Goal: Task Accomplishment & Management: Use online tool/utility

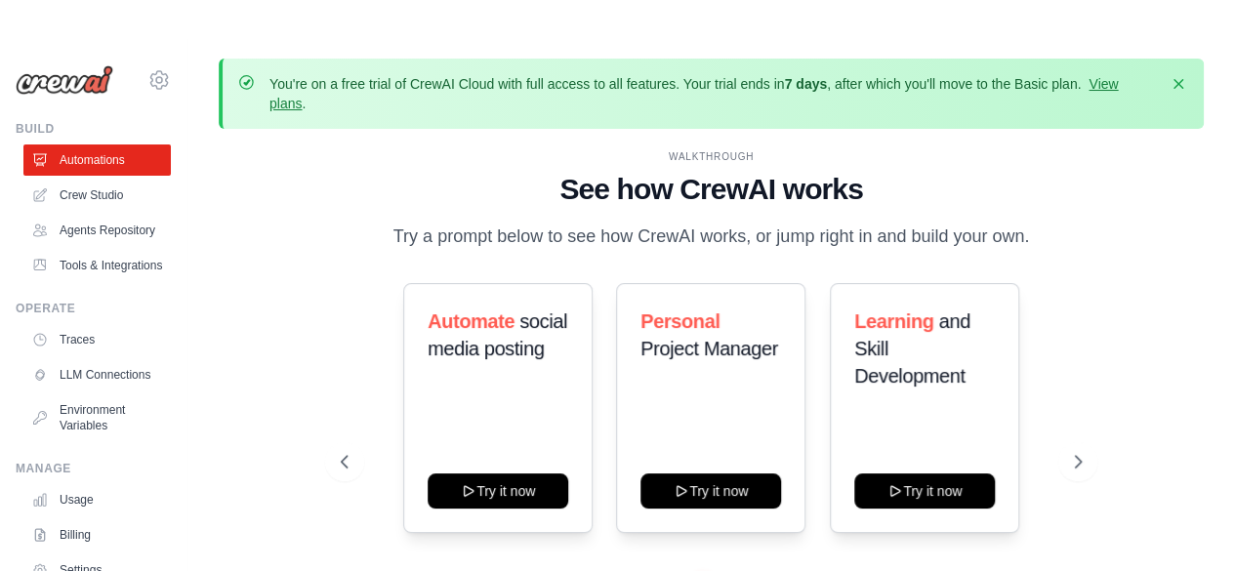
scroll to position [125, 0]
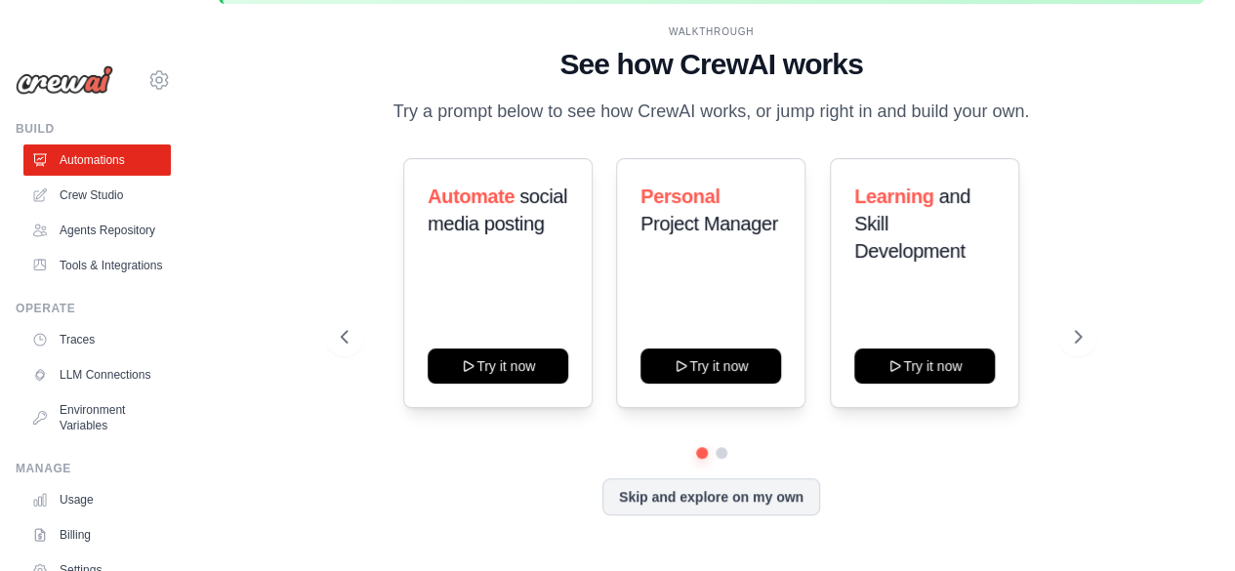
click at [716, 509] on button "Skip and explore on my own" at bounding box center [712, 495] width 218 height 37
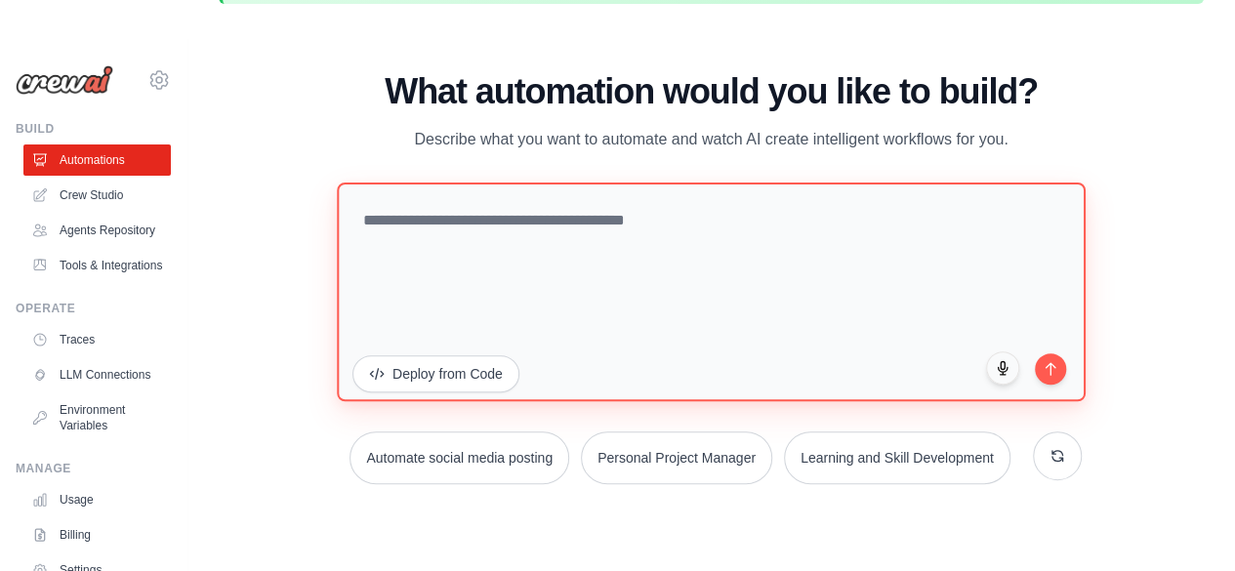
click at [512, 233] on textarea at bounding box center [711, 291] width 749 height 219
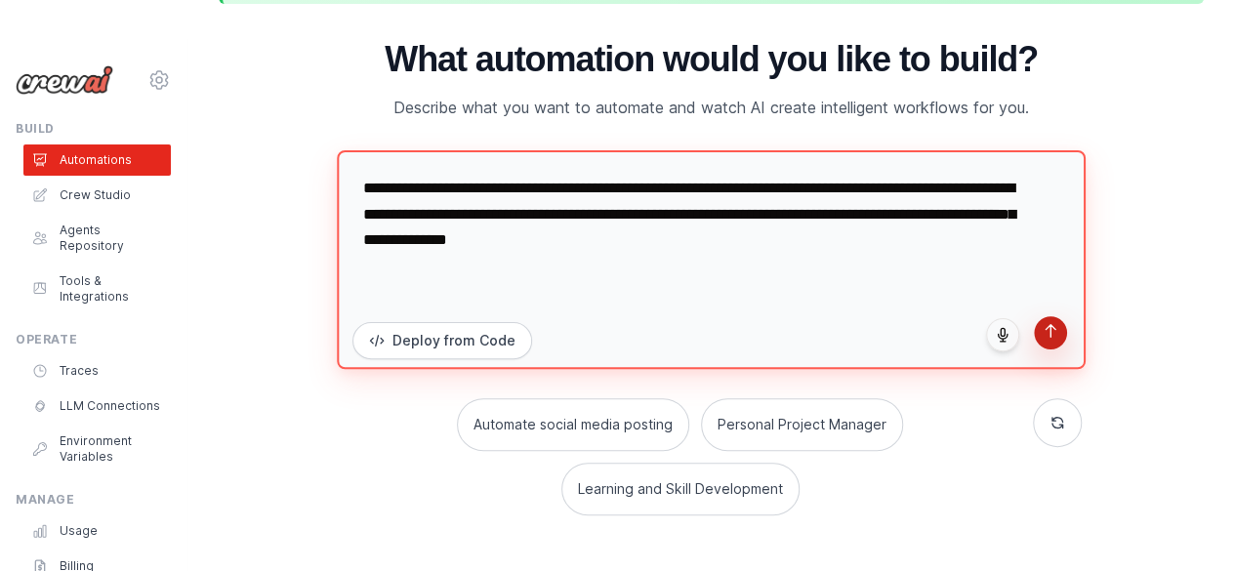
type textarea "**********"
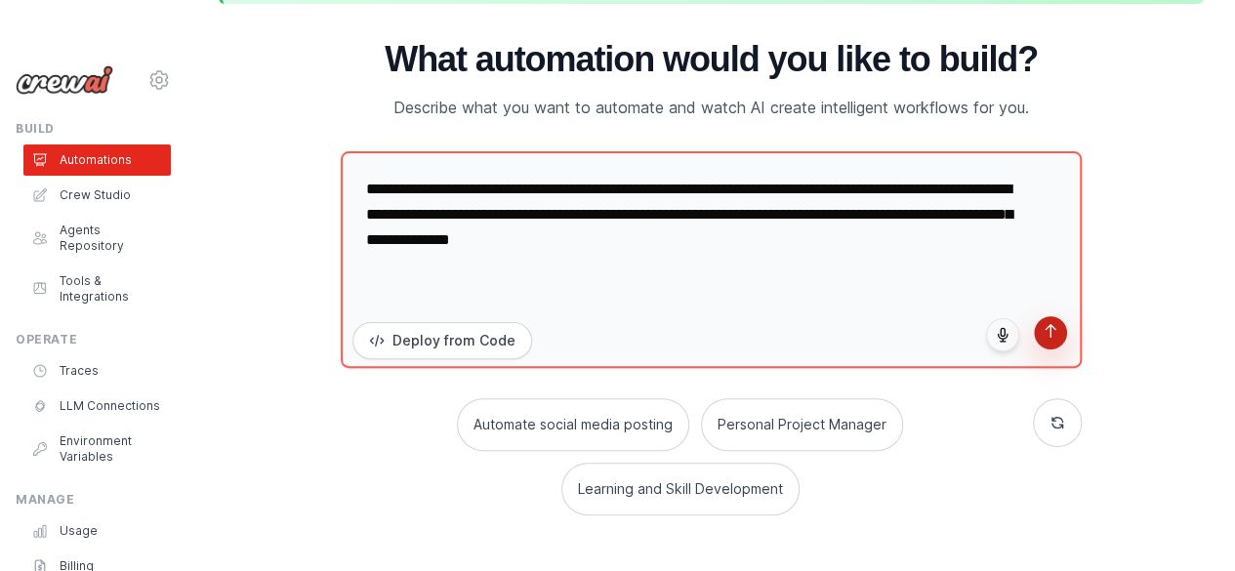
click at [1054, 343] on button "submit" at bounding box center [1050, 332] width 33 height 33
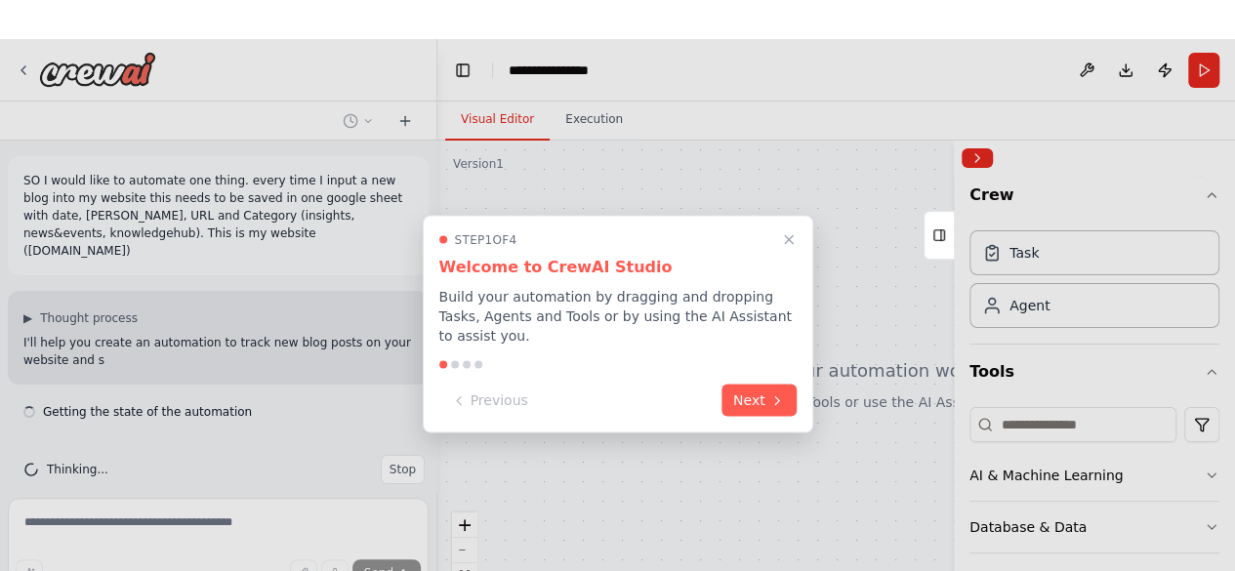
scroll to position [5, 0]
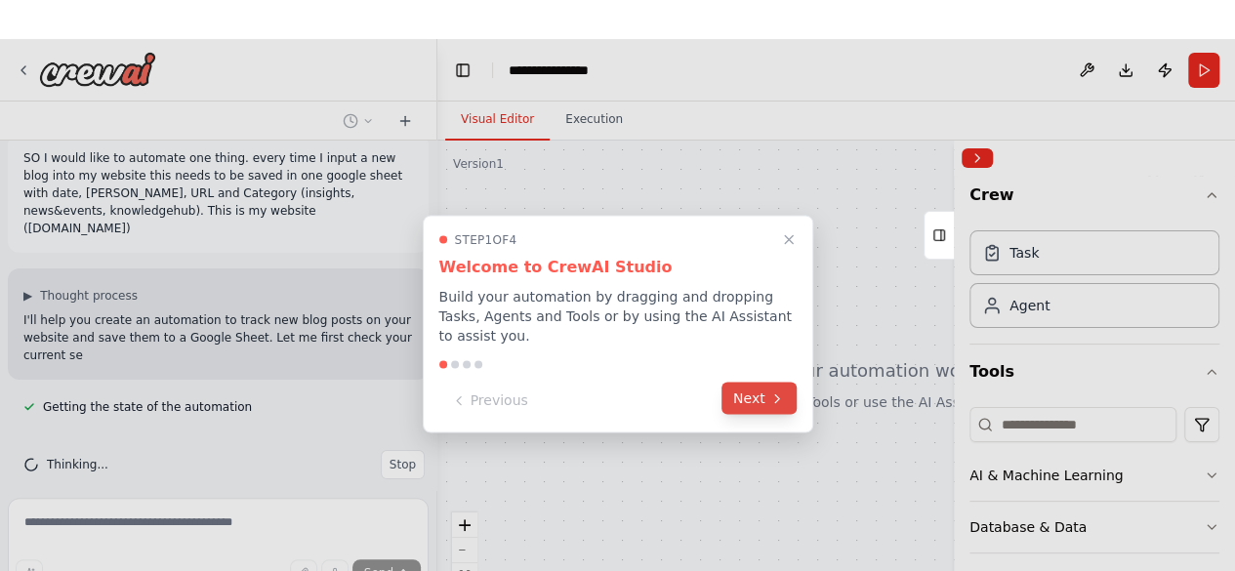
click at [736, 389] on button "Next" at bounding box center [759, 399] width 75 height 32
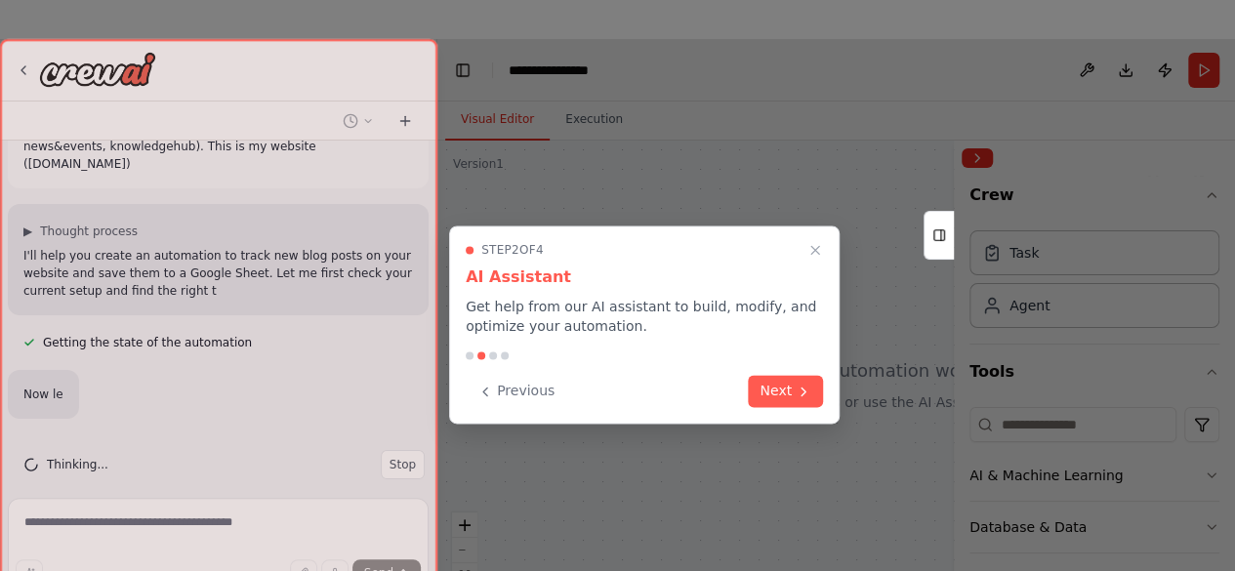
scroll to position [126, 0]
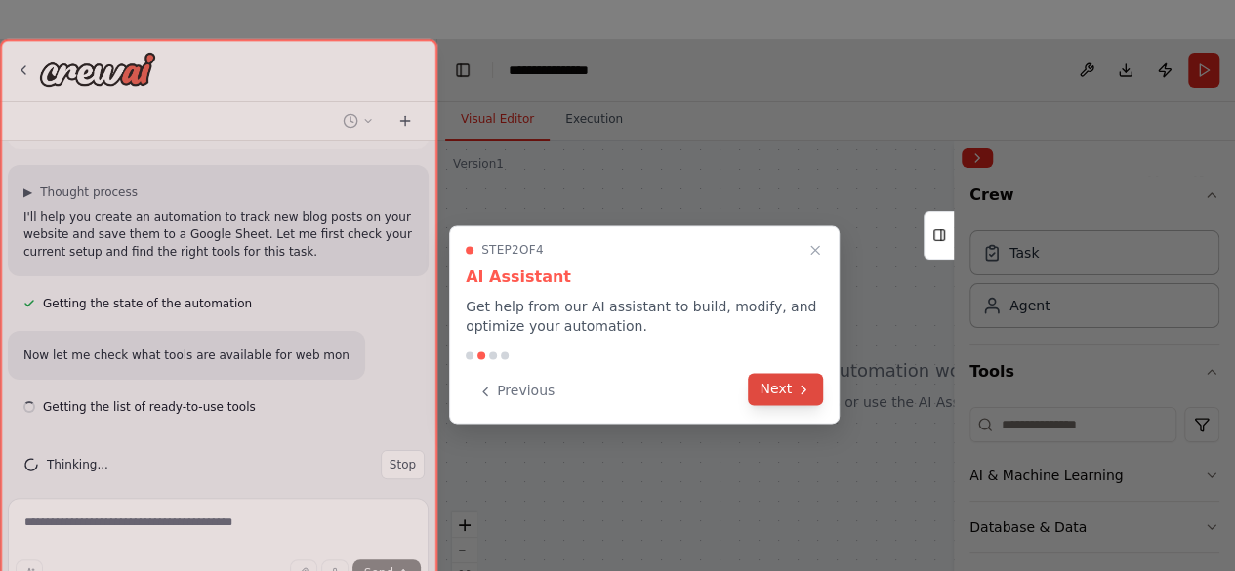
click at [791, 396] on button "Next" at bounding box center [785, 389] width 75 height 32
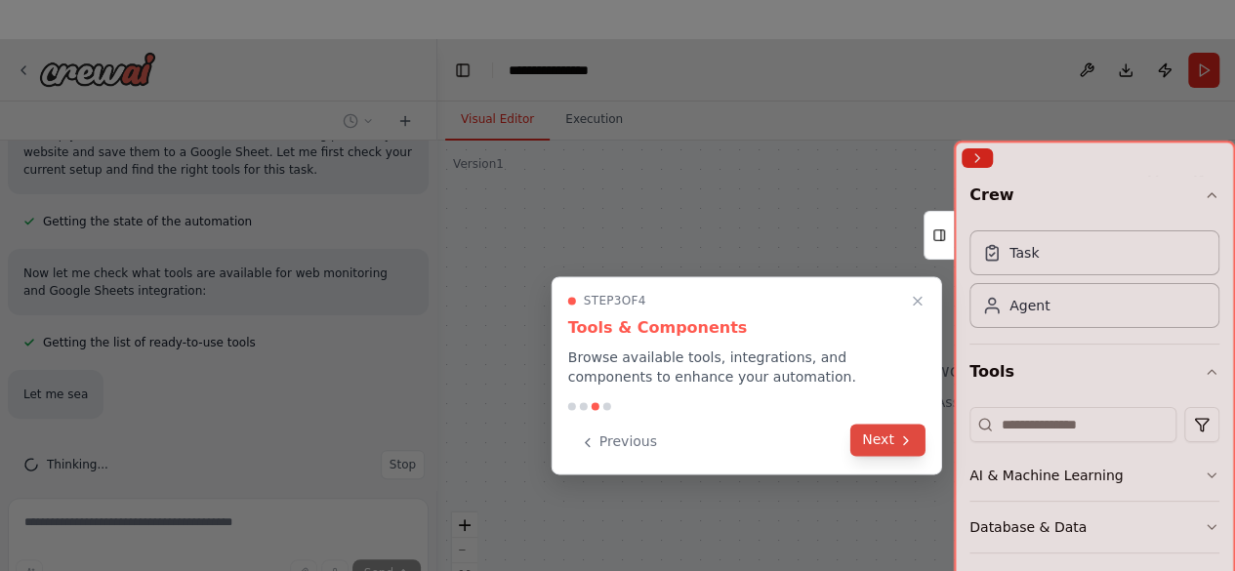
scroll to position [247, 0]
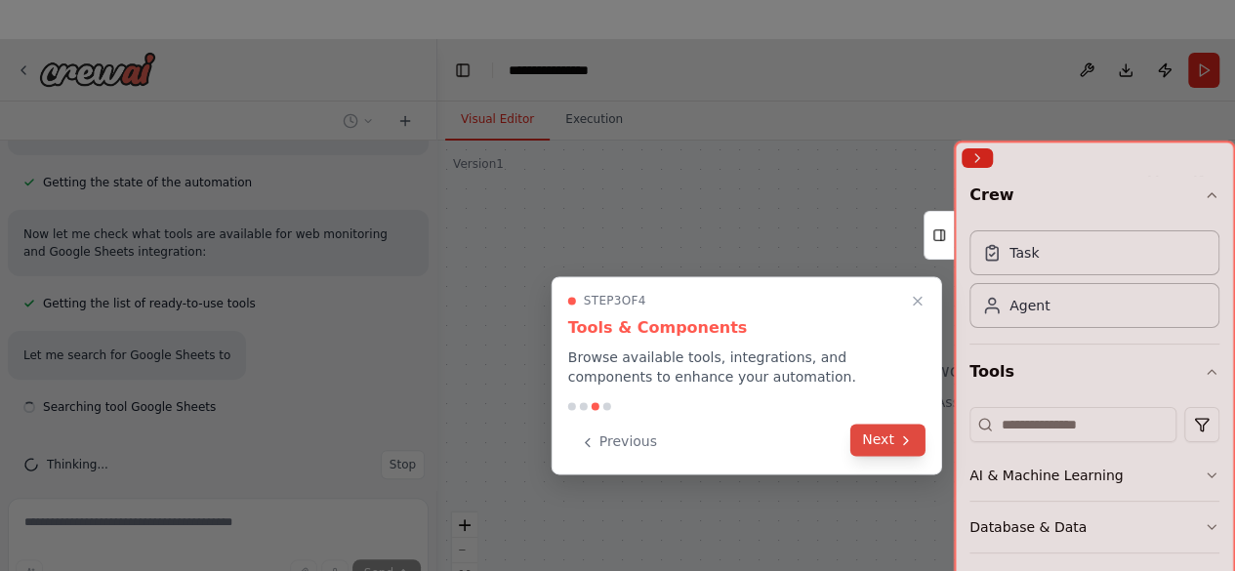
click at [891, 438] on button "Next" at bounding box center [888, 440] width 75 height 32
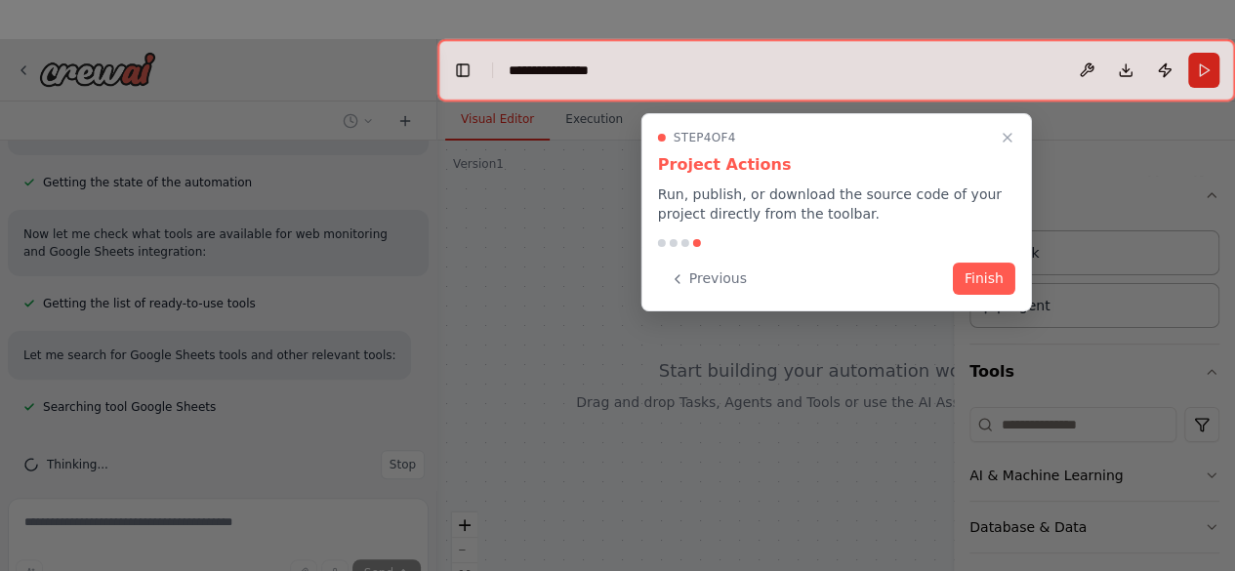
scroll to position [286, 0]
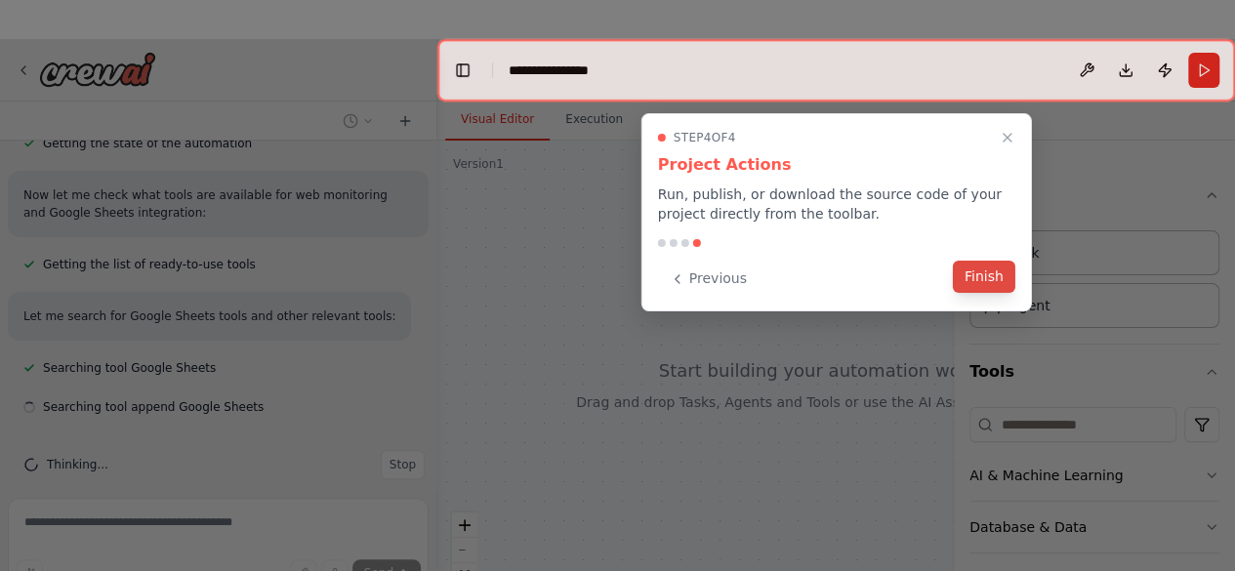
click at [981, 283] on button "Finish" at bounding box center [984, 277] width 63 height 32
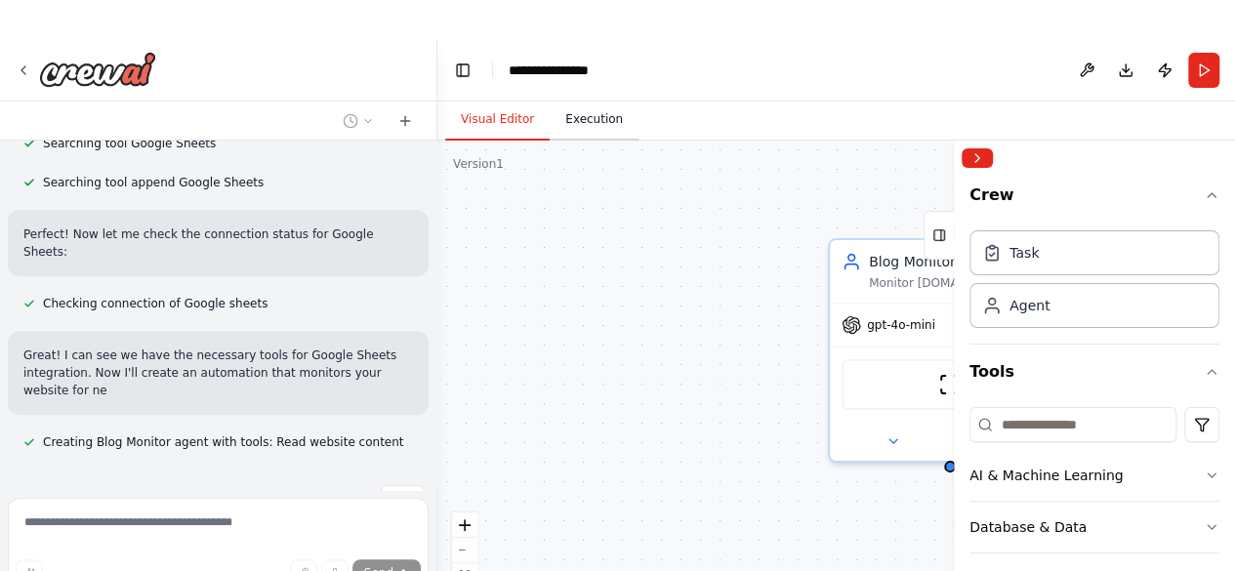
scroll to position [528, 0]
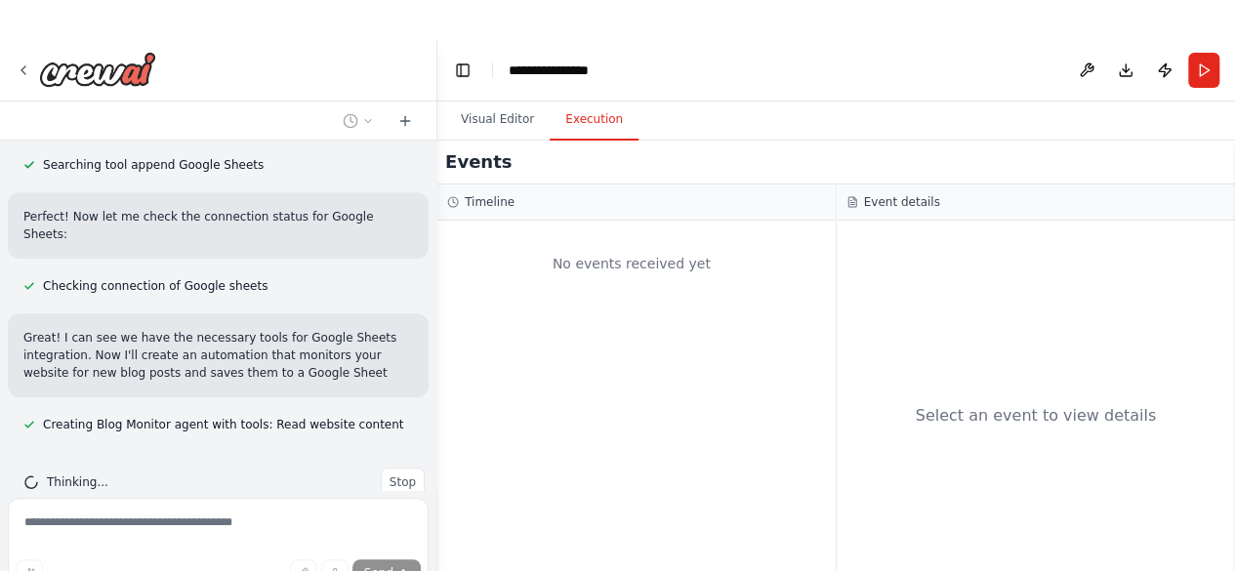
click at [587, 124] on button "Execution" at bounding box center [594, 120] width 89 height 41
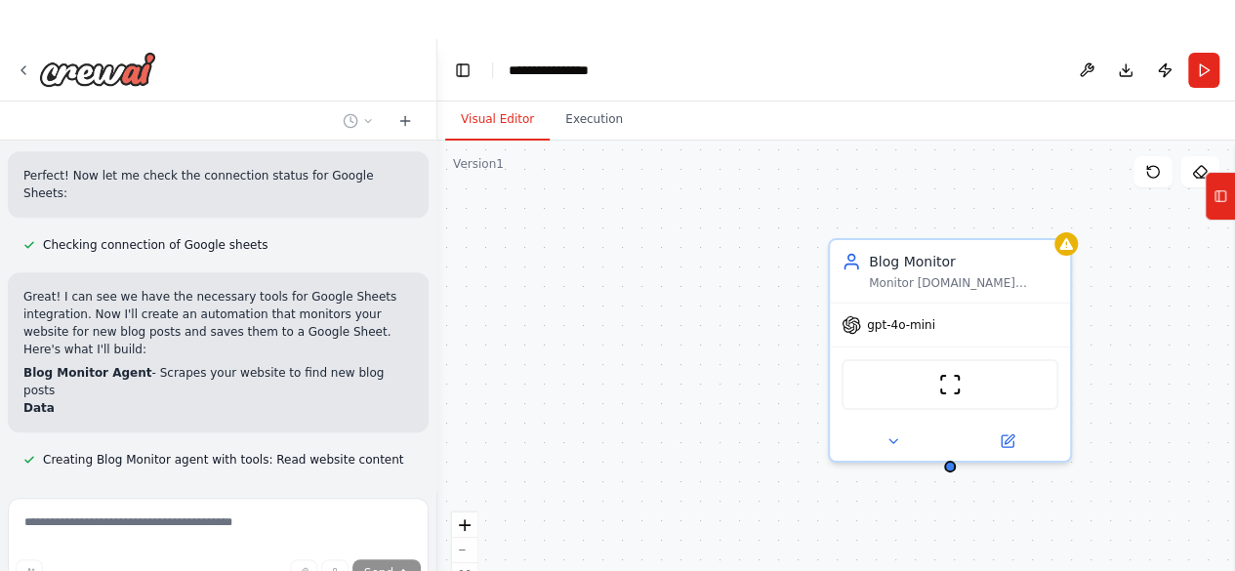
scroll to position [587, 0]
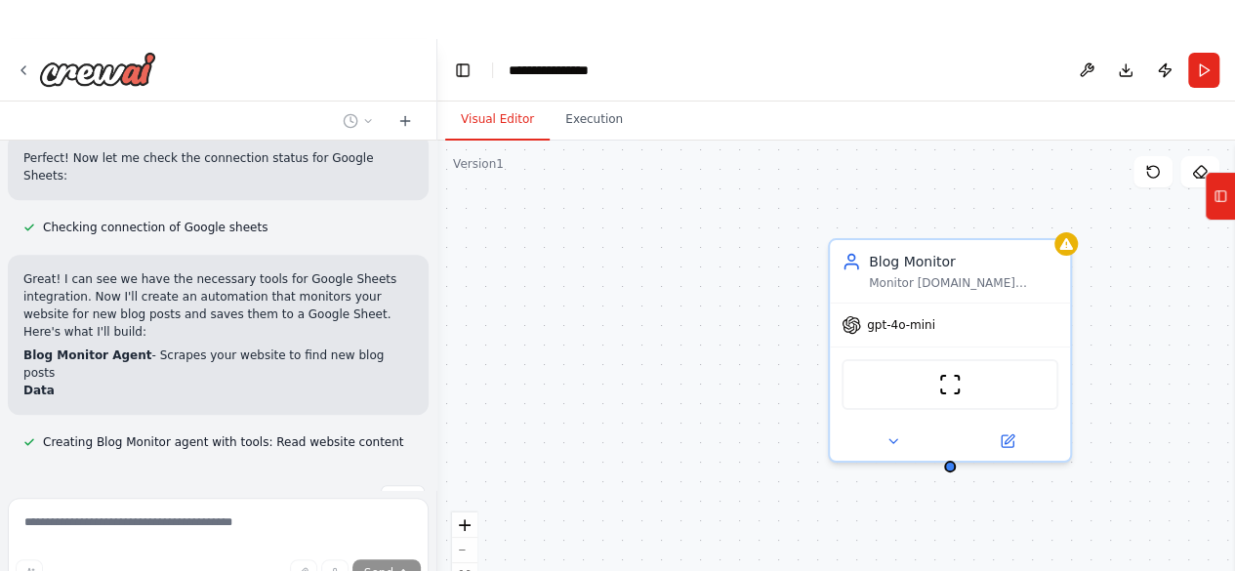
click at [480, 126] on button "Visual Editor" at bounding box center [497, 120] width 104 height 41
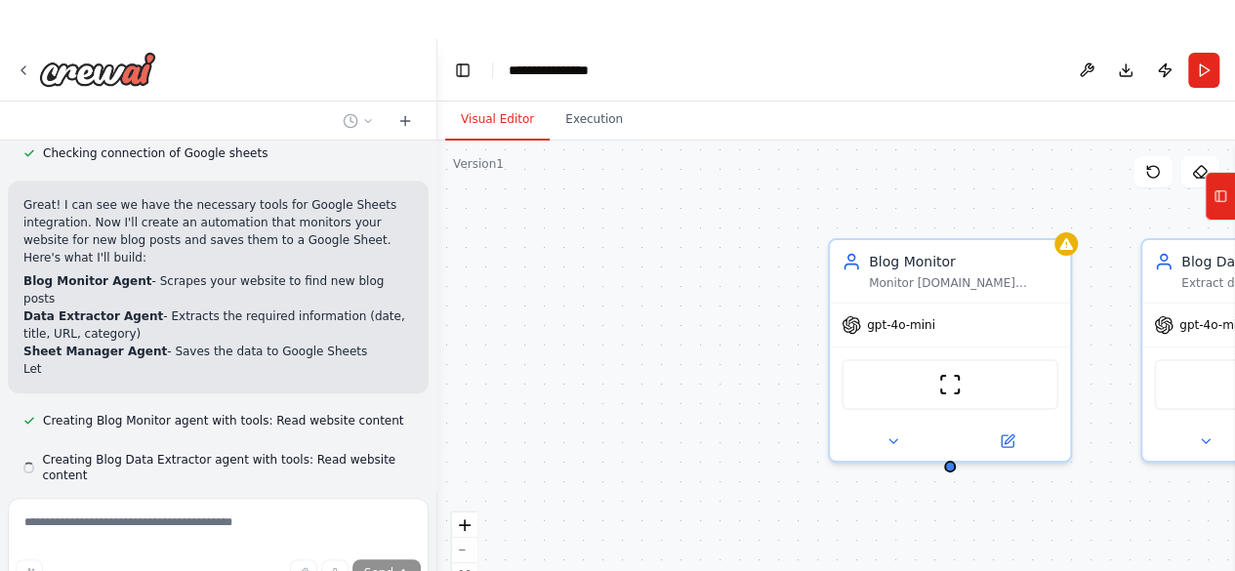
scroll to position [679, 0]
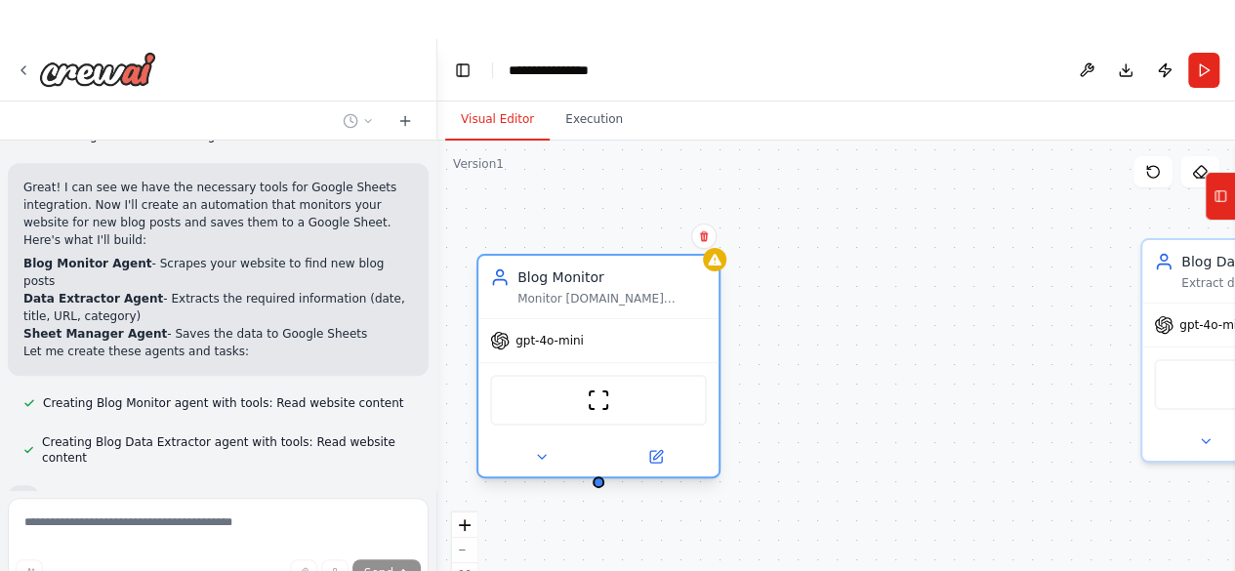
drag, startPoint x: 1002, startPoint y: 327, endPoint x: 641, endPoint y: 334, distance: 361.4
click at [641, 334] on div "gpt-4o-mini" at bounding box center [599, 340] width 240 height 43
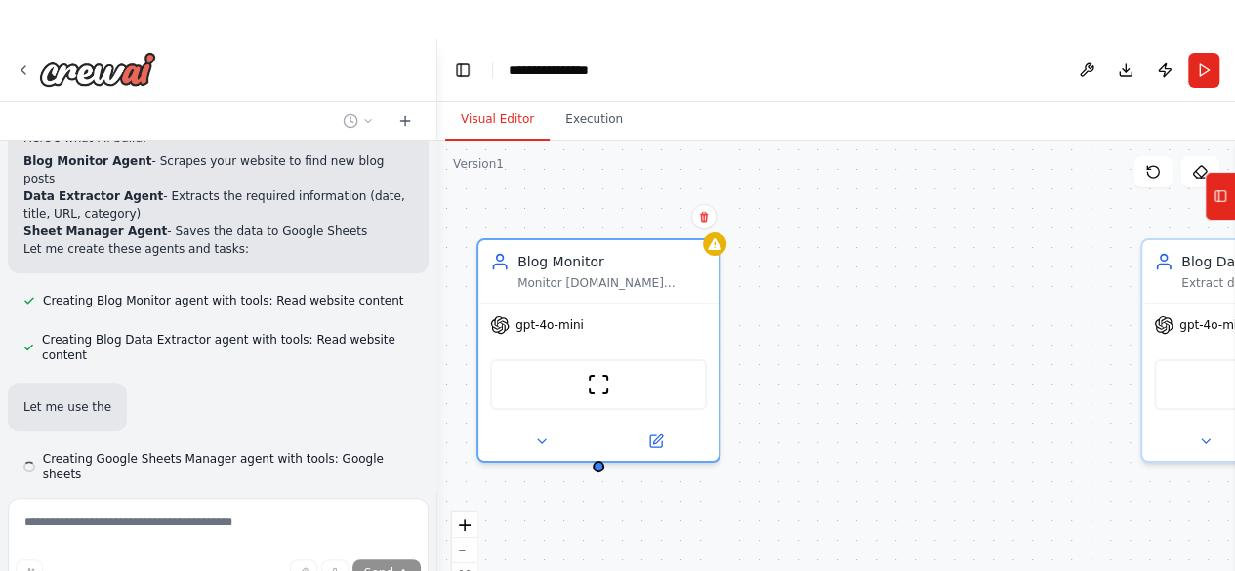
scroll to position [782, 0]
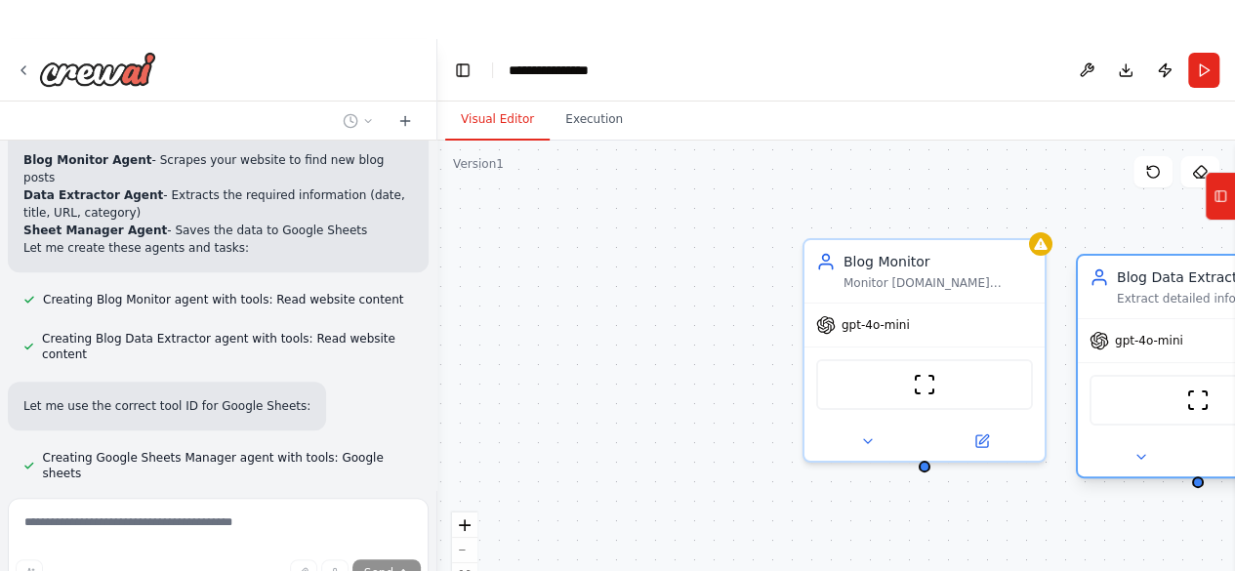
drag, startPoint x: 1215, startPoint y: 380, endPoint x: 1147, endPoint y: 401, distance: 70.7
click at [1147, 401] on div "ScrapeWebsiteTool" at bounding box center [1198, 400] width 217 height 51
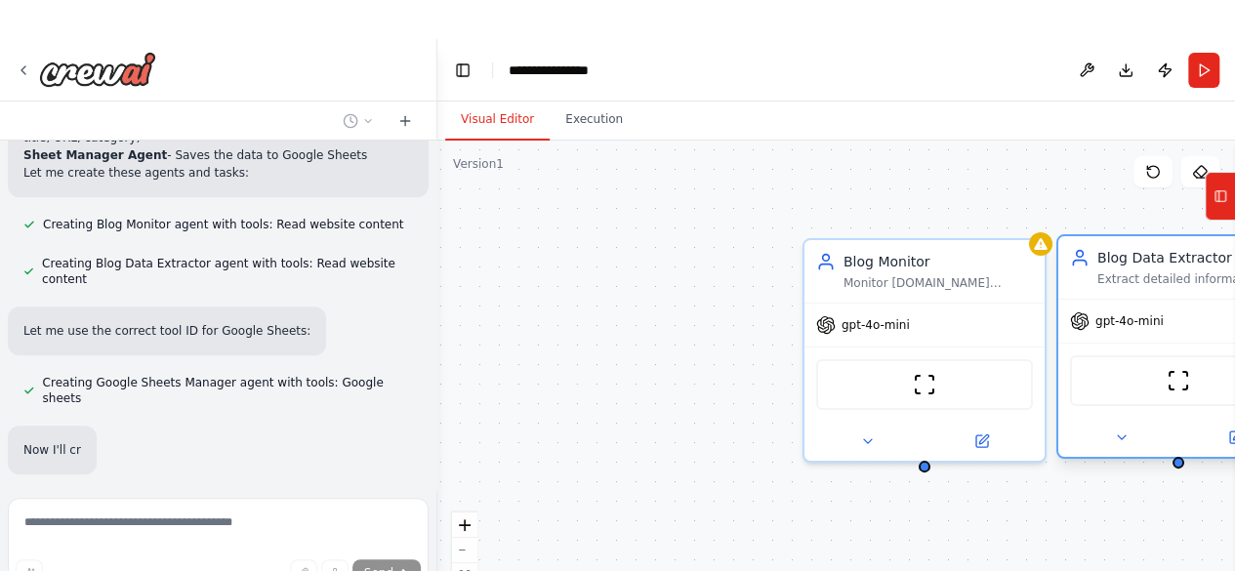
scroll to position [886, 0]
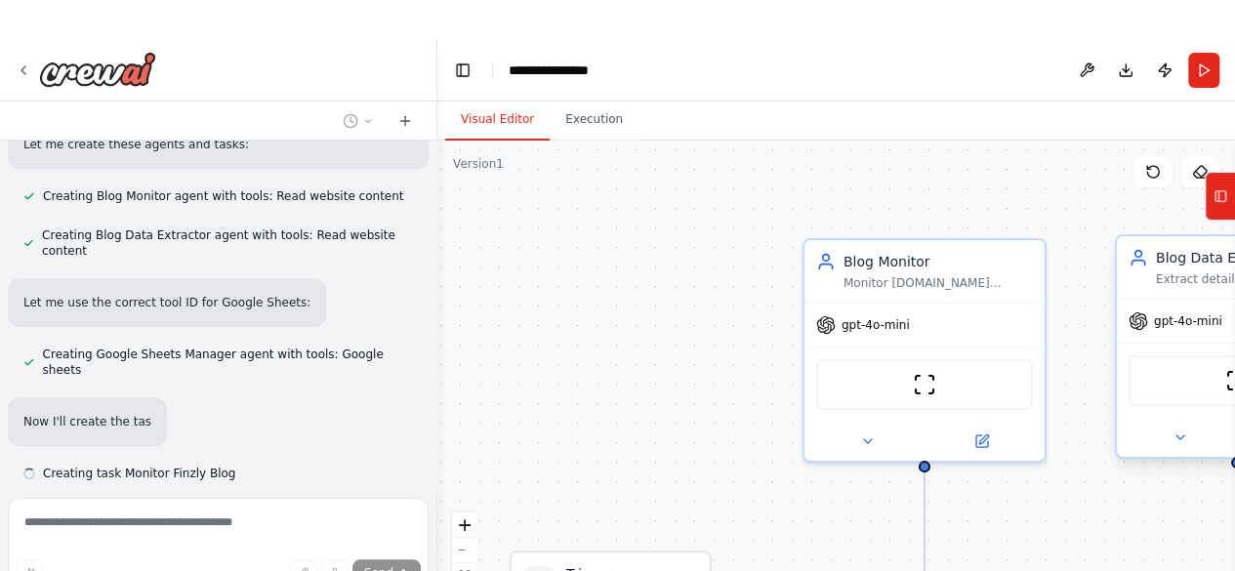
drag, startPoint x: 1125, startPoint y: 361, endPoint x: 1108, endPoint y: 346, distance: 22.8
click at [1108, 346] on div ".deletable-edge-delete-btn { width: 20px; height: 20px; border: 0px solid #ffff…" at bounding box center [837, 385] width 798 height 488
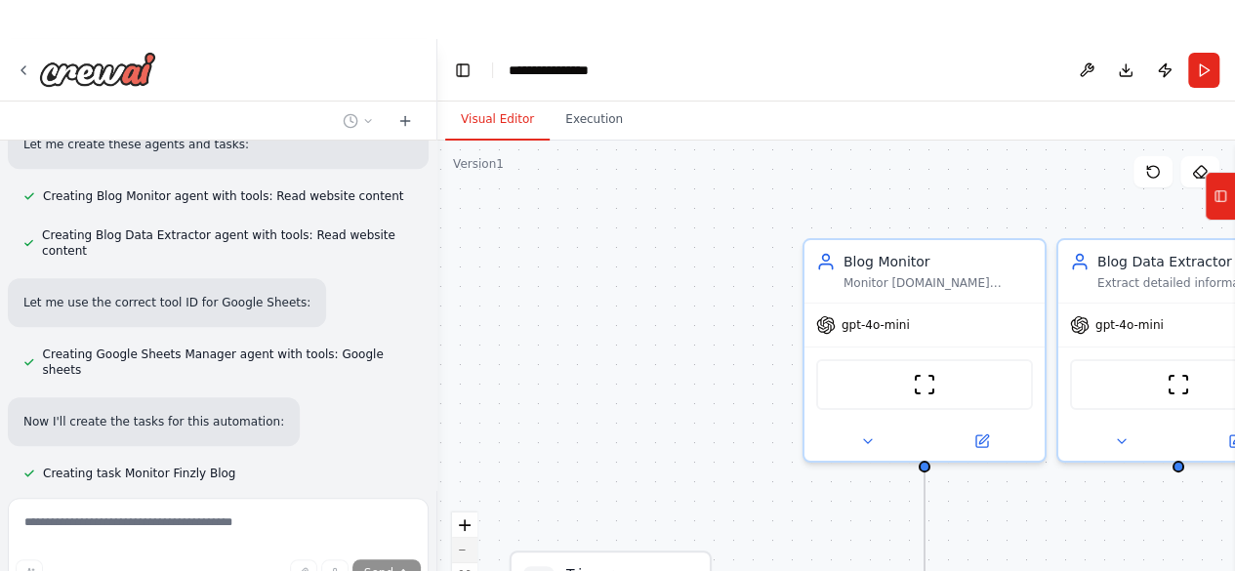
click at [455, 556] on button "zoom out" at bounding box center [464, 550] width 25 height 25
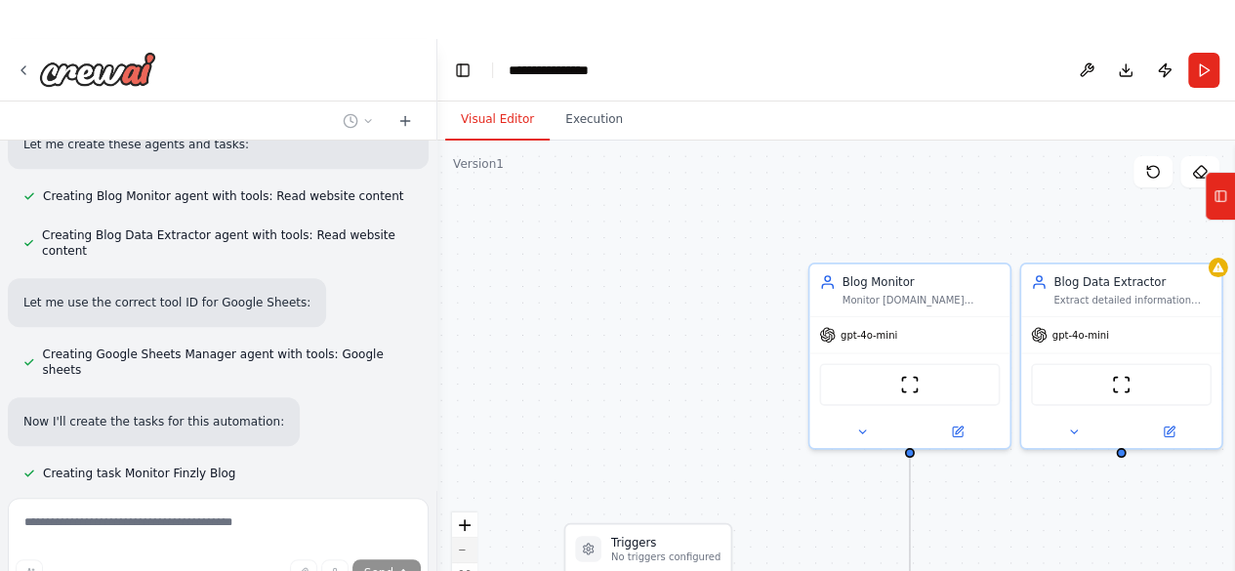
scroll to position [925, 0]
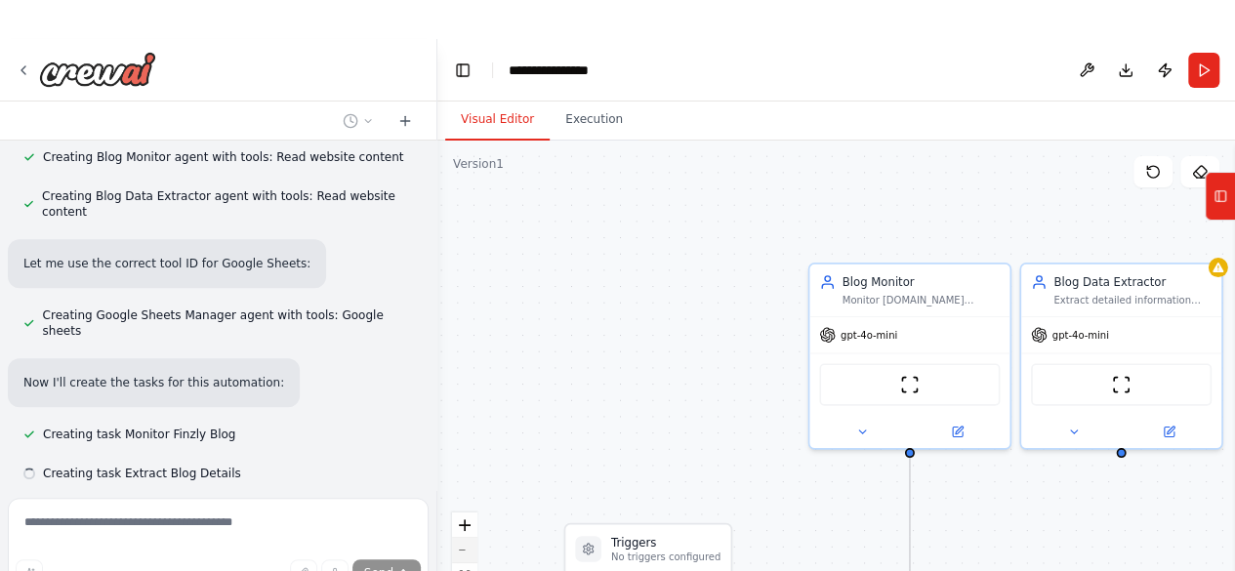
click at [455, 556] on button "zoom out" at bounding box center [464, 550] width 25 height 25
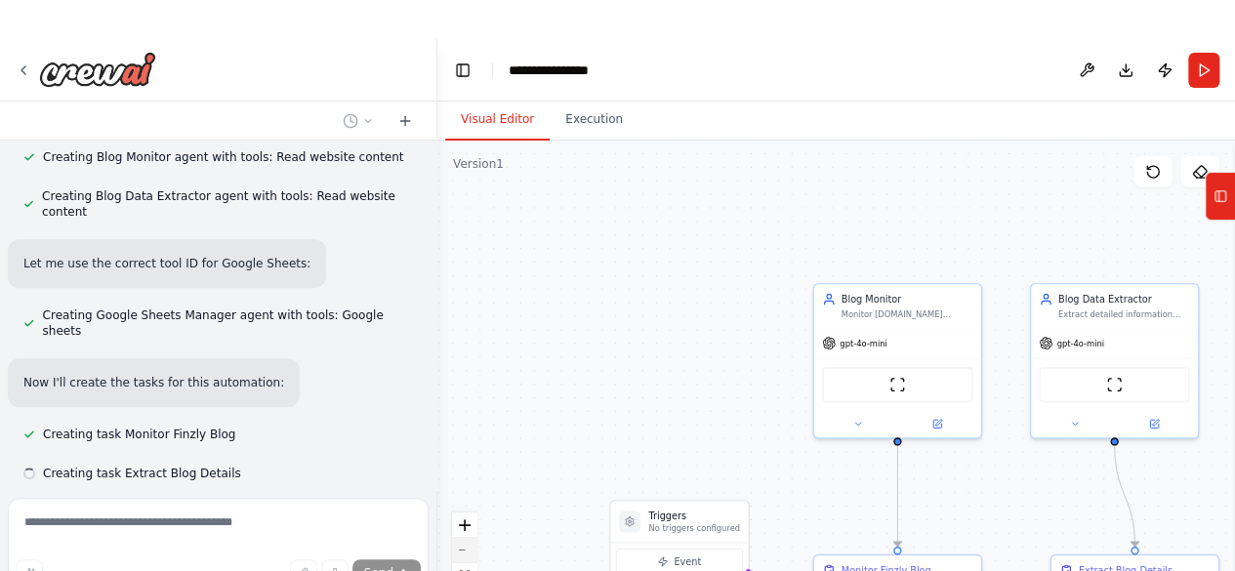
click at [455, 556] on button "zoom out" at bounding box center [464, 550] width 25 height 25
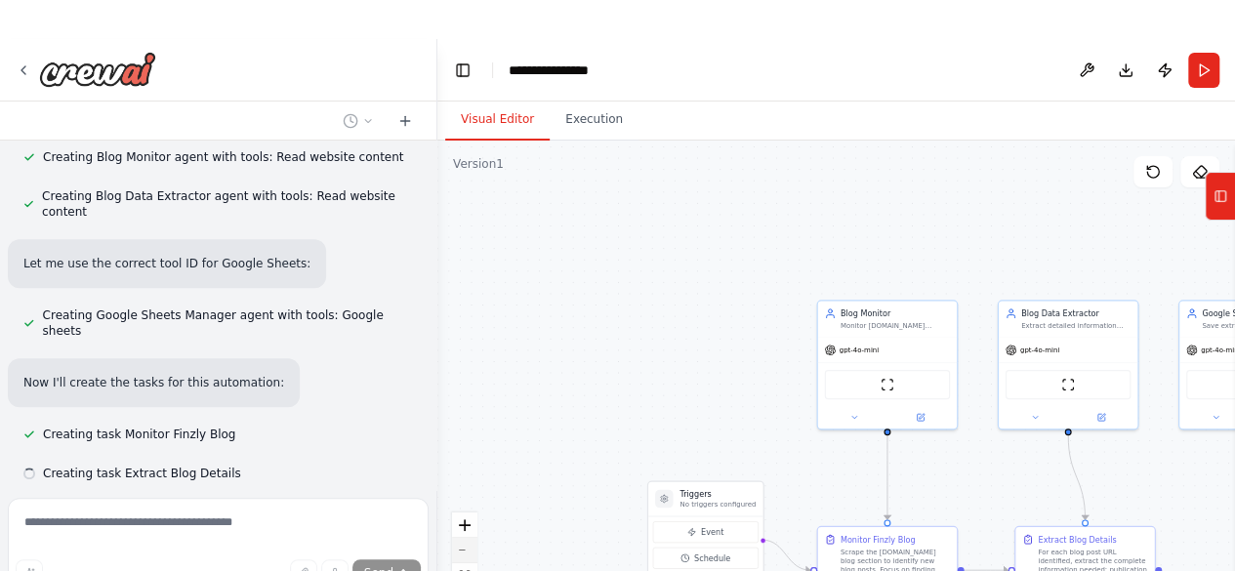
click at [455, 556] on button "zoom out" at bounding box center [464, 550] width 25 height 25
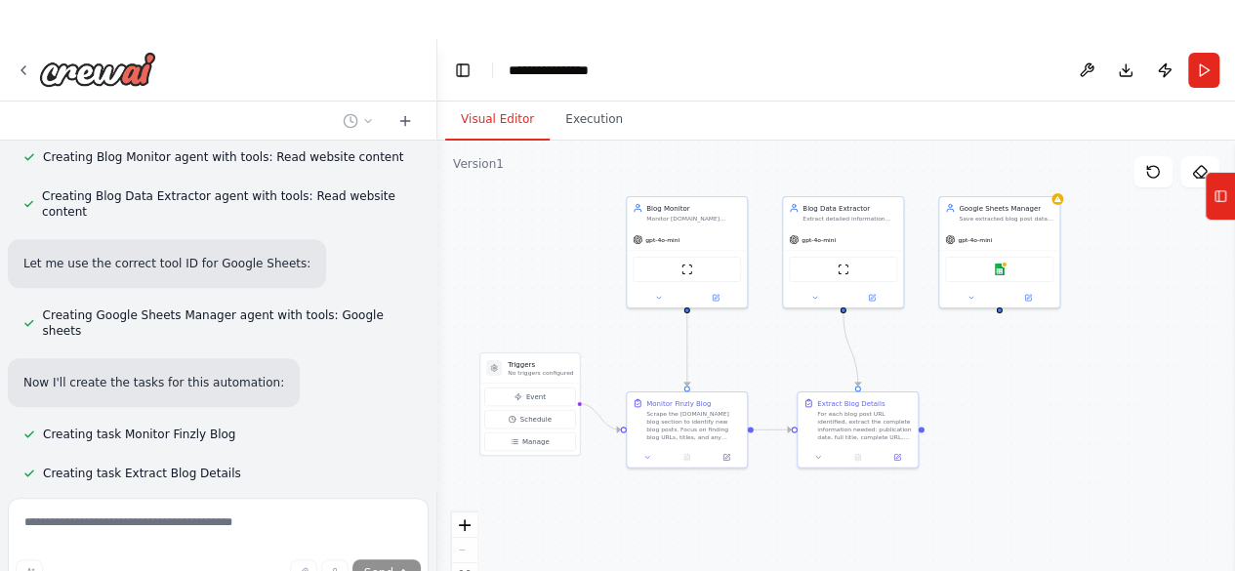
drag, startPoint x: 727, startPoint y: 390, endPoint x: 533, endPoint y: 274, distance: 225.1
click at [533, 274] on div ".deletable-edge-delete-btn { width: 20px; height: 20px; border: 0px solid #ffff…" at bounding box center [837, 385] width 798 height 488
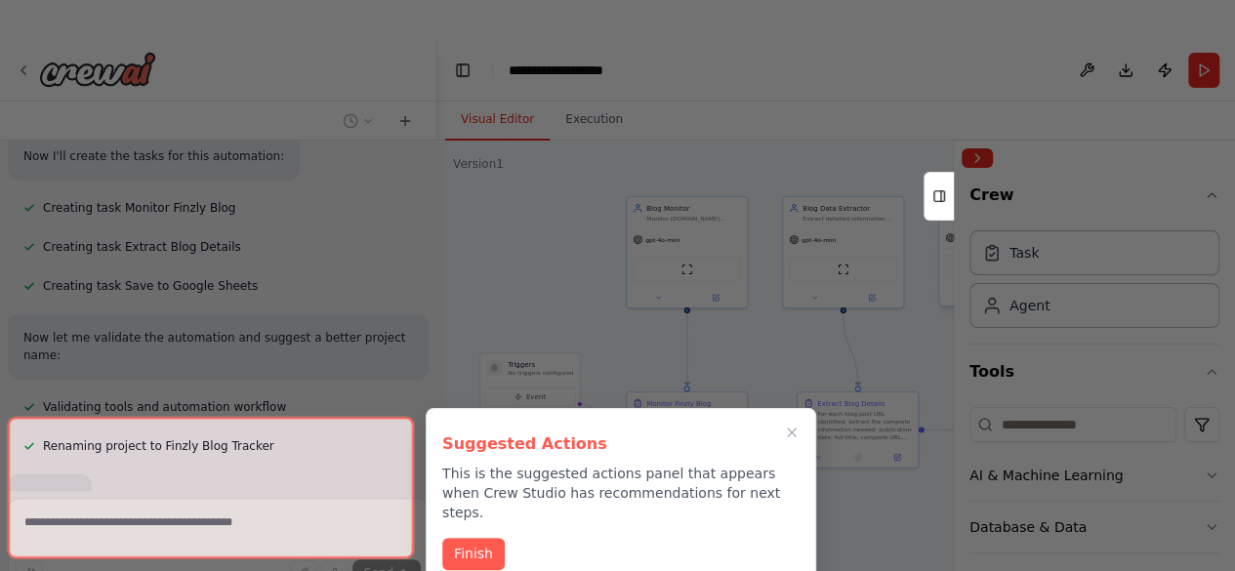
scroll to position [1171, 0]
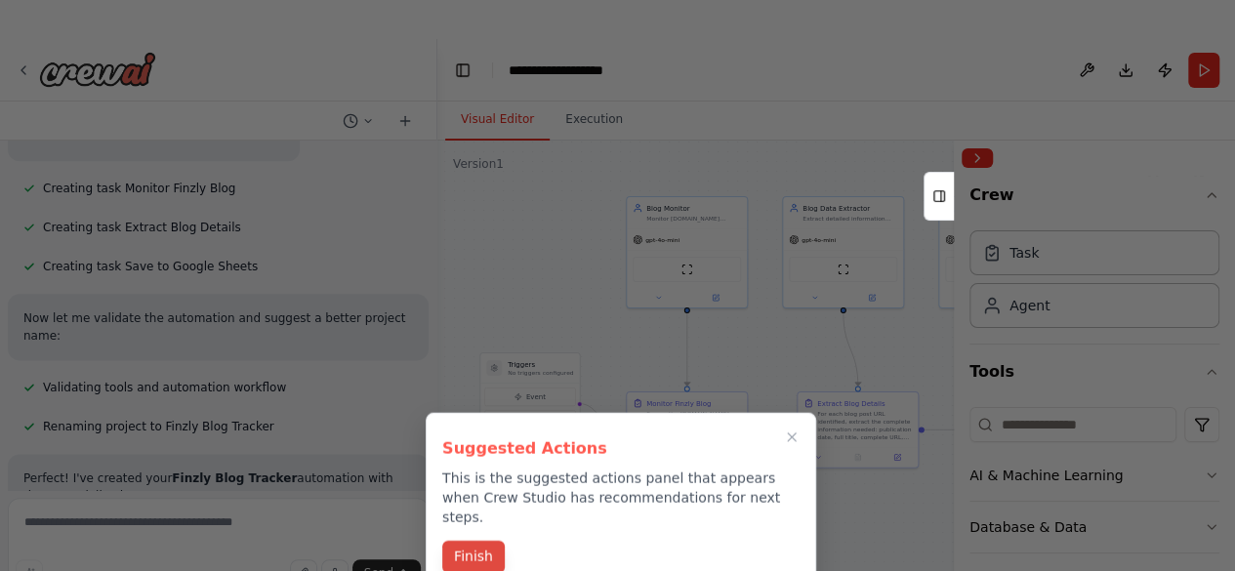
click at [483, 541] on button "Finish" at bounding box center [473, 557] width 63 height 32
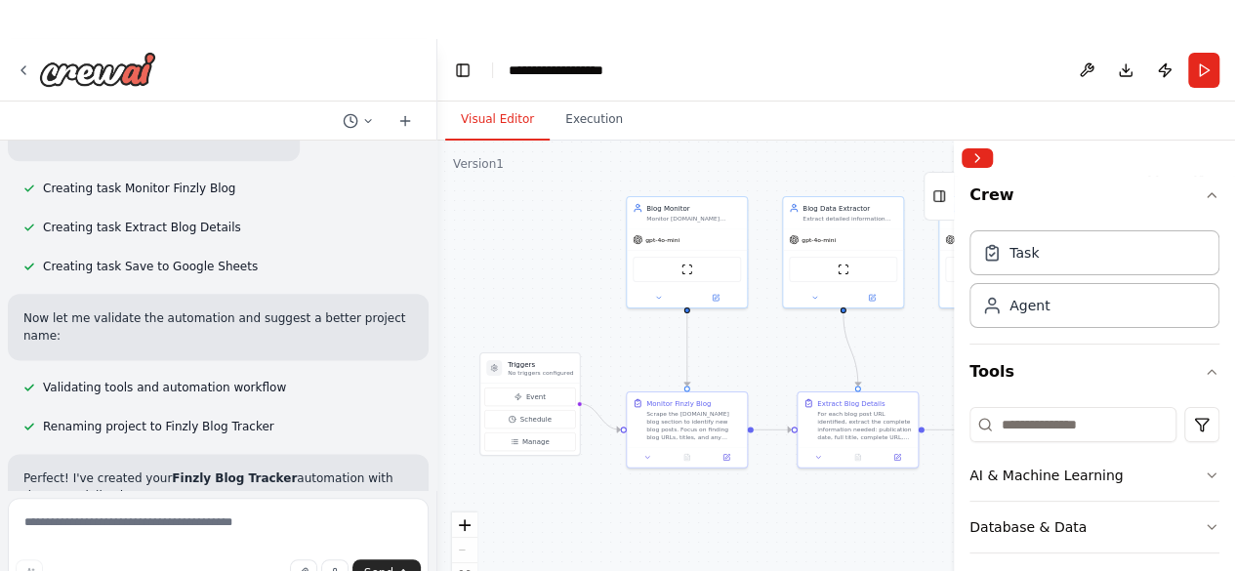
scroll to position [1187, 0]
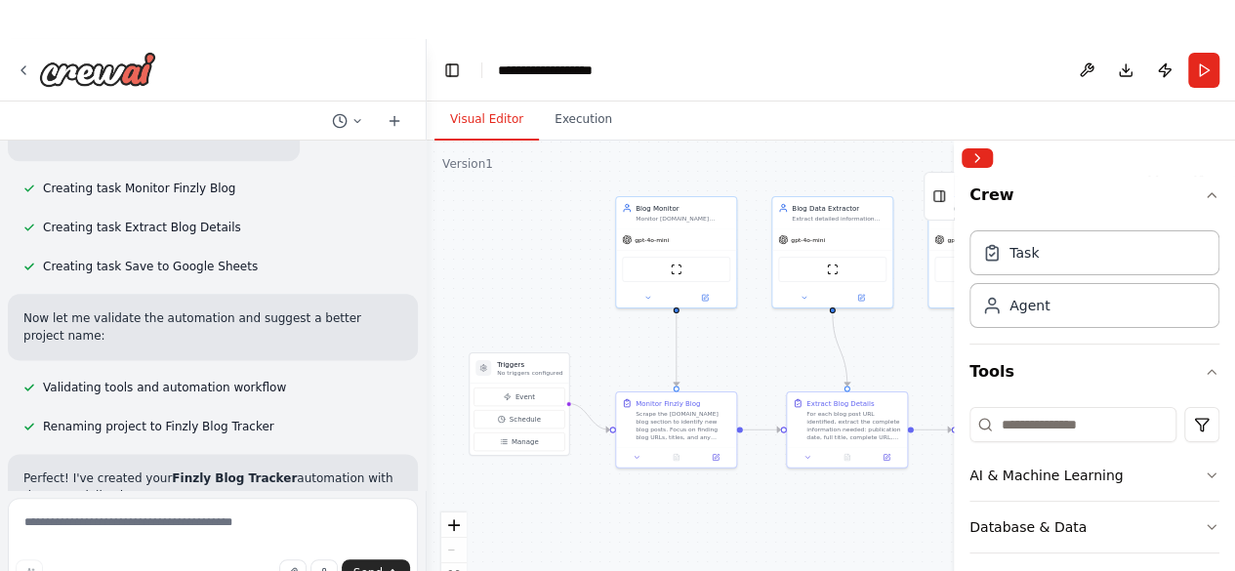
click at [429, 379] on div "SO I would like to automate one thing. every time I input a new blog into my we…" at bounding box center [617, 324] width 1235 height 571
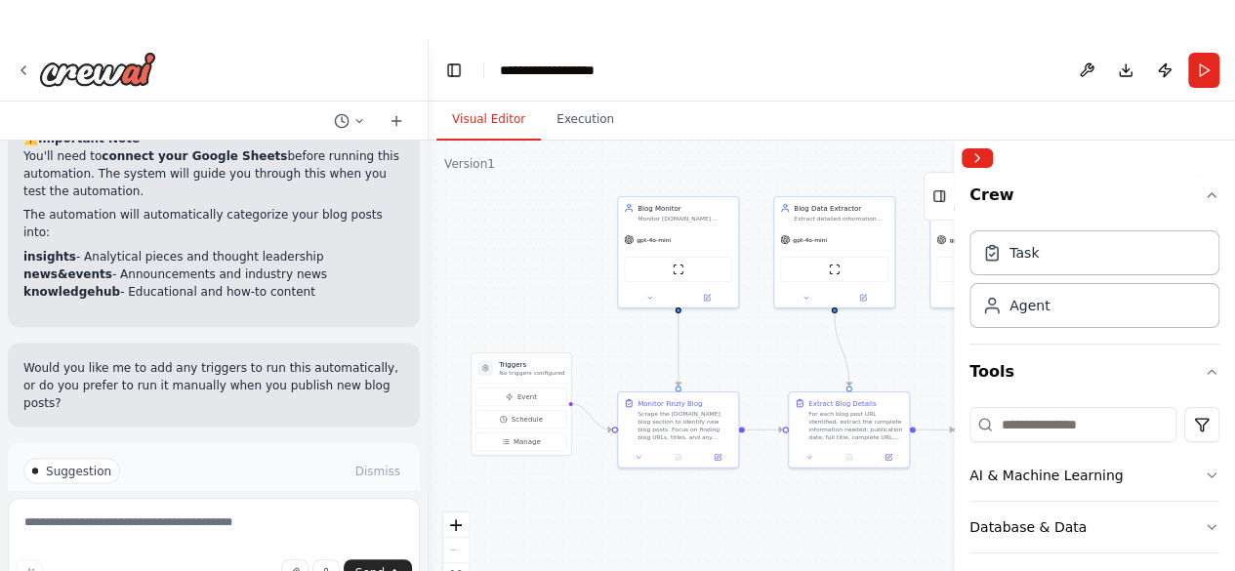
scroll to position [1755, 0]
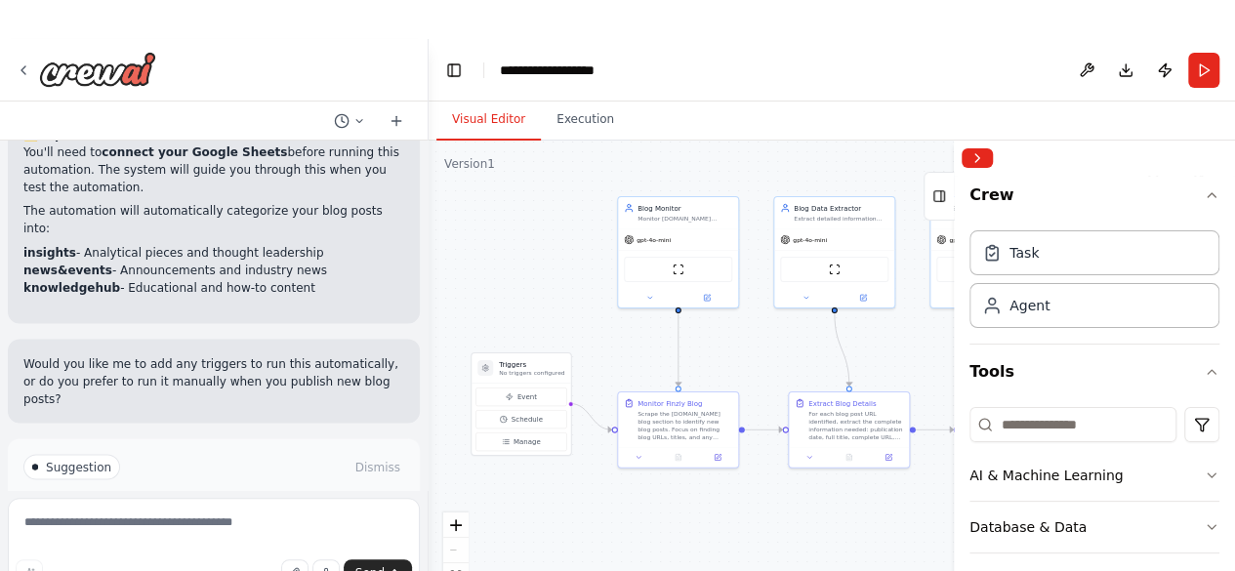
click at [922, 351] on div ".deletable-edge-delete-btn { width: 20px; height: 20px; border: 0px solid #ffff…" at bounding box center [832, 385] width 807 height 488
click at [980, 157] on button "Collapse right sidebar" at bounding box center [977, 158] width 31 height 20
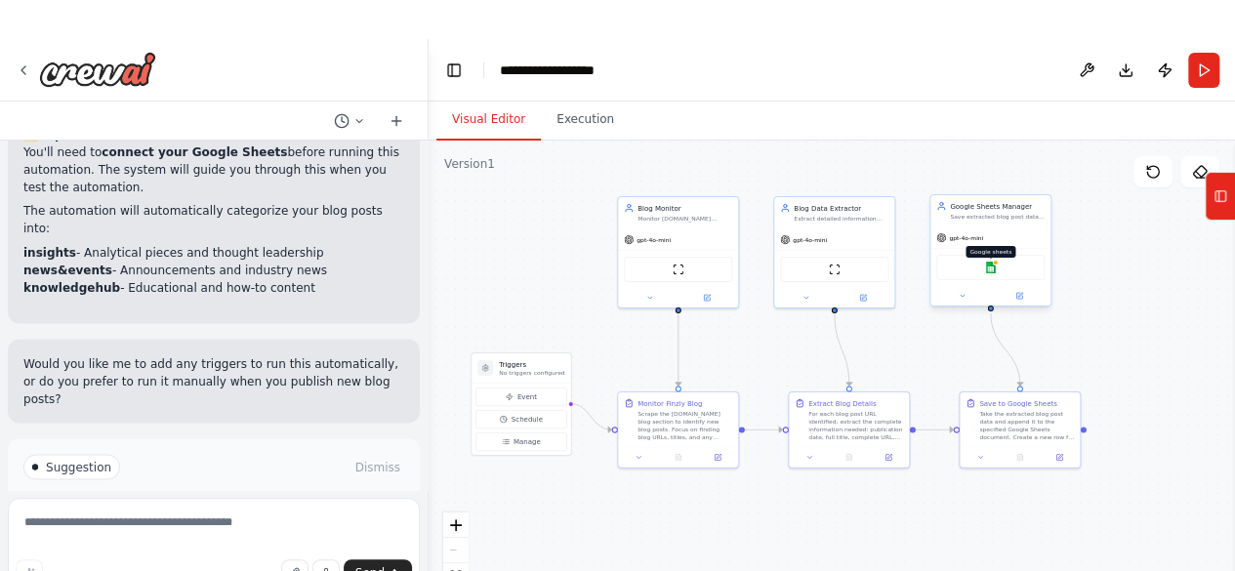
click at [992, 267] on img at bounding box center [991, 268] width 12 height 12
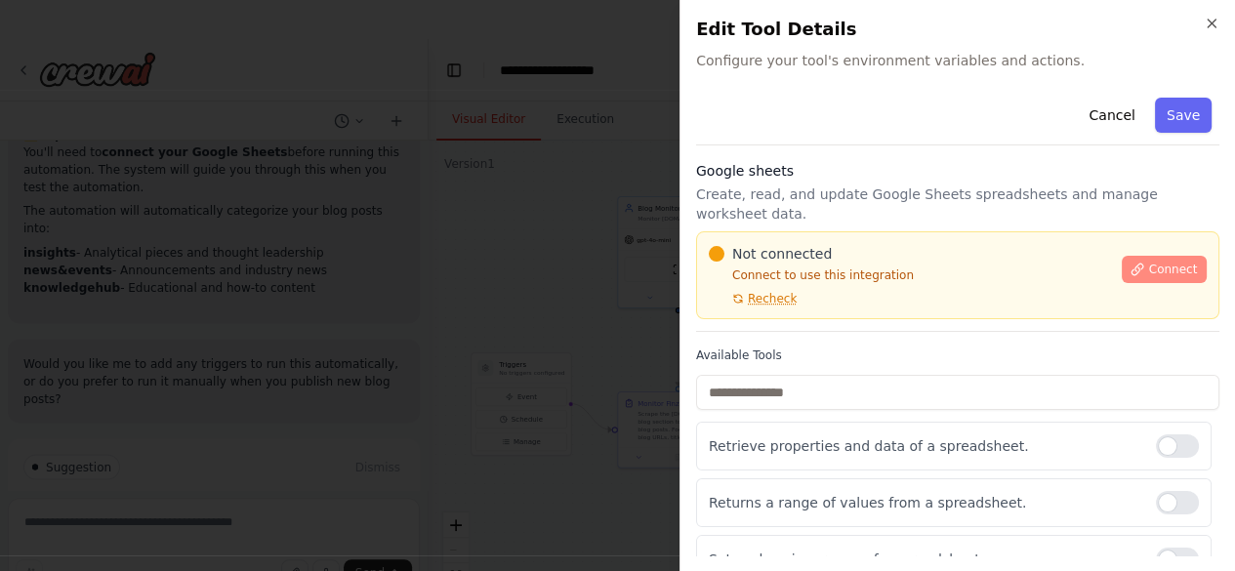
click at [1148, 262] on span "Connect" at bounding box center [1172, 270] width 49 height 16
click at [766, 291] on span "Recheck" at bounding box center [772, 299] width 49 height 16
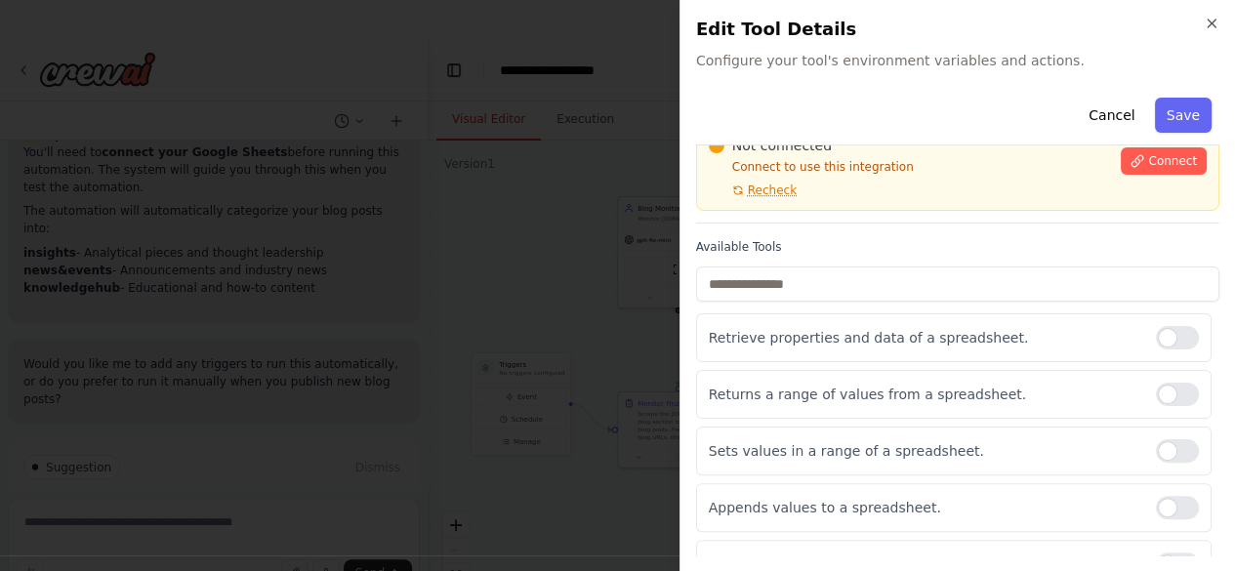
scroll to position [117, 0]
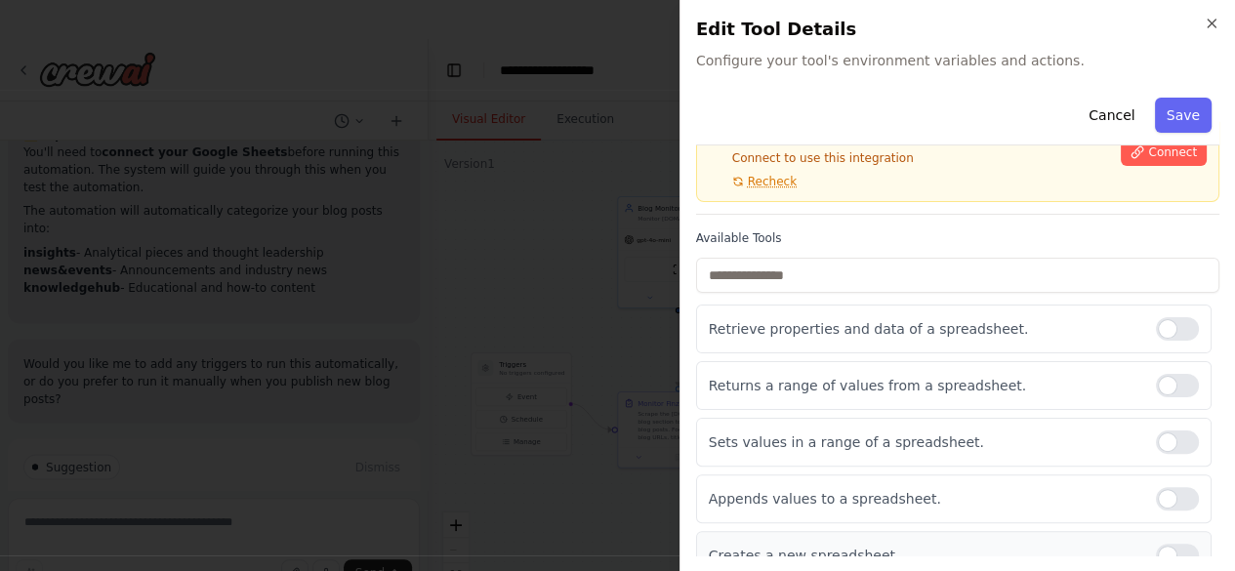
click at [1156, 544] on div at bounding box center [1177, 555] width 43 height 23
click at [1162, 544] on div at bounding box center [1177, 555] width 43 height 23
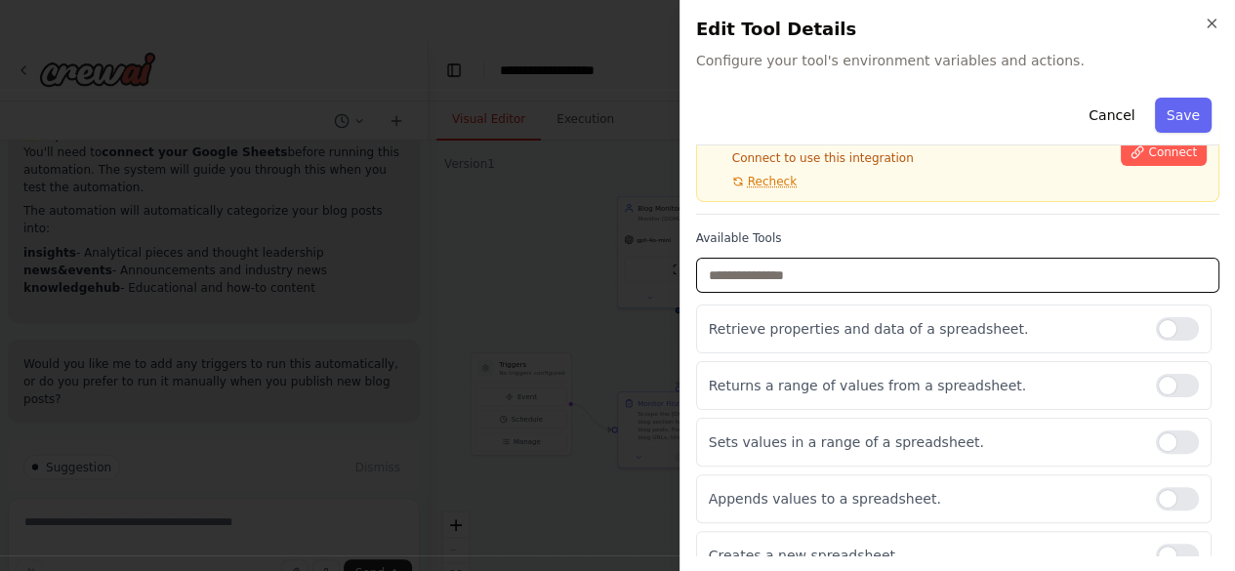
click at [1033, 258] on input "text" at bounding box center [957, 275] width 523 height 35
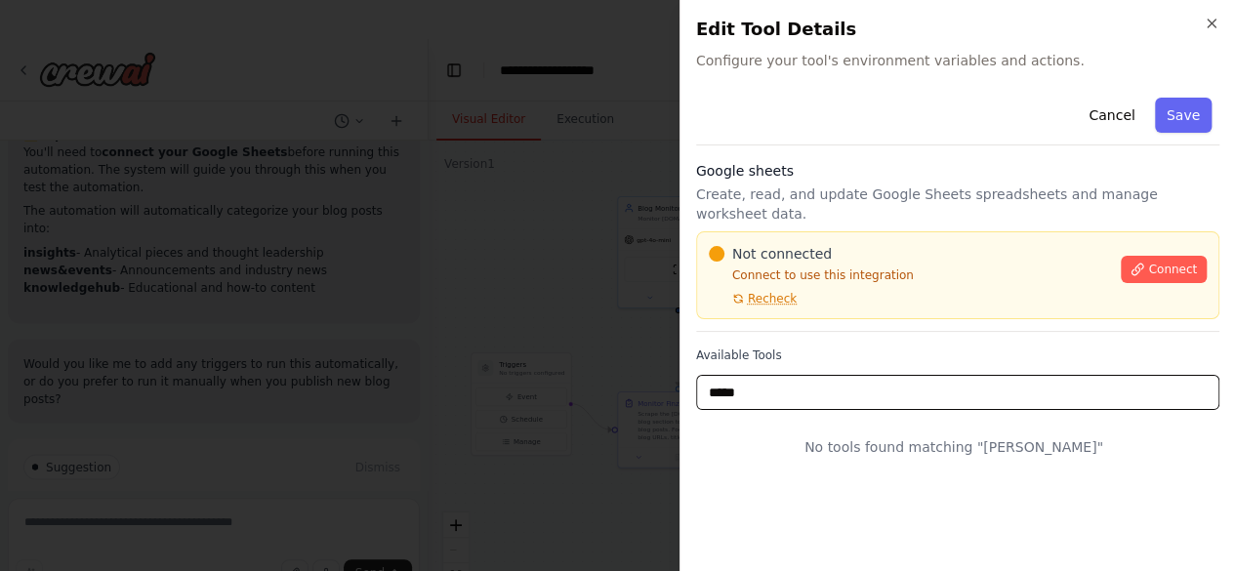
scroll to position [0, 0]
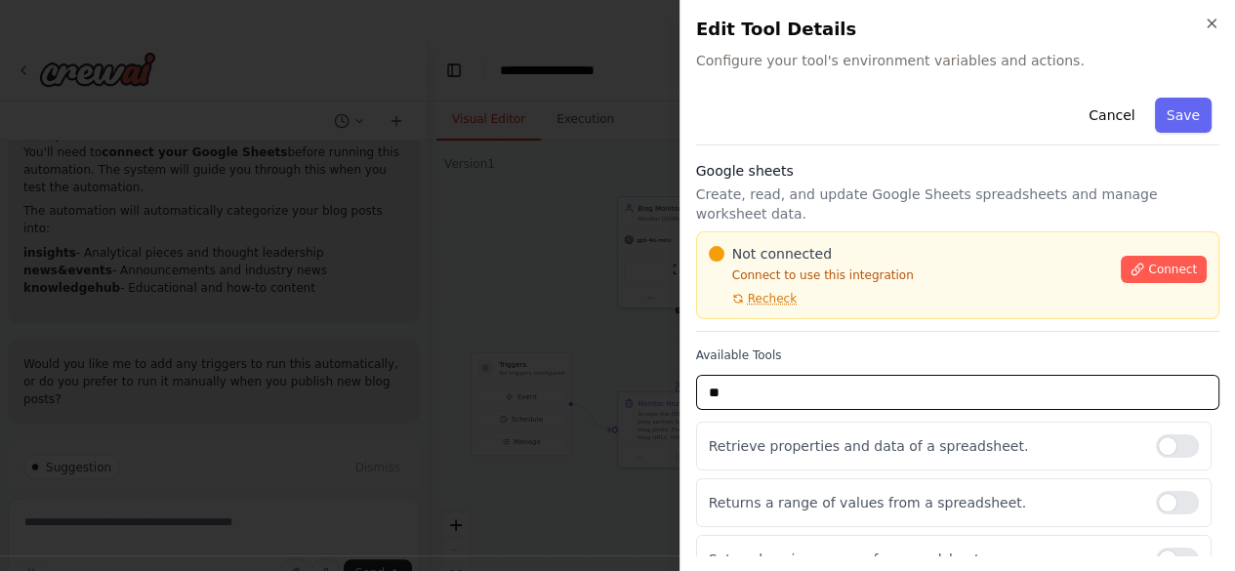
type input "*"
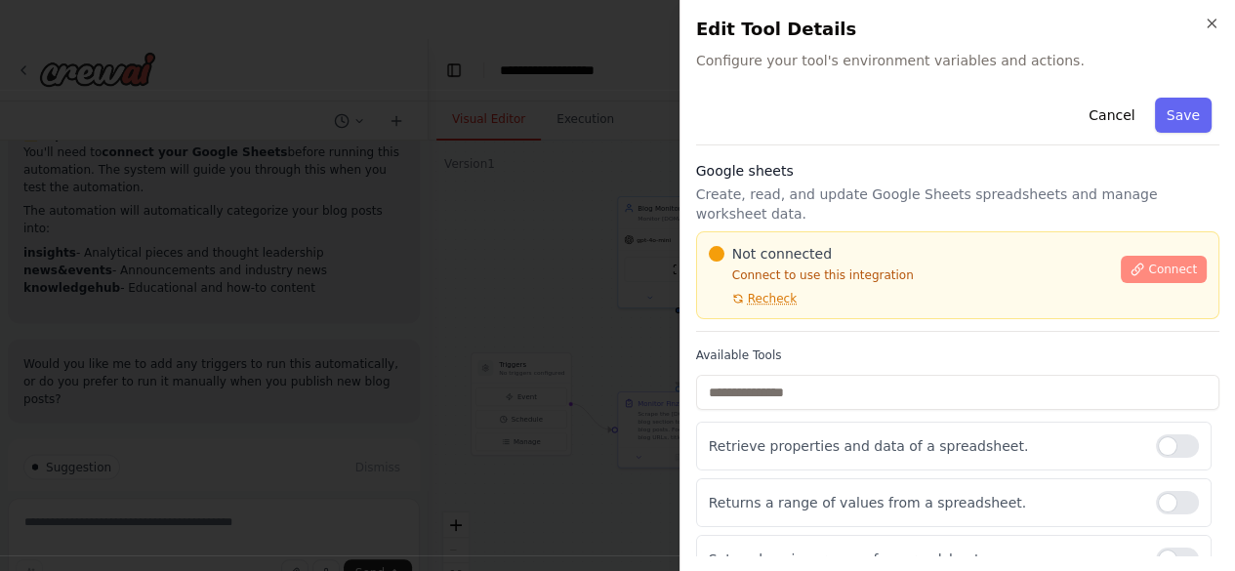
click at [1148, 262] on span "Connect" at bounding box center [1172, 270] width 49 height 16
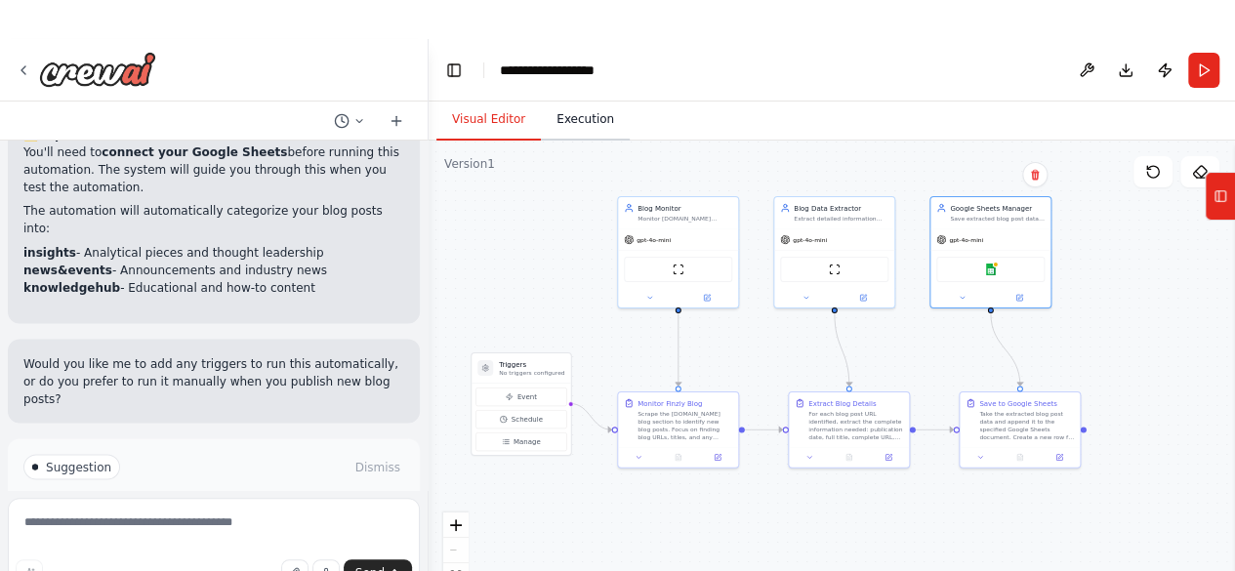
click at [574, 129] on button "Execution" at bounding box center [585, 120] width 89 height 41
click at [489, 134] on button "Visual Editor" at bounding box center [489, 120] width 104 height 41
click at [1020, 296] on icon at bounding box center [1021, 295] width 5 height 5
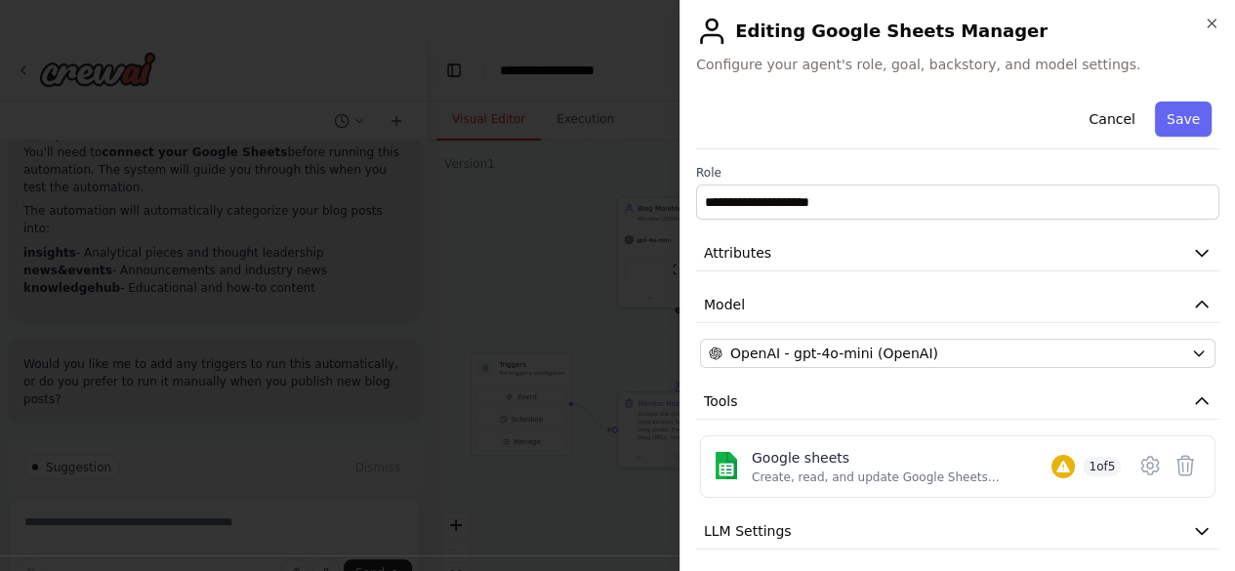
scroll to position [123, 0]
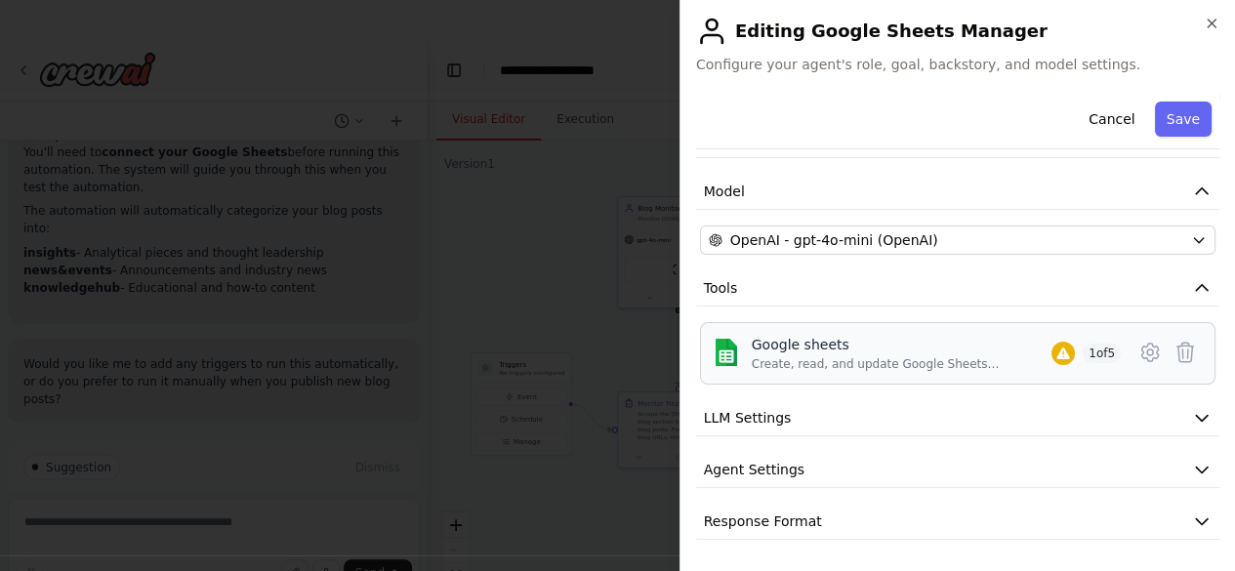
click at [1088, 345] on span "1 of 5" at bounding box center [1102, 354] width 38 height 20
click at [1086, 344] on span "1 of 5" at bounding box center [1102, 354] width 38 height 20
drag, startPoint x: 1086, startPoint y: 340, endPoint x: 1135, endPoint y: 341, distance: 48.8
click at [1135, 341] on div "Google sheets Create, read, and update Google Sheets spreadsheets and manage wo…" at bounding box center [958, 353] width 490 height 37
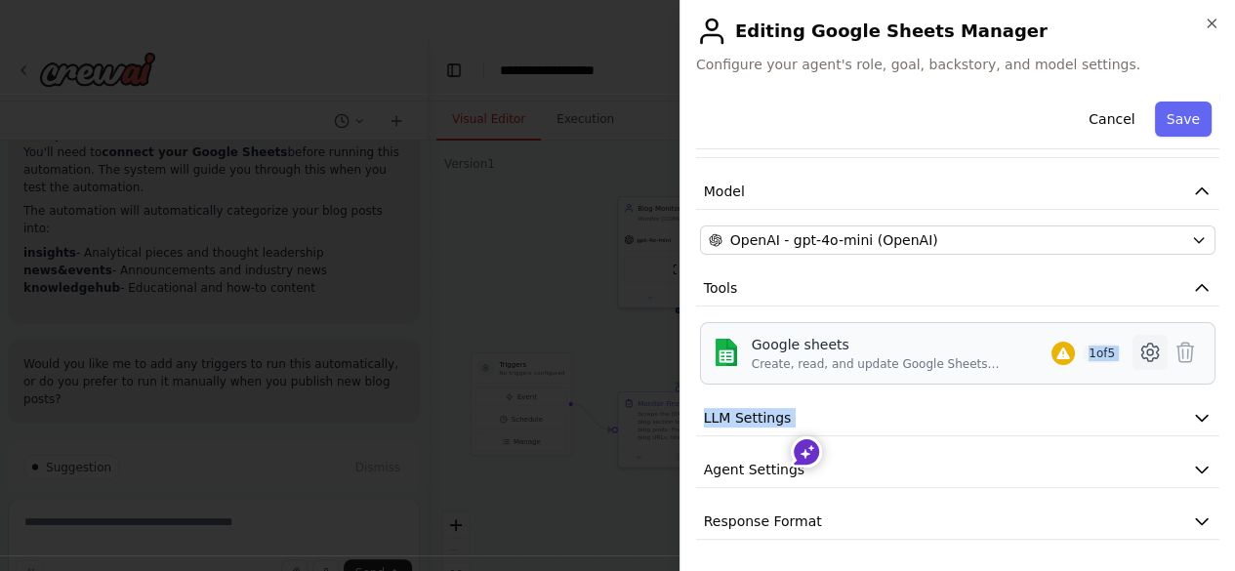
click at [1139, 341] on icon at bounding box center [1150, 352] width 23 height 23
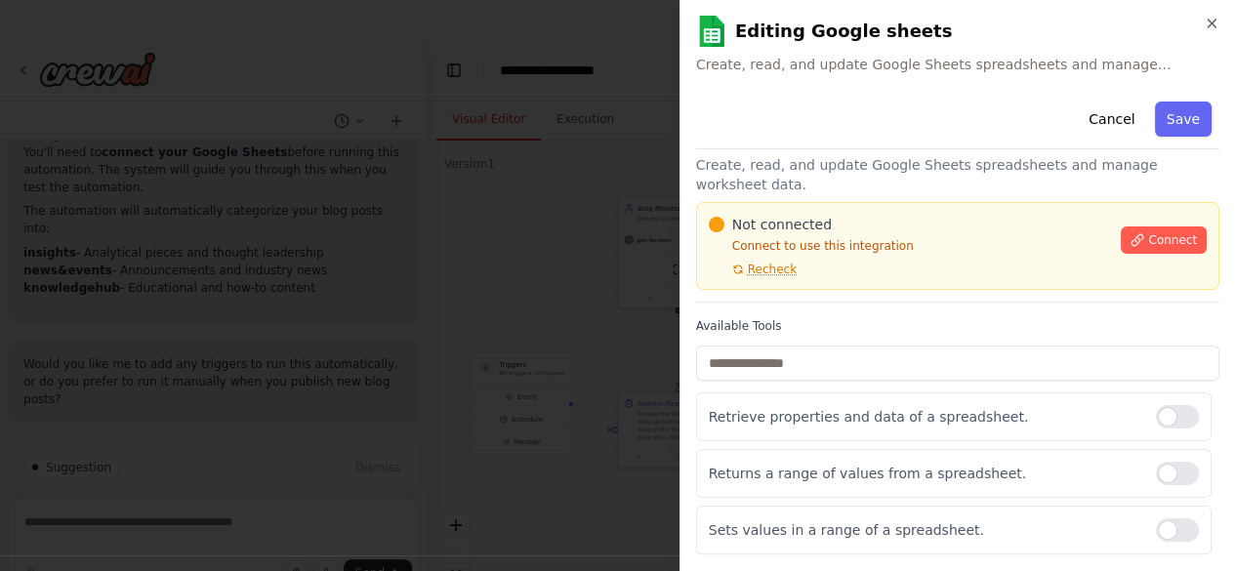
scroll to position [0, 0]
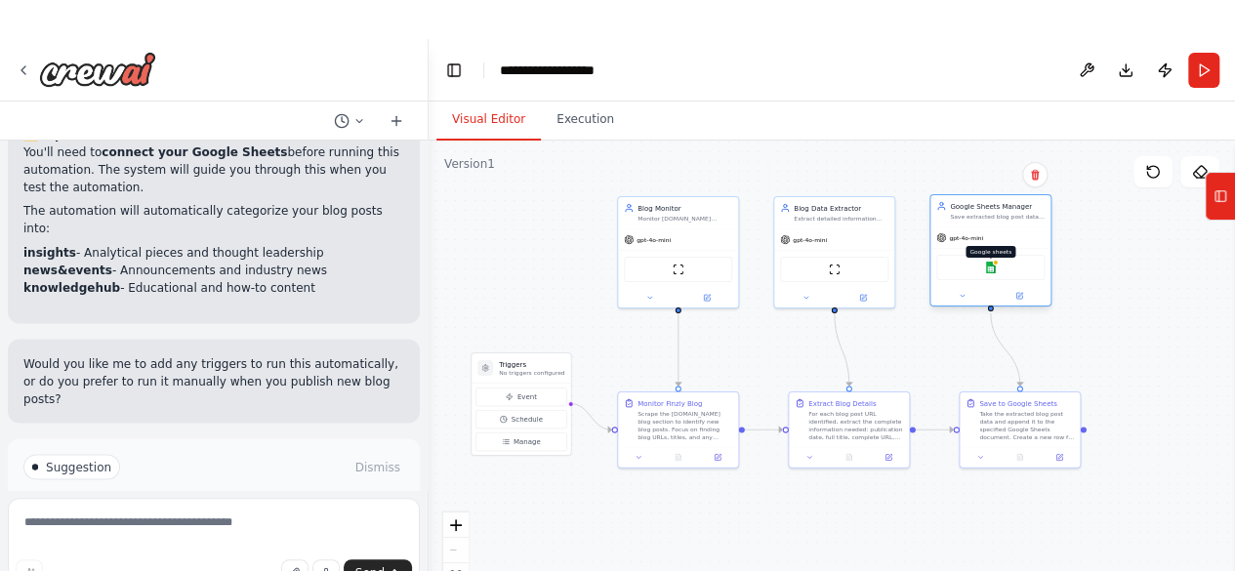
click at [992, 265] on img at bounding box center [991, 268] width 12 height 12
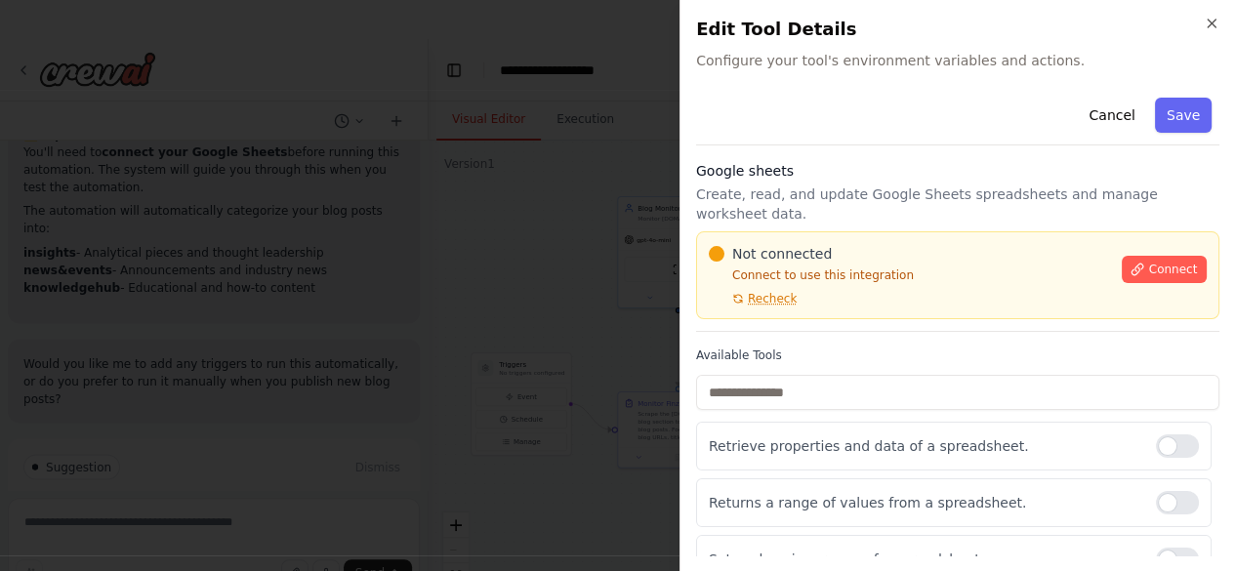
click at [994, 63] on span "Configure your tool's environment variables and actions." at bounding box center [957, 61] width 523 height 20
click at [900, 62] on span "Configure your tool's environment variables and actions." at bounding box center [957, 61] width 523 height 20
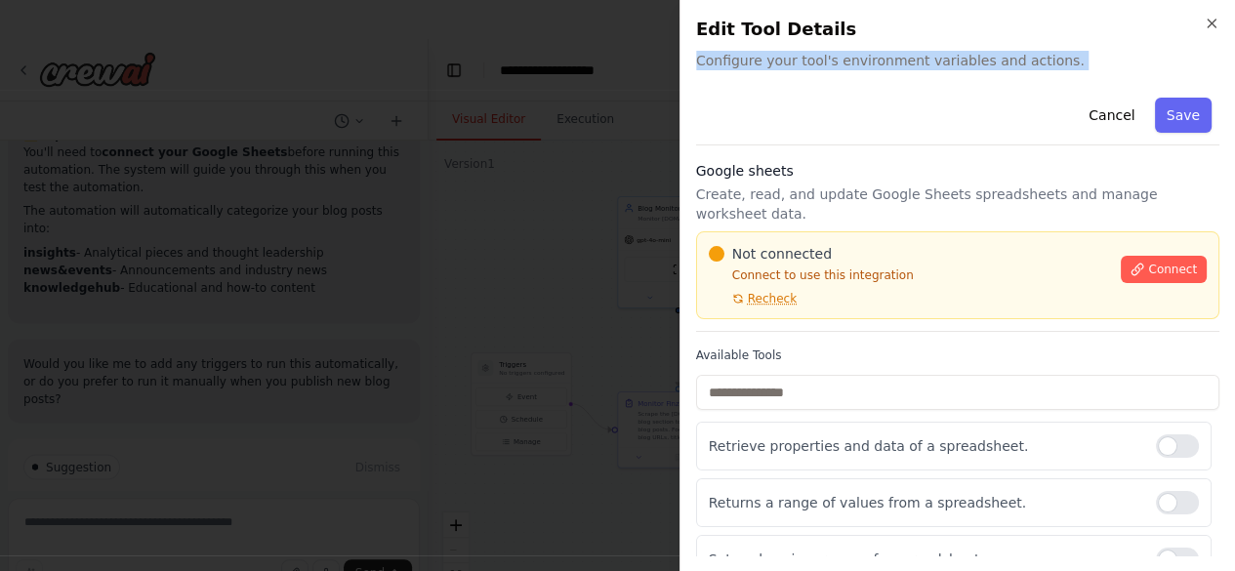
click at [900, 62] on span "Configure your tool's environment variables and actions." at bounding box center [957, 61] width 523 height 20
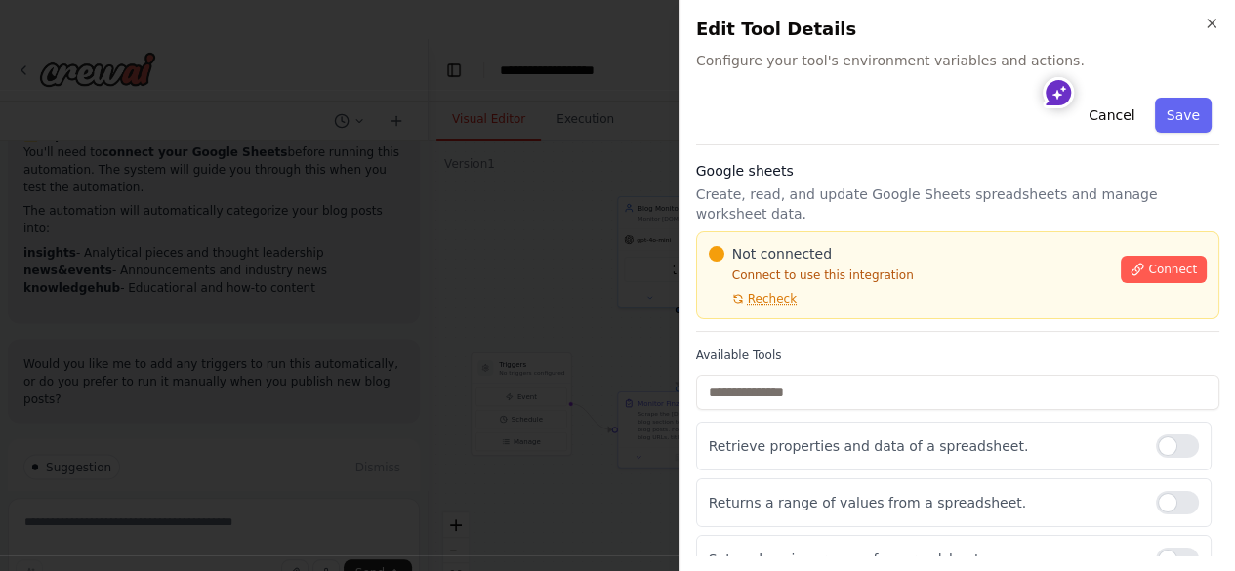
click at [870, 188] on p "Create, read, and update Google Sheets spreadsheets and manage worksheet data." at bounding box center [957, 204] width 523 height 39
click at [1128, 259] on button "Connect" at bounding box center [1164, 269] width 86 height 27
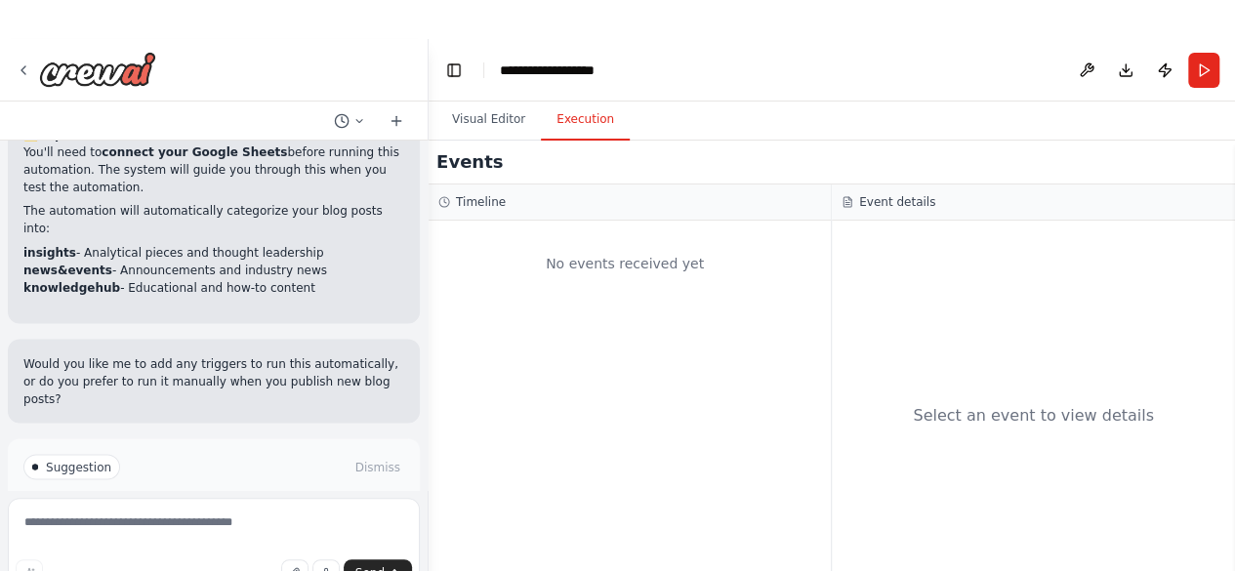
click at [578, 133] on button "Execution" at bounding box center [585, 120] width 89 height 41
click at [471, 122] on button "Visual Editor" at bounding box center [489, 120] width 104 height 41
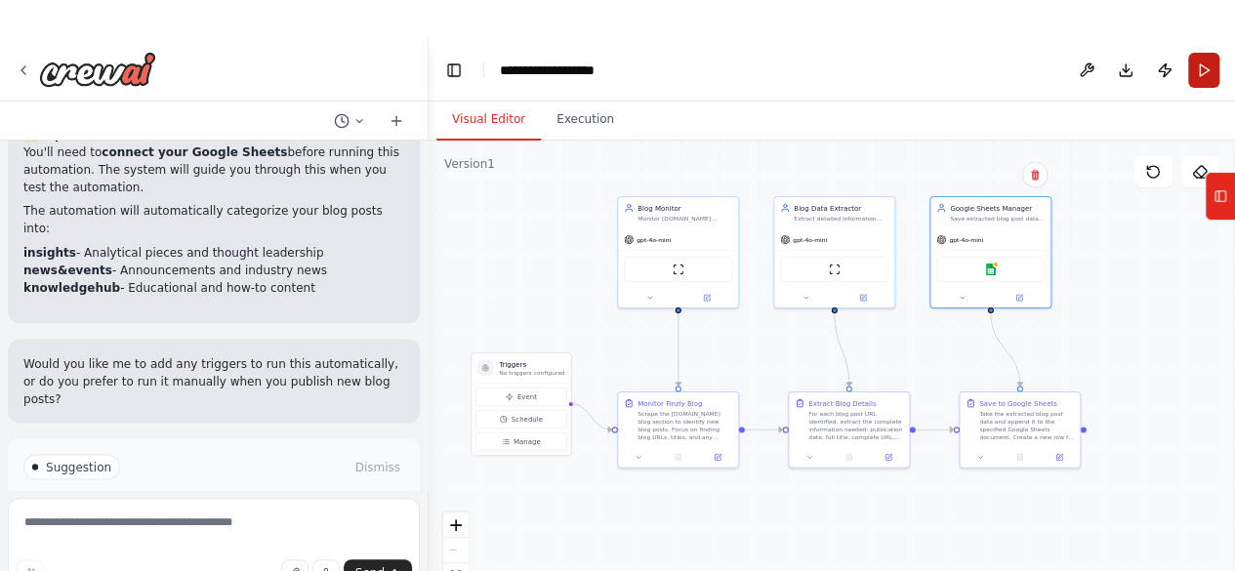
click at [1203, 72] on button "Run" at bounding box center [1203, 70] width 31 height 35
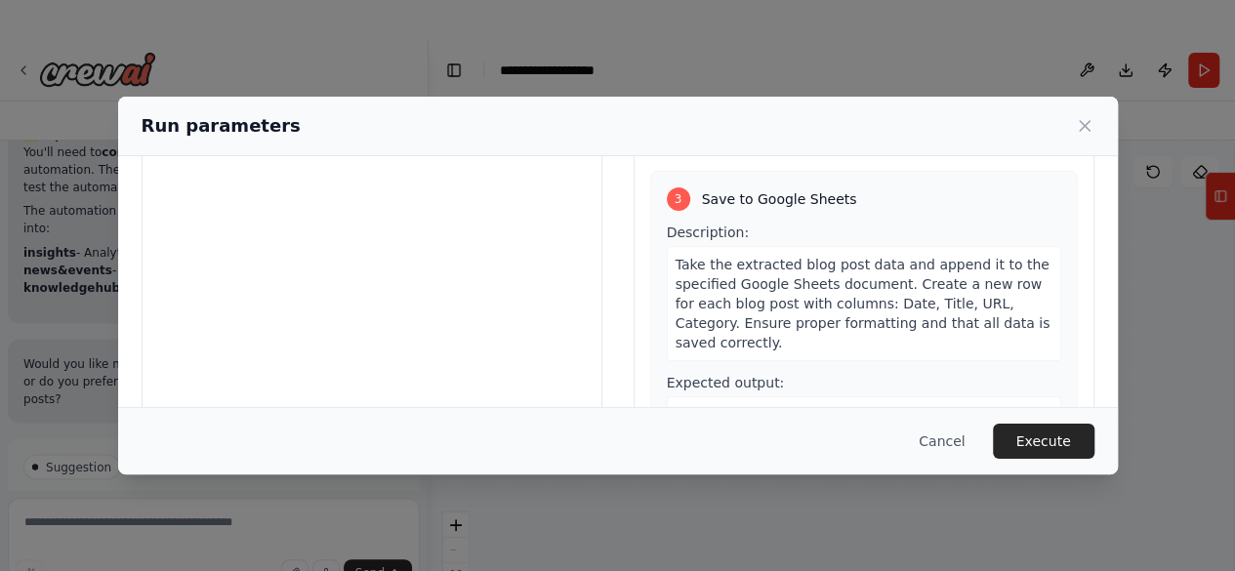
scroll to position [258, 0]
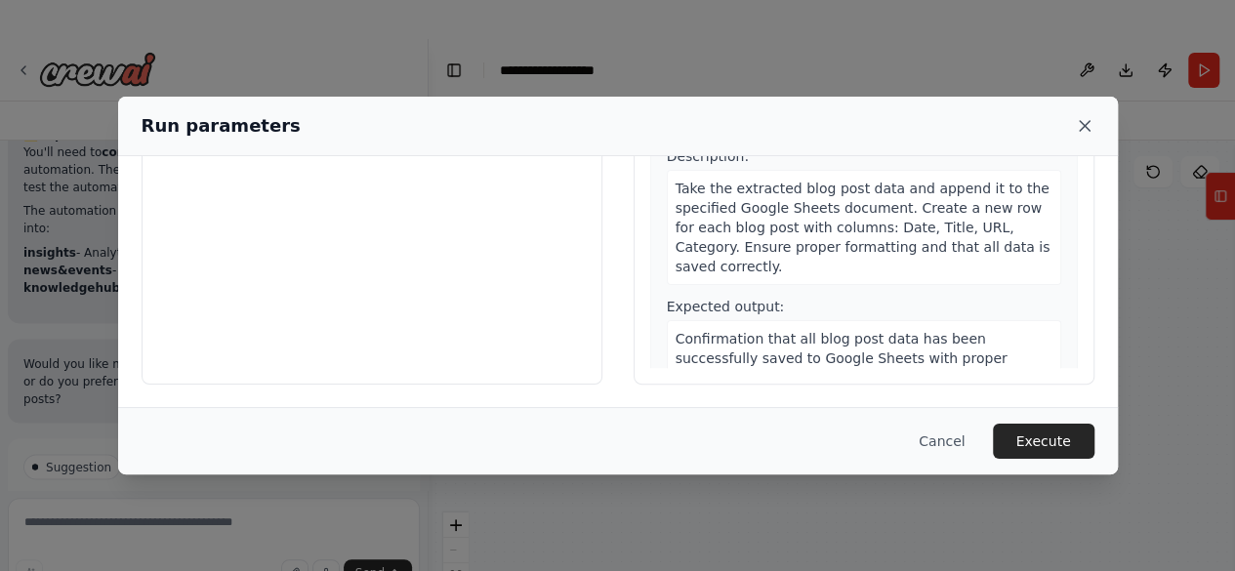
click at [1077, 131] on icon at bounding box center [1085, 126] width 20 height 20
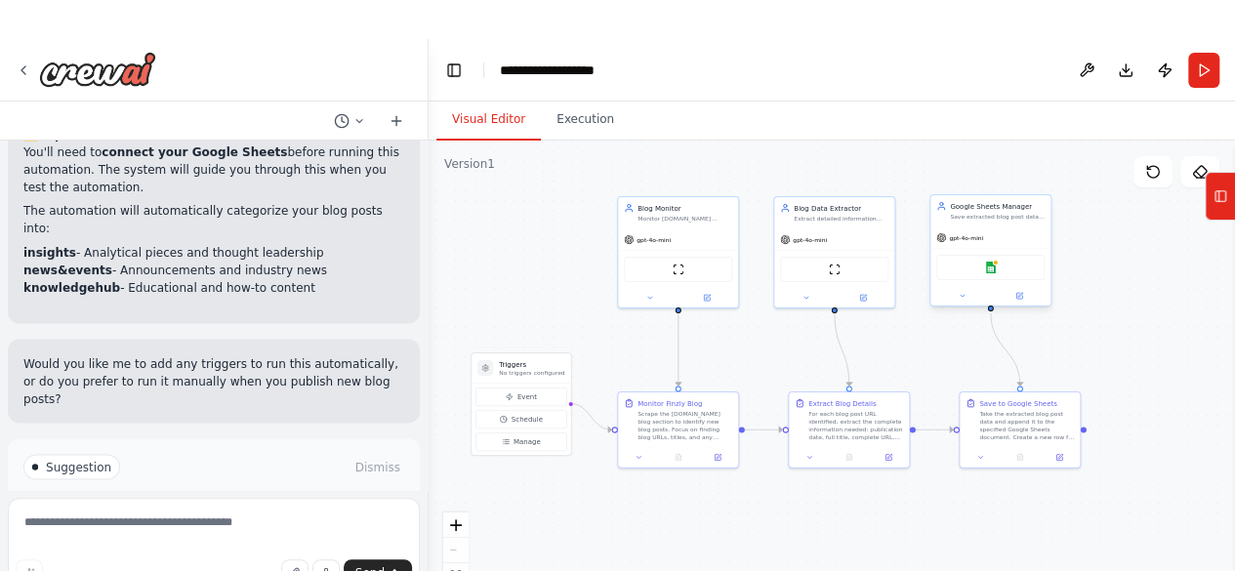
click at [1000, 267] on div "Google sheets" at bounding box center [991, 267] width 108 height 25
click at [983, 269] on div "Google sheets" at bounding box center [991, 267] width 108 height 25
click at [958, 299] on icon at bounding box center [962, 296] width 8 height 8
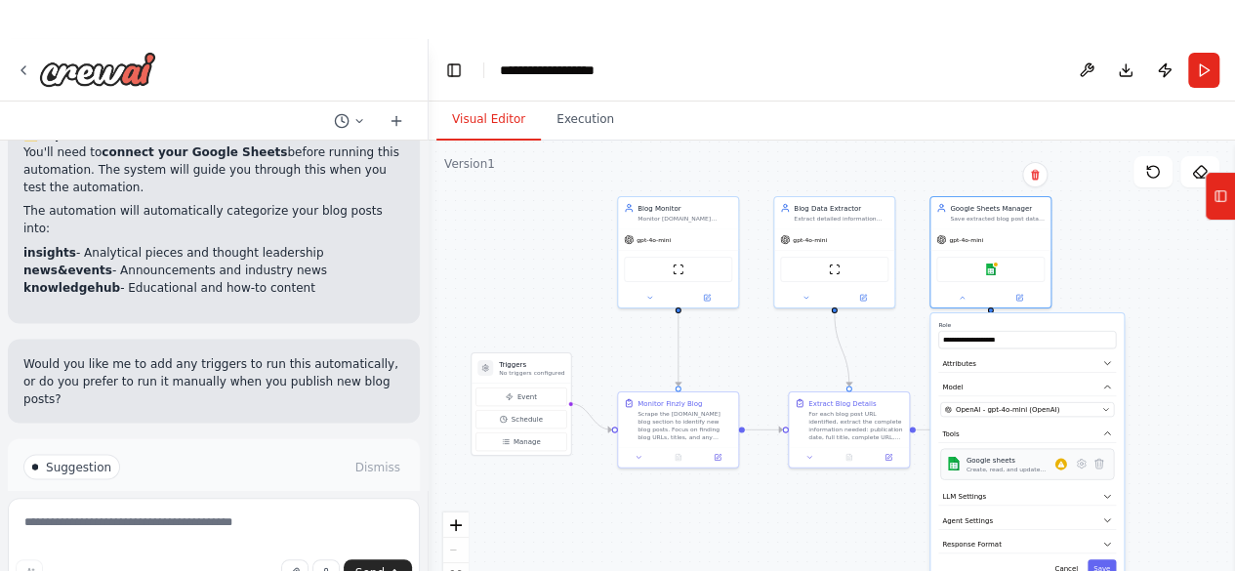
click at [1037, 473] on div "Google sheets Create, read, and update Google Sheets spreadsheets and manage wo…" at bounding box center [1027, 464] width 174 height 31
click at [1032, 474] on div "Google sheets Create, read, and update Google Sheets spreadsheets and manage wo…" at bounding box center [1027, 464] width 174 height 31
click at [1084, 463] on icon at bounding box center [1081, 464] width 9 height 9
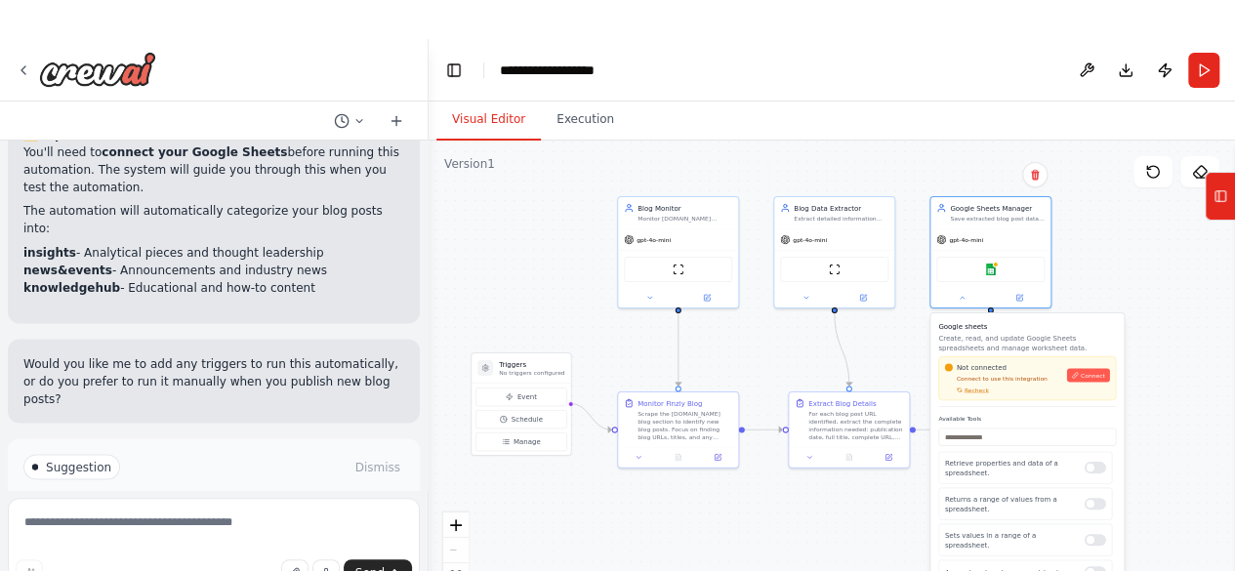
scroll to position [39, 0]
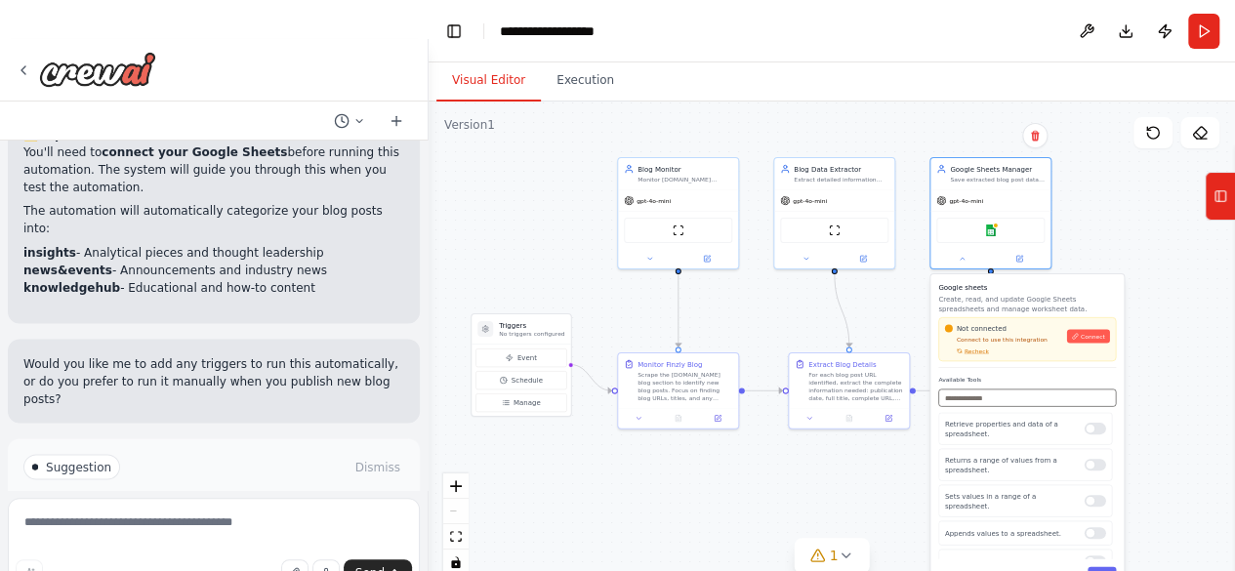
click at [975, 401] on input "text" at bounding box center [1027, 399] width 178 height 18
type input "*"
click at [1088, 556] on div at bounding box center [1095, 562] width 21 height 12
click at [1079, 337] on icon at bounding box center [1075, 336] width 7 height 7
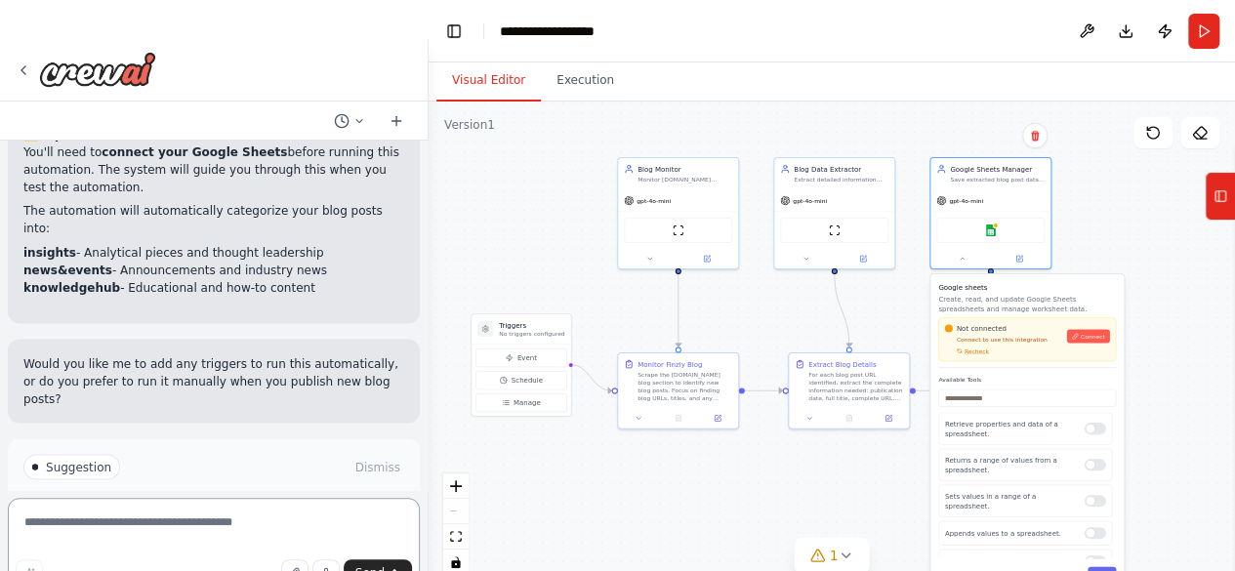
click at [291, 532] on textarea at bounding box center [214, 547] width 412 height 98
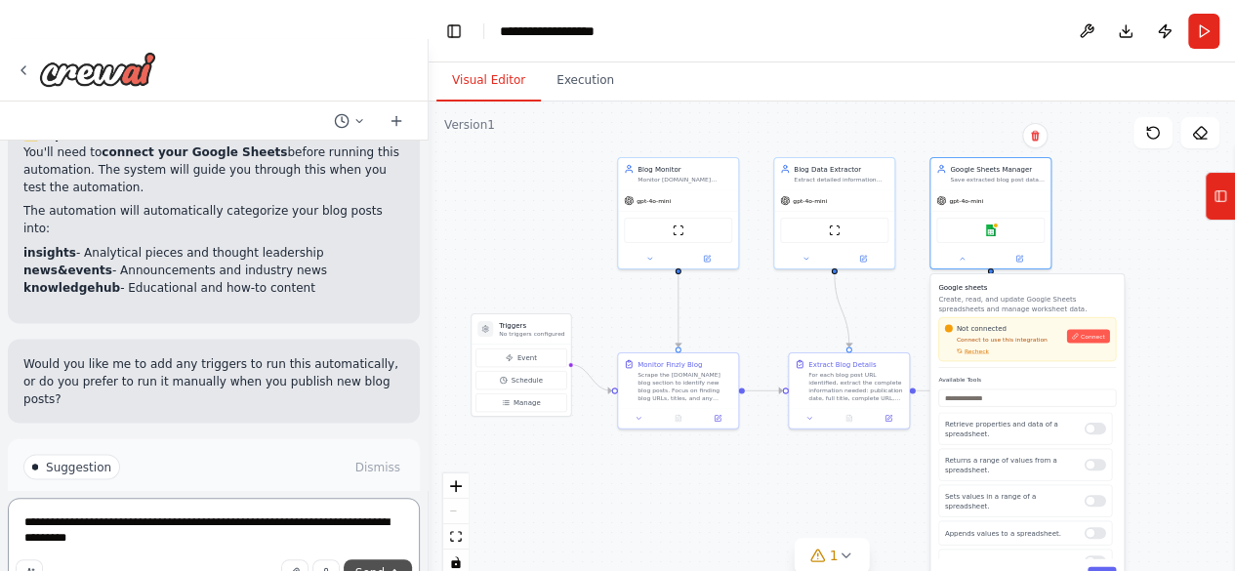
type textarea "**********"
click at [371, 562] on button "Send" at bounding box center [378, 573] width 68 height 27
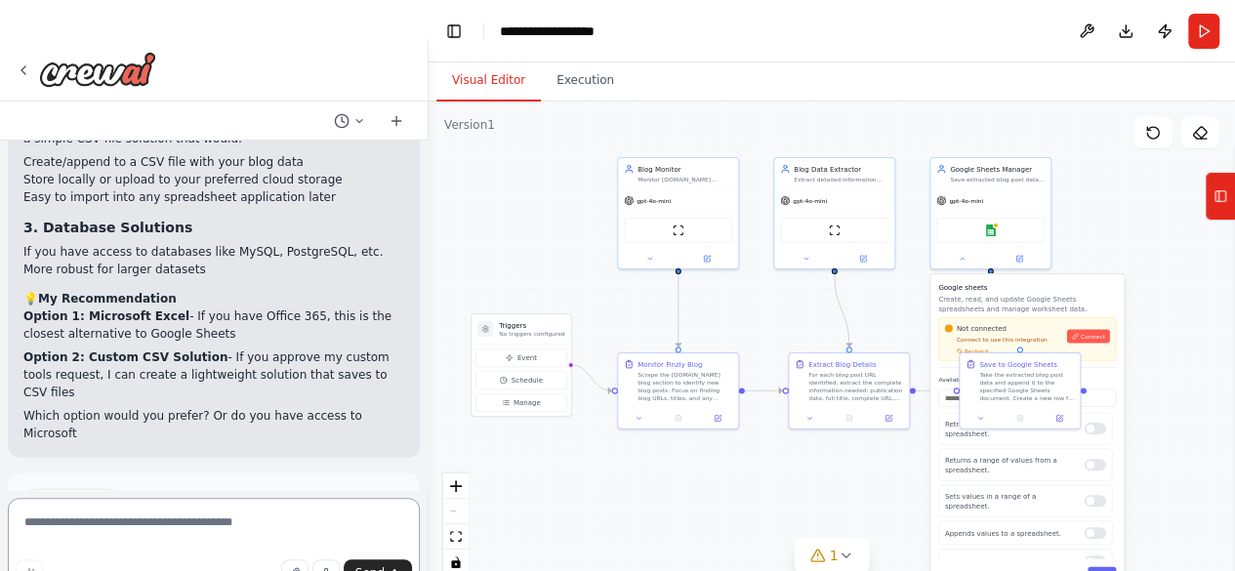
scroll to position [2679, 0]
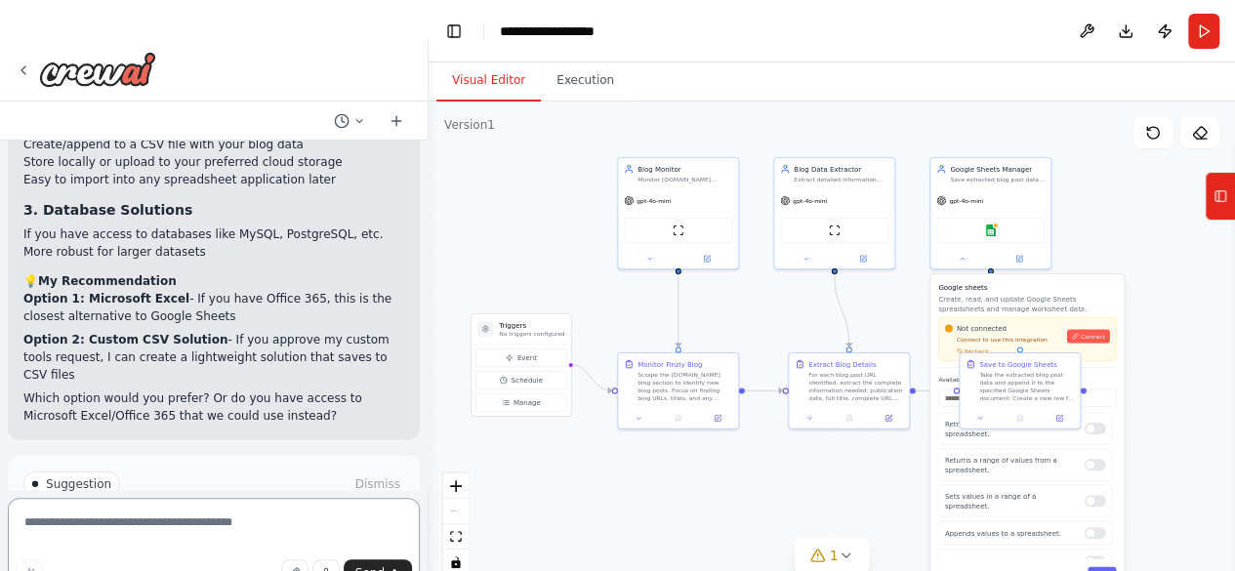
click at [227, 514] on textarea at bounding box center [214, 547] width 412 height 98
type textarea "**********"
click at [390, 560] on button "Send" at bounding box center [378, 573] width 68 height 27
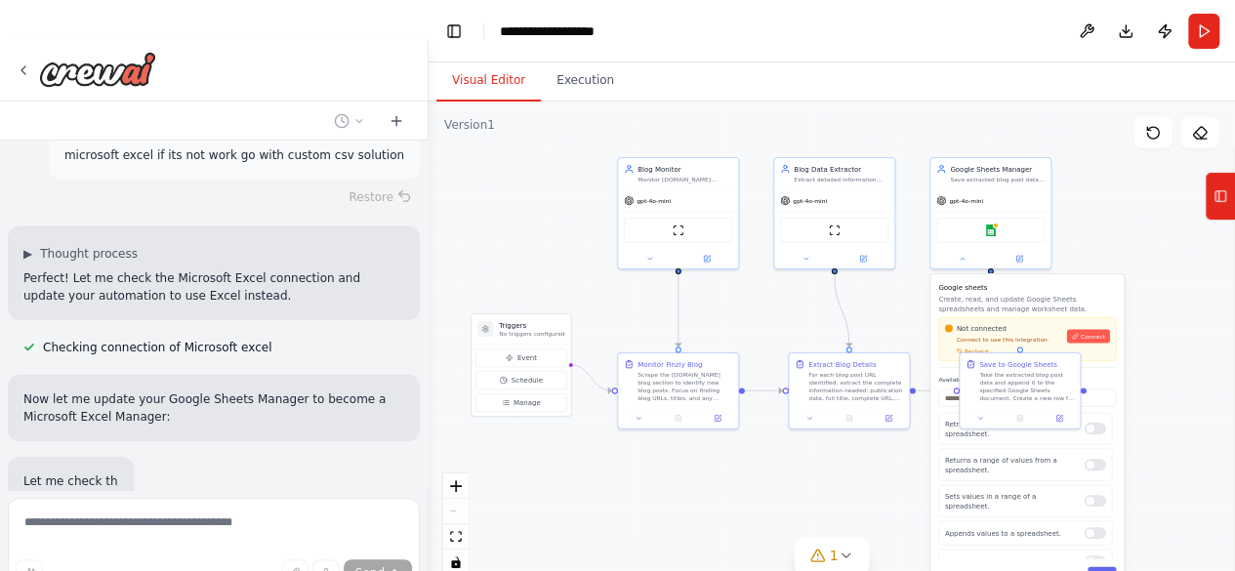
scroll to position [3026, 0]
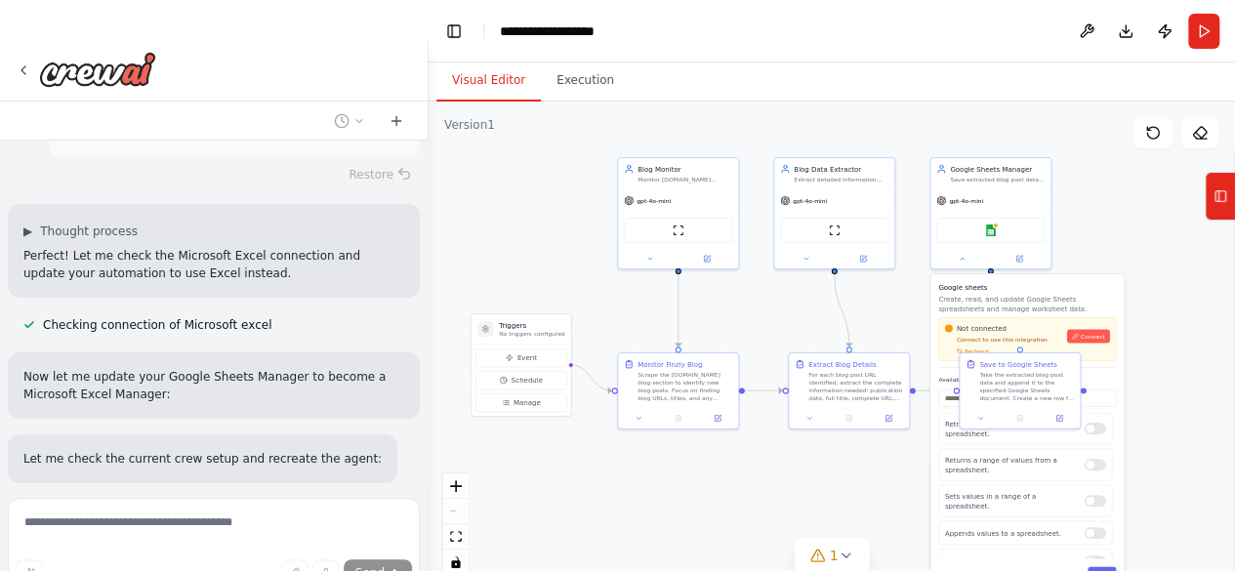
click at [1122, 205] on div ".deletable-edge-delete-btn { width: 20px; height: 20px; border: 0px solid #ffff…" at bounding box center [832, 346] width 807 height 488
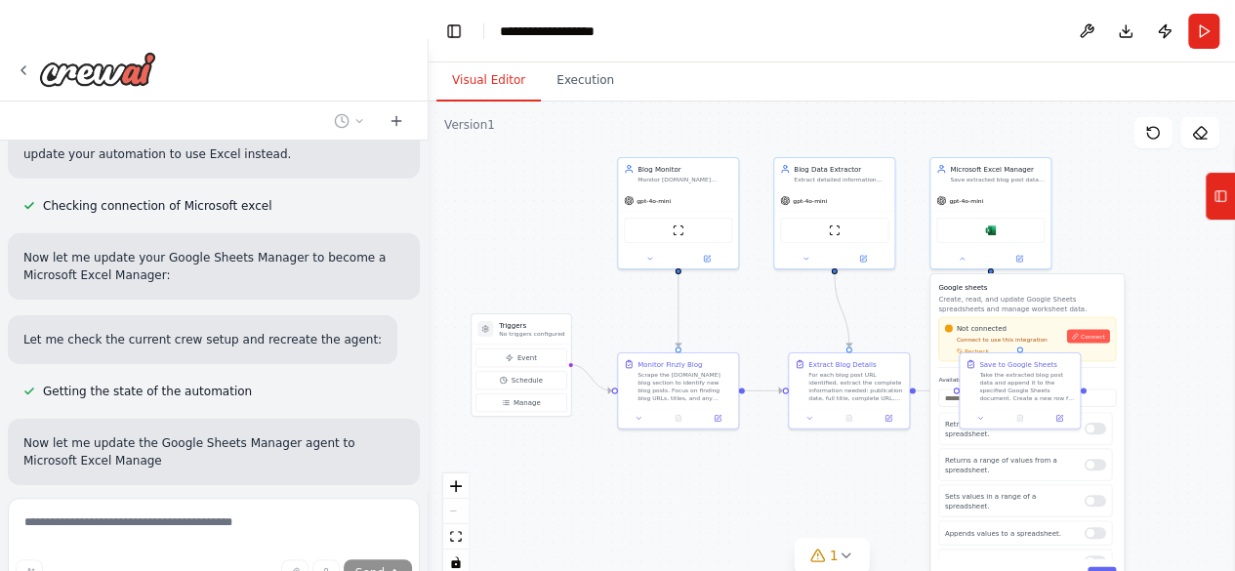
scroll to position [3163, 0]
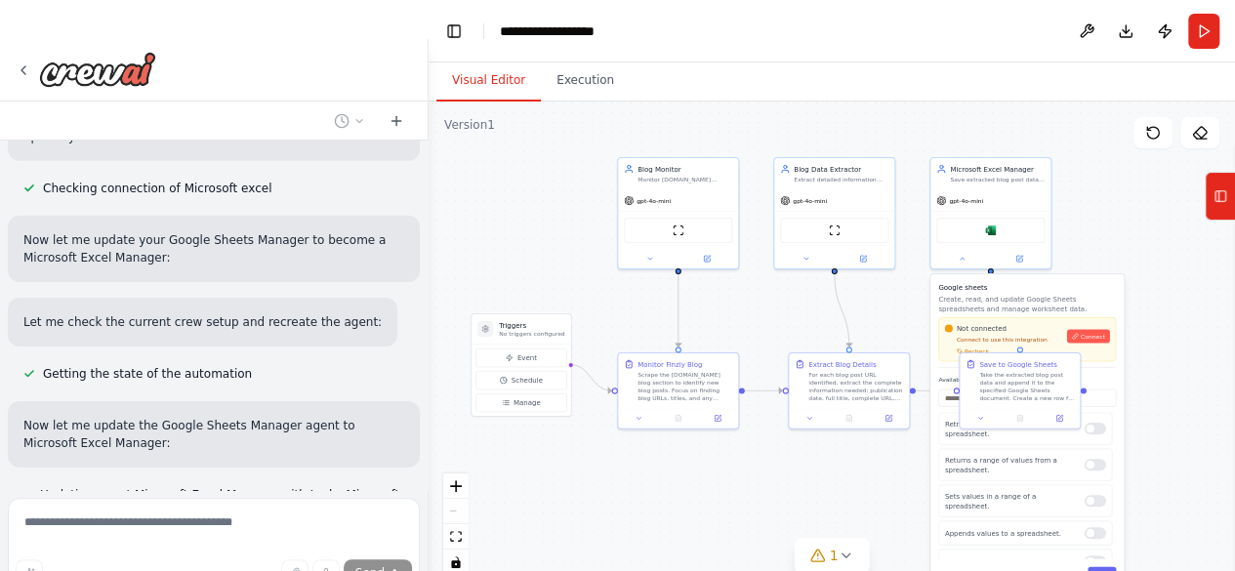
click at [1185, 313] on div ".deletable-edge-delete-btn { width: 20px; height: 20px; border: 0px solid #ffff…" at bounding box center [832, 346] width 807 height 488
click at [991, 228] on img at bounding box center [991, 229] width 12 height 12
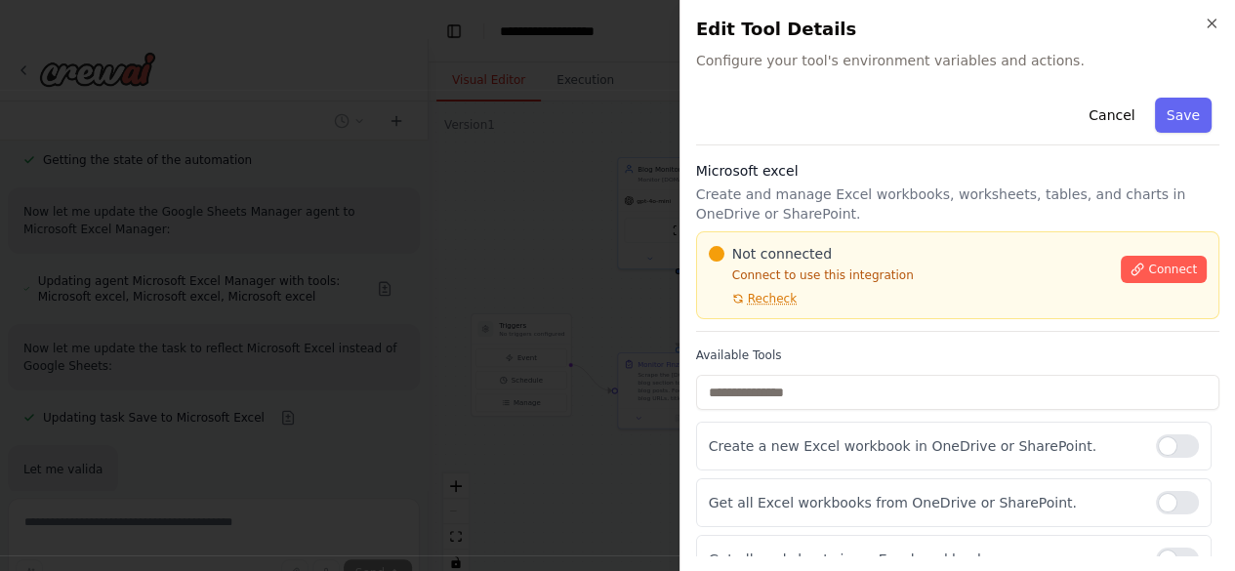
scroll to position [3388, 0]
drag, startPoint x: 1134, startPoint y: 271, endPoint x: 1114, endPoint y: 265, distance: 20.4
click at [1148, 273] on span "Connect" at bounding box center [1172, 270] width 49 height 16
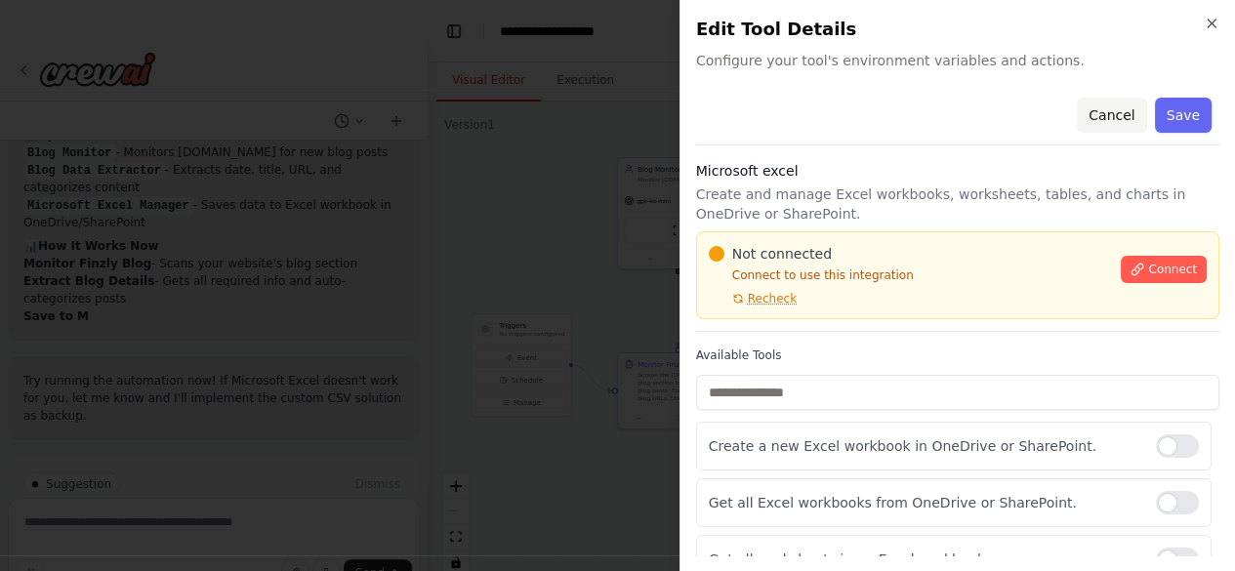
click at [1085, 120] on button "Cancel" at bounding box center [1111, 115] width 69 height 35
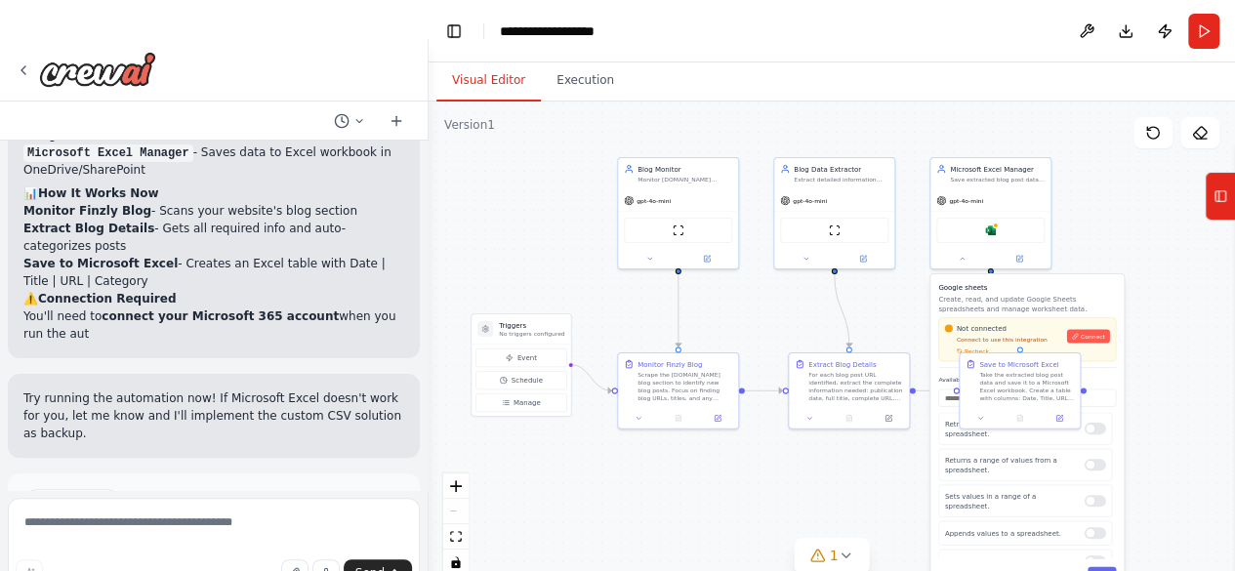
scroll to position [3927, 0]
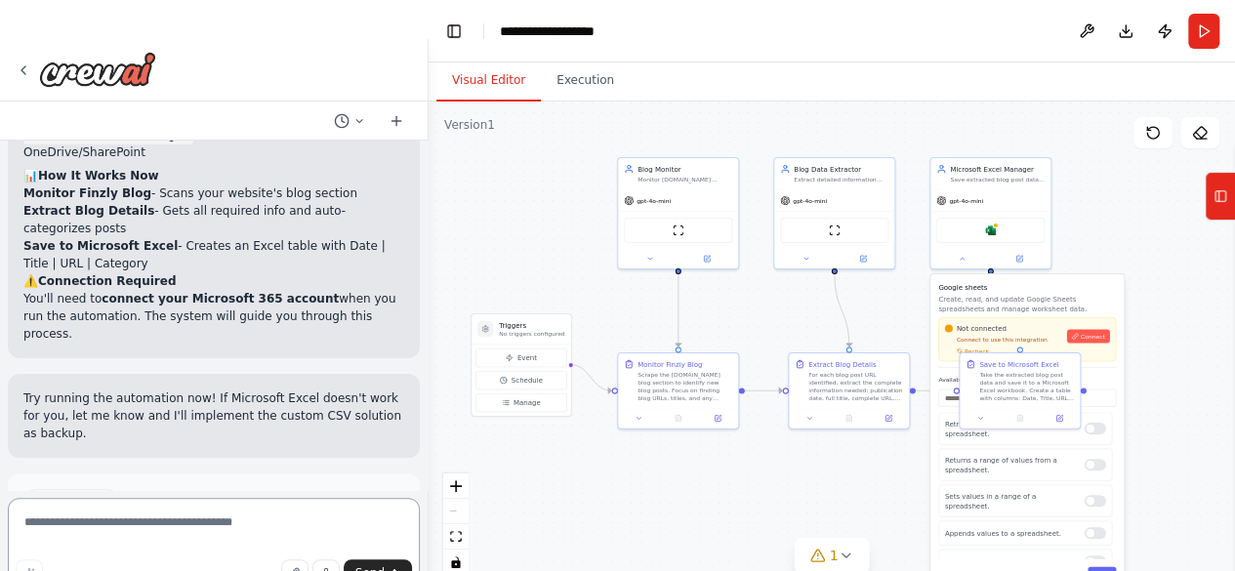
click at [208, 526] on textarea at bounding box center [214, 547] width 412 height 98
type textarea "**********"
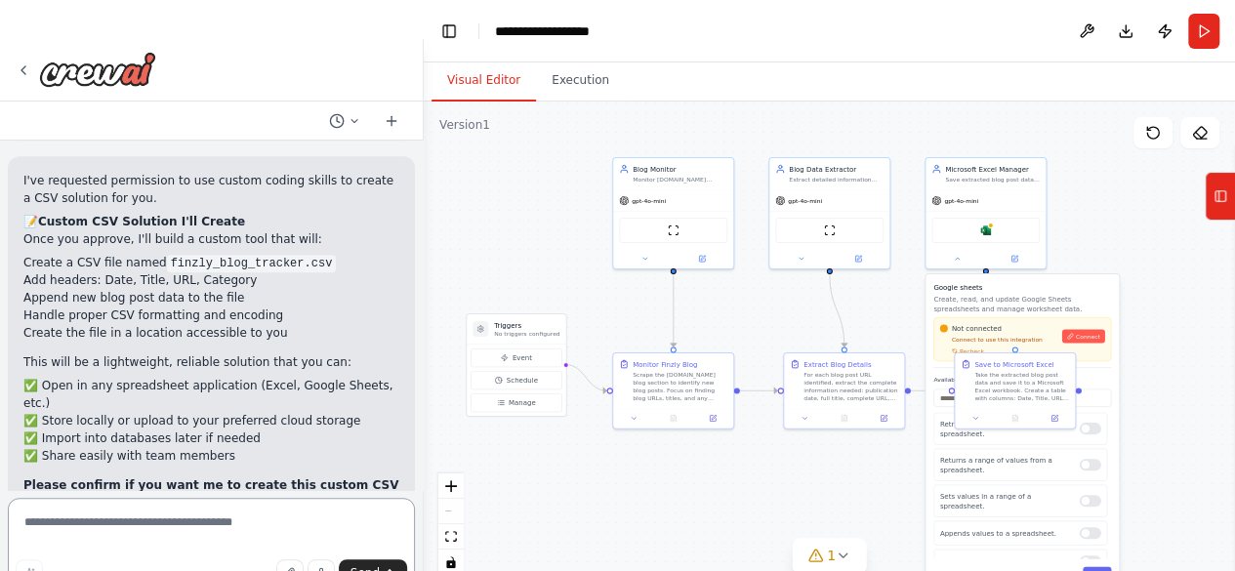
scroll to position [4622, 0]
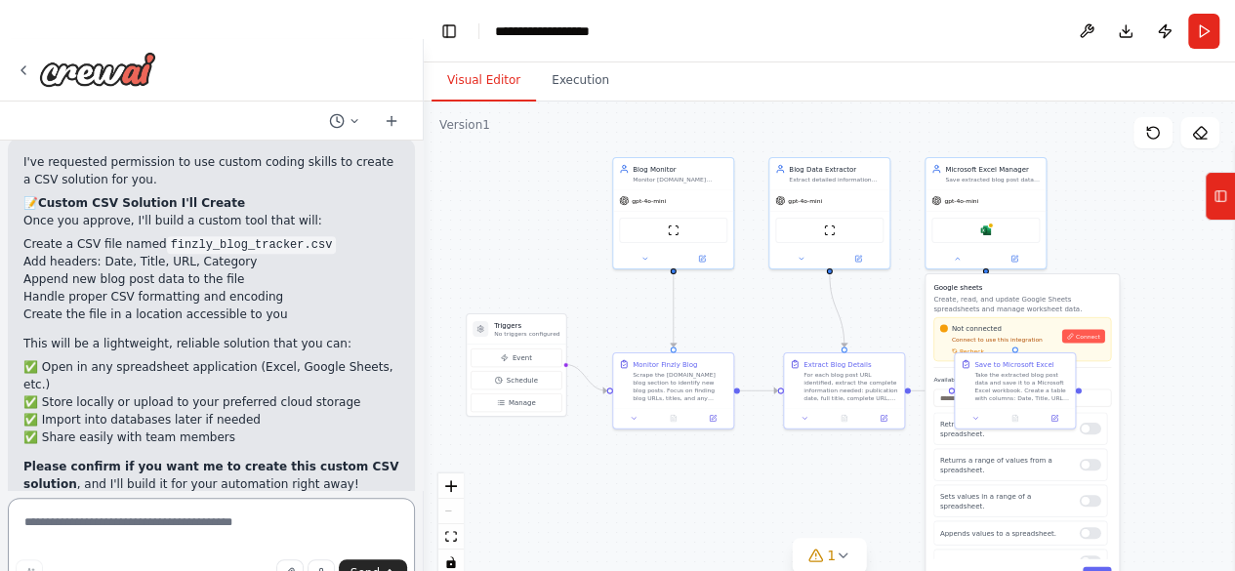
drag, startPoint x: 420, startPoint y: 438, endPoint x: 423, endPoint y: 489, distance: 50.9
click at [423, 489] on div "SO I would like to automate one thing. every time I input a new blog into my we…" at bounding box center [617, 285] width 1235 height 571
click at [250, 528] on textarea at bounding box center [211, 547] width 406 height 98
type textarea "***"
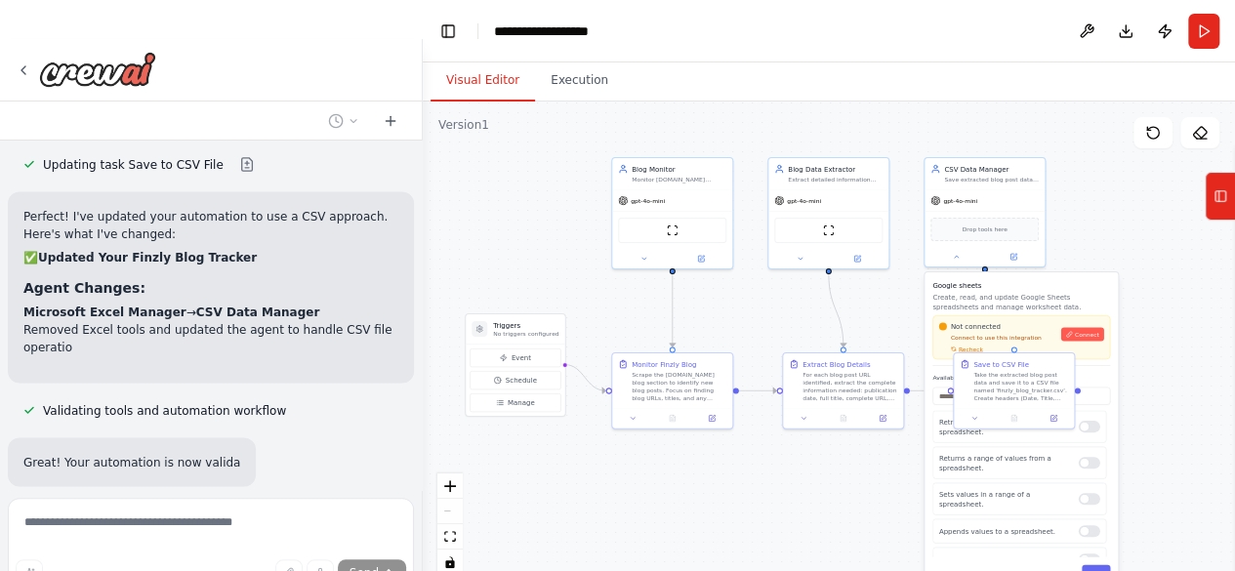
scroll to position [5574, 0]
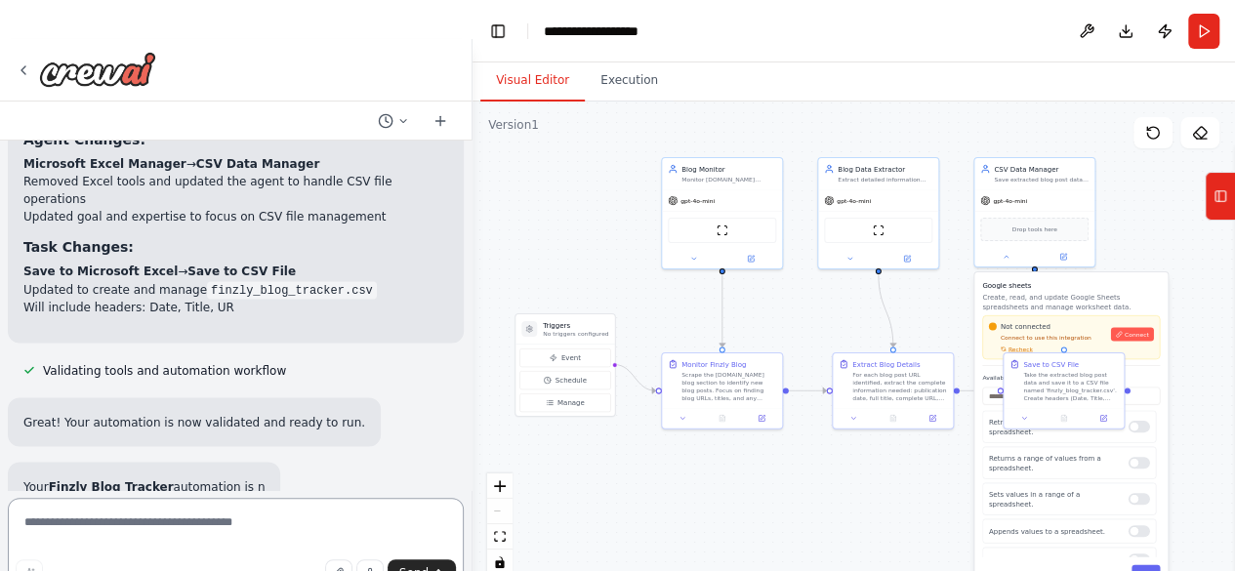
drag, startPoint x: 418, startPoint y: 470, endPoint x: 473, endPoint y: 456, distance: 56.4
click at [473, 456] on div "SO I would like to automate one thing. every time I input a new blog into my we…" at bounding box center [617, 285] width 1235 height 571
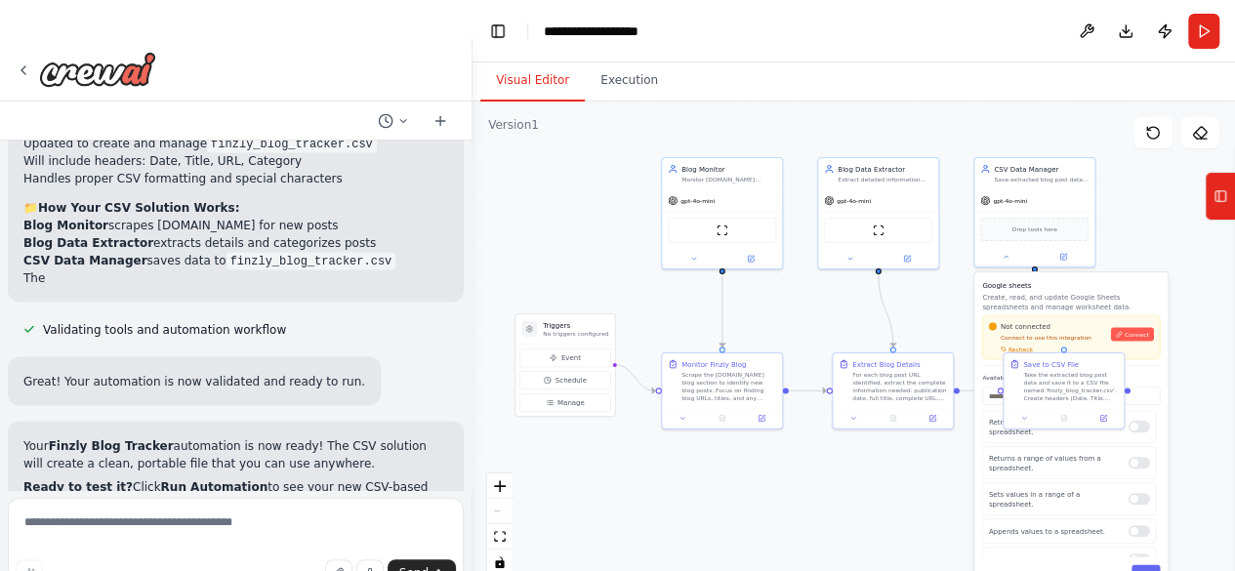
scroll to position [5575, 0]
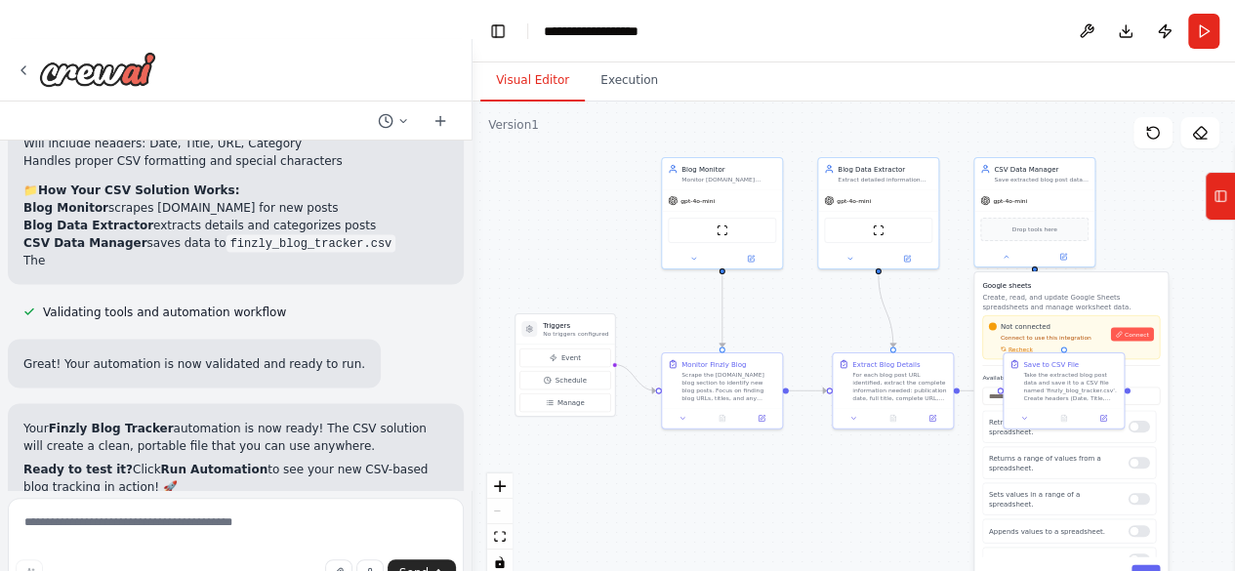
click at [1130, 220] on div ".deletable-edge-delete-btn { width: 20px; height: 20px; border: 0px solid #ffff…" at bounding box center [854, 346] width 763 height 488
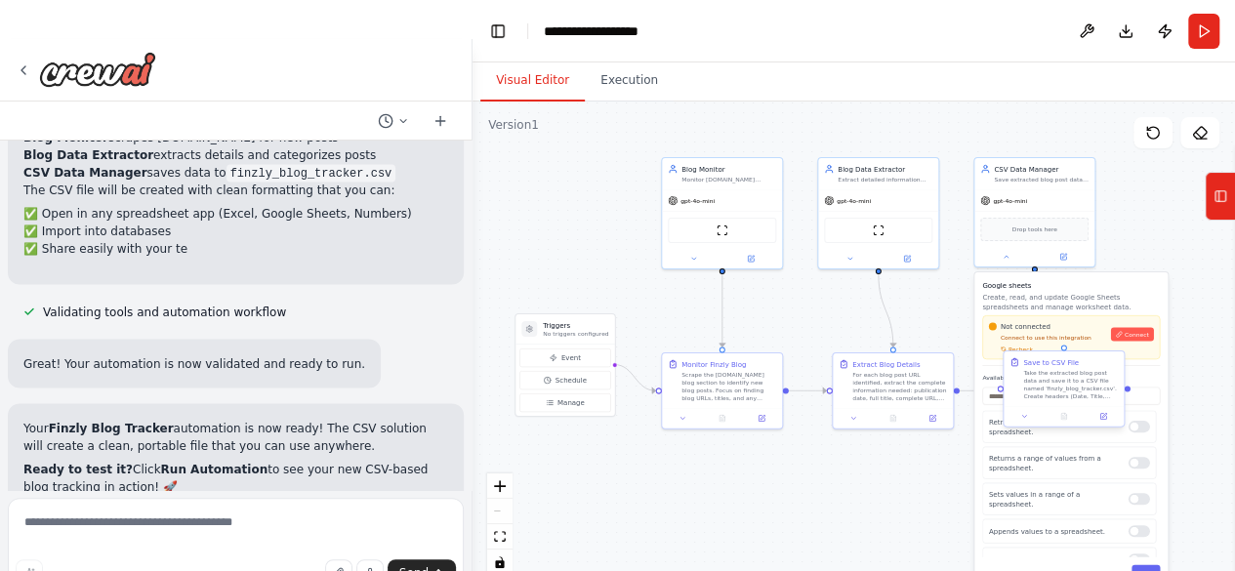
click at [1055, 365] on div "Save to CSV File" at bounding box center [1051, 362] width 56 height 10
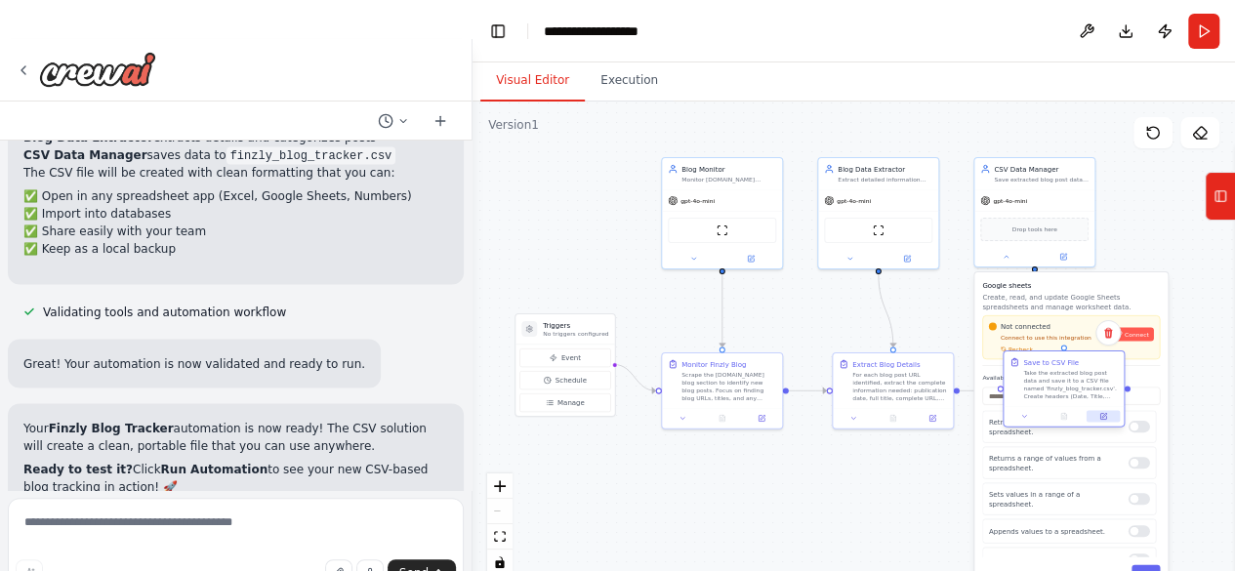
click at [1111, 417] on button at bounding box center [1103, 417] width 33 height 12
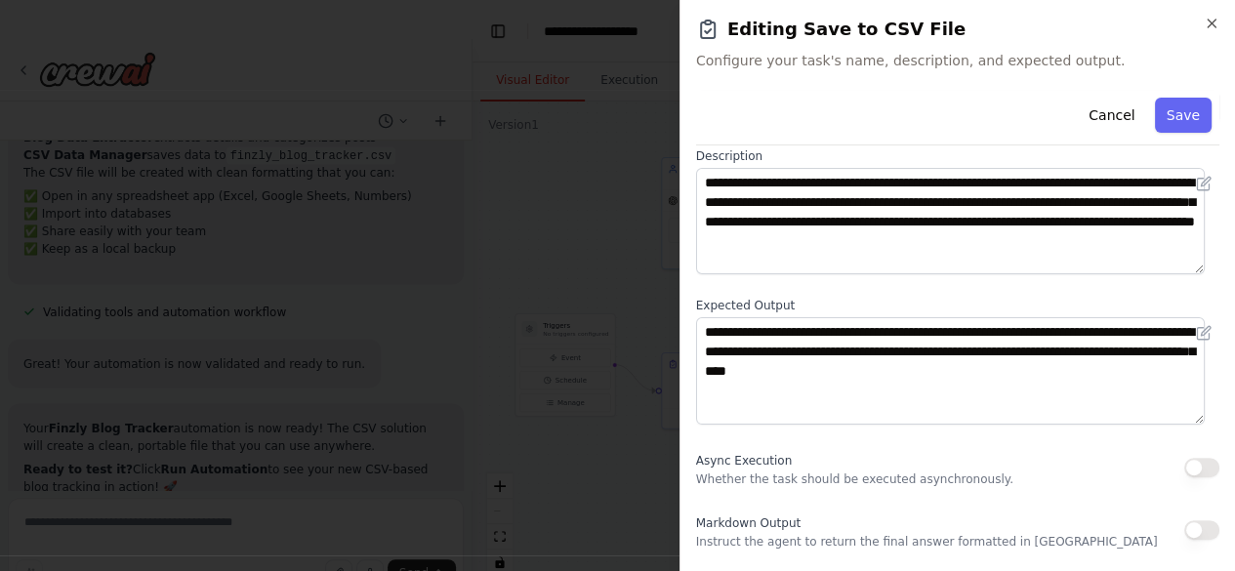
scroll to position [0, 0]
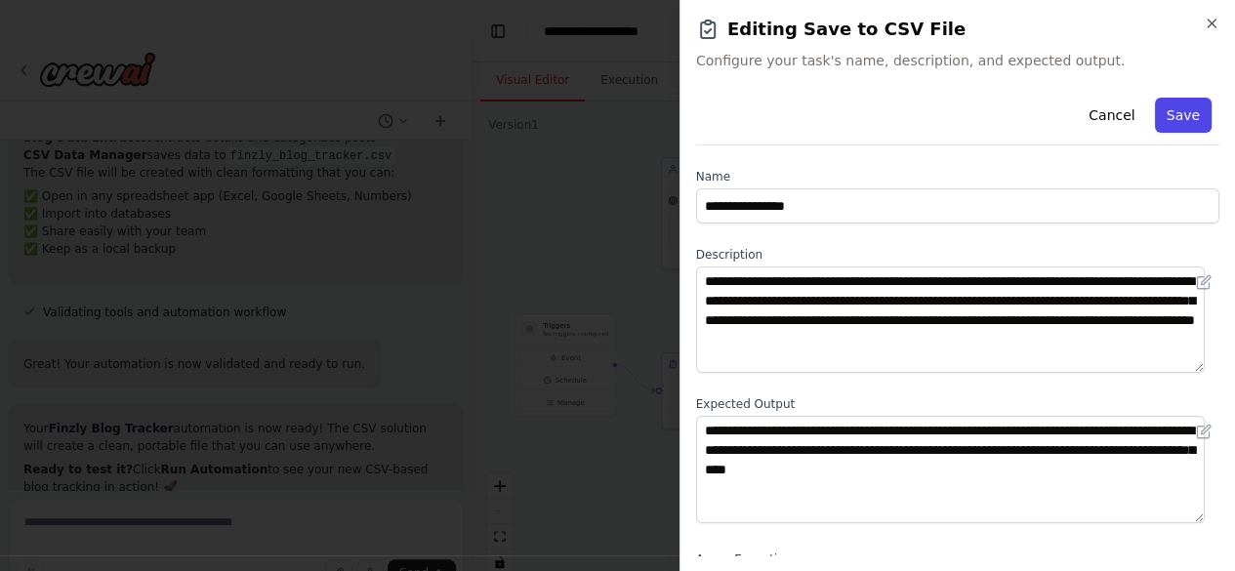
click at [1168, 113] on button "Save" at bounding box center [1183, 115] width 57 height 35
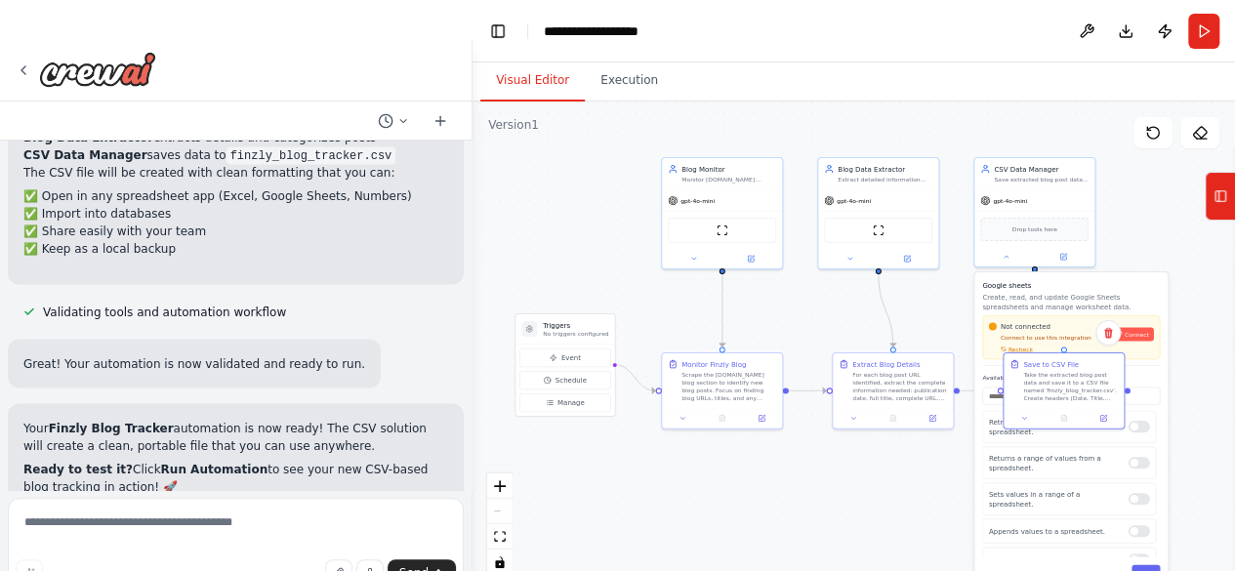
click at [1205, 354] on div ".deletable-edge-delete-btn { width: 20px; height: 20px; border: 0px solid #ffff…" at bounding box center [854, 346] width 763 height 488
click at [1127, 231] on div ".deletable-edge-delete-btn { width: 20px; height: 20px; border: 0px solid #ffff…" at bounding box center [854, 346] width 763 height 488
click at [1201, 353] on div ".deletable-edge-delete-btn { width: 20px; height: 20px; border: 0px solid #ffff…" at bounding box center [854, 346] width 763 height 488
click at [1129, 333] on span "Connect" at bounding box center [1137, 335] width 24 height 8
click at [1055, 232] on div "Drop tools here" at bounding box center [1034, 227] width 108 height 23
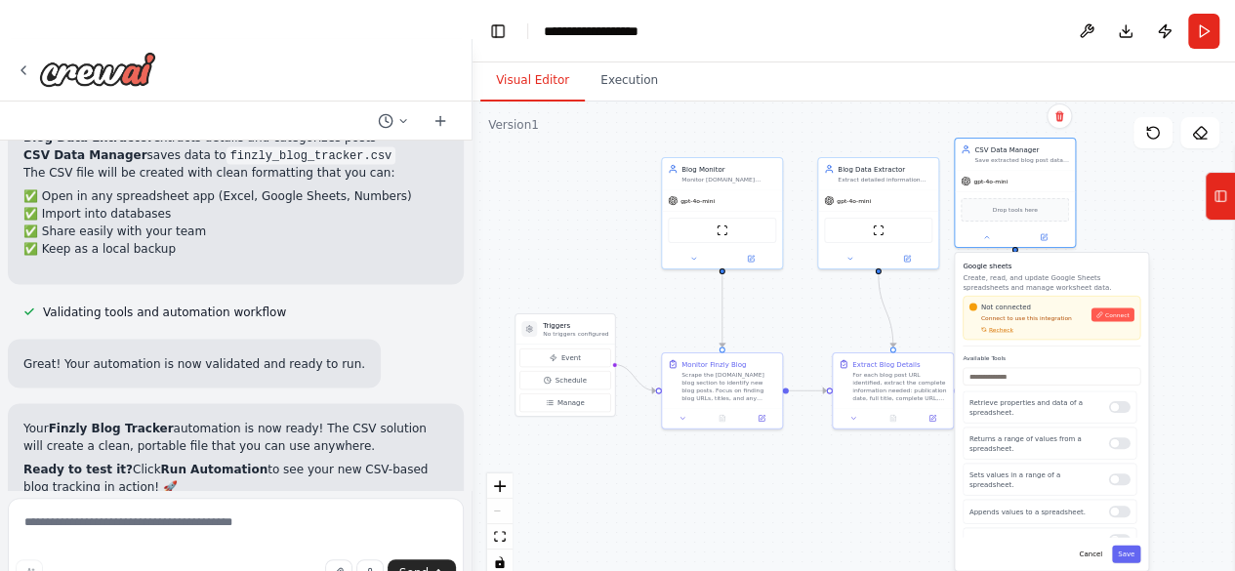
drag, startPoint x: 1160, startPoint y: 534, endPoint x: 1142, endPoint y: 519, distance: 24.3
click at [1142, 519] on div "Google sheets Create, read, and update Google Sheets spreadsheets and manage wo…" at bounding box center [1051, 412] width 193 height 318
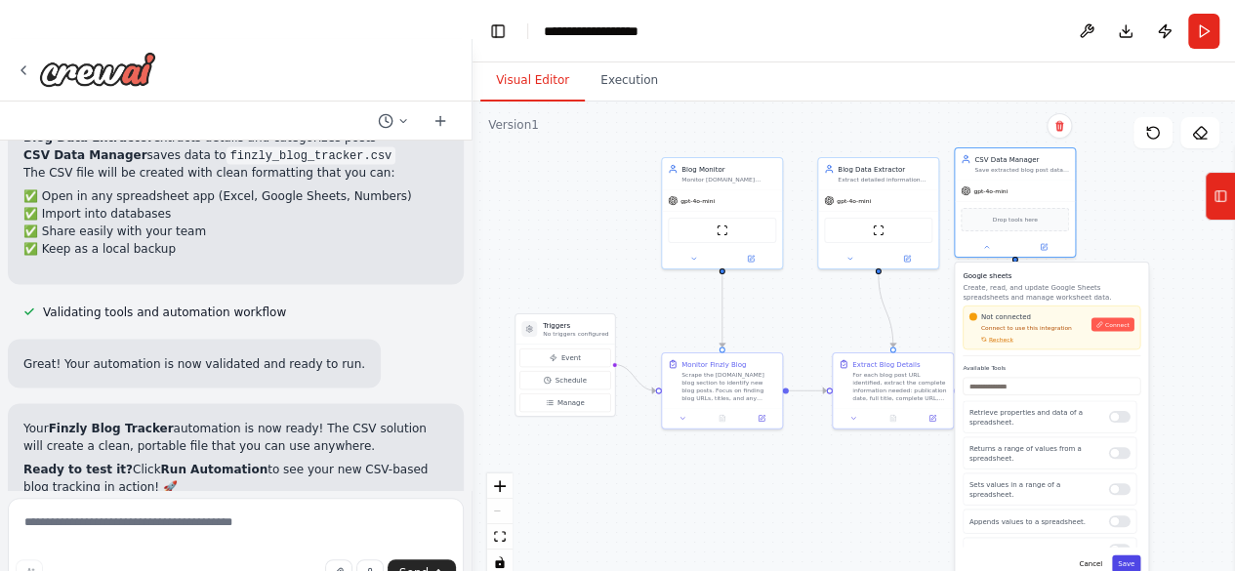
click at [1131, 563] on button "Save" at bounding box center [1126, 565] width 28 height 18
click at [1003, 382] on input "text" at bounding box center [1052, 387] width 178 height 18
type input "*"
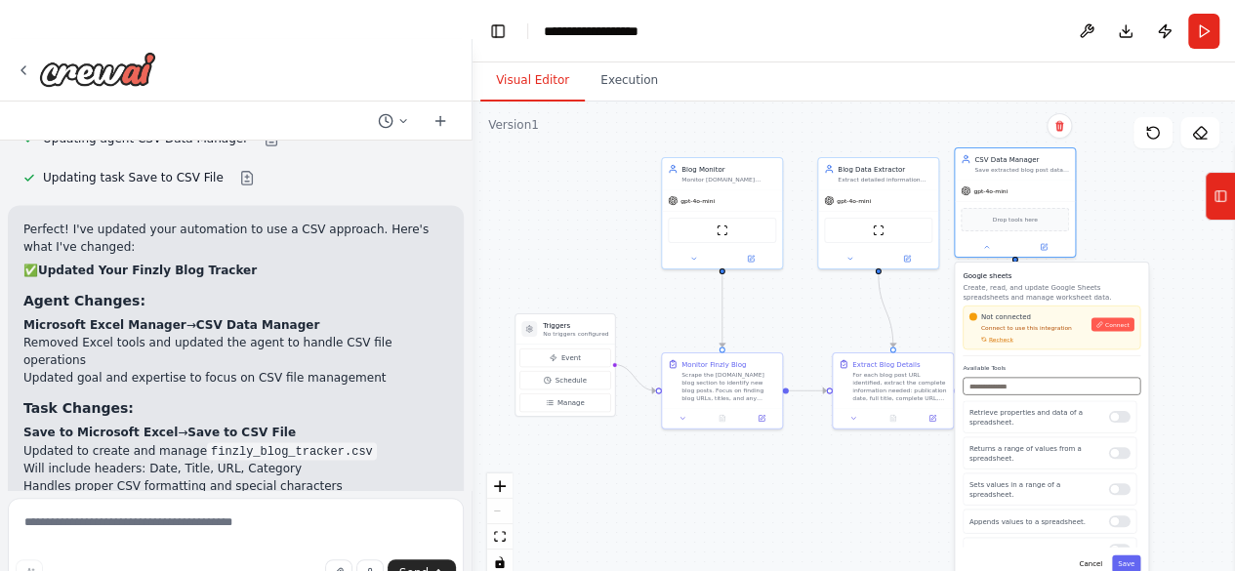
scroll to position [5233, 0]
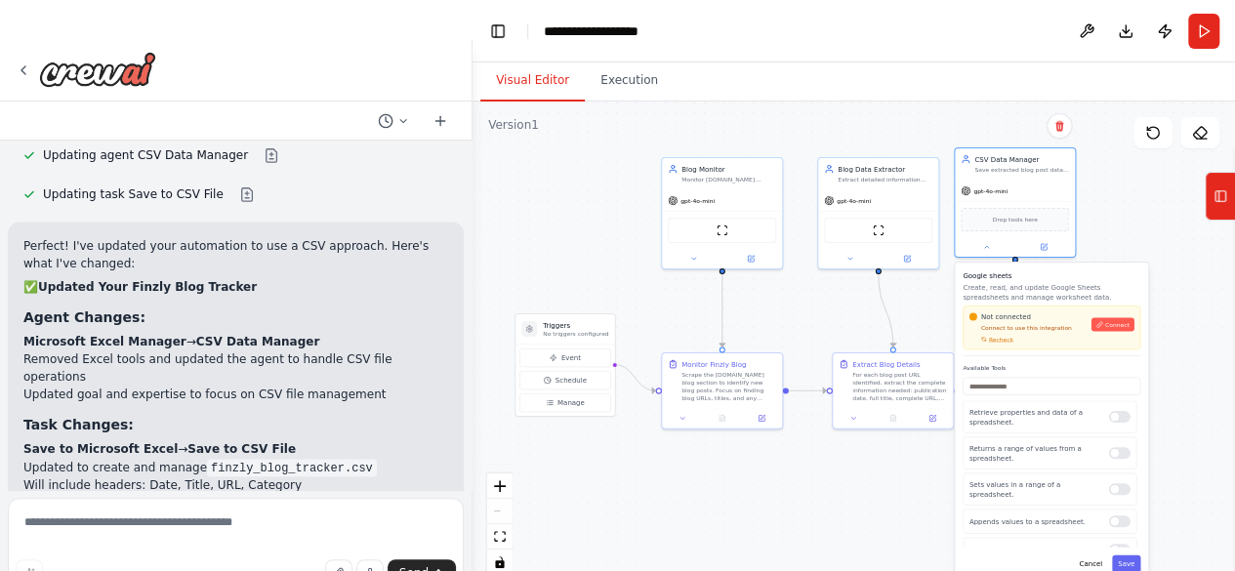
click at [255, 459] on code "finzly_blog_tracker.csv" at bounding box center [292, 468] width 170 height 18
click at [340, 459] on code "finzly_blog_tracker.csv" at bounding box center [292, 468] width 170 height 18
drag, startPoint x: 340, startPoint y: 289, endPoint x: 250, endPoint y: 296, distance: 90.1
click at [250, 459] on code "finzly_blog_tracker.csv" at bounding box center [292, 468] width 170 height 18
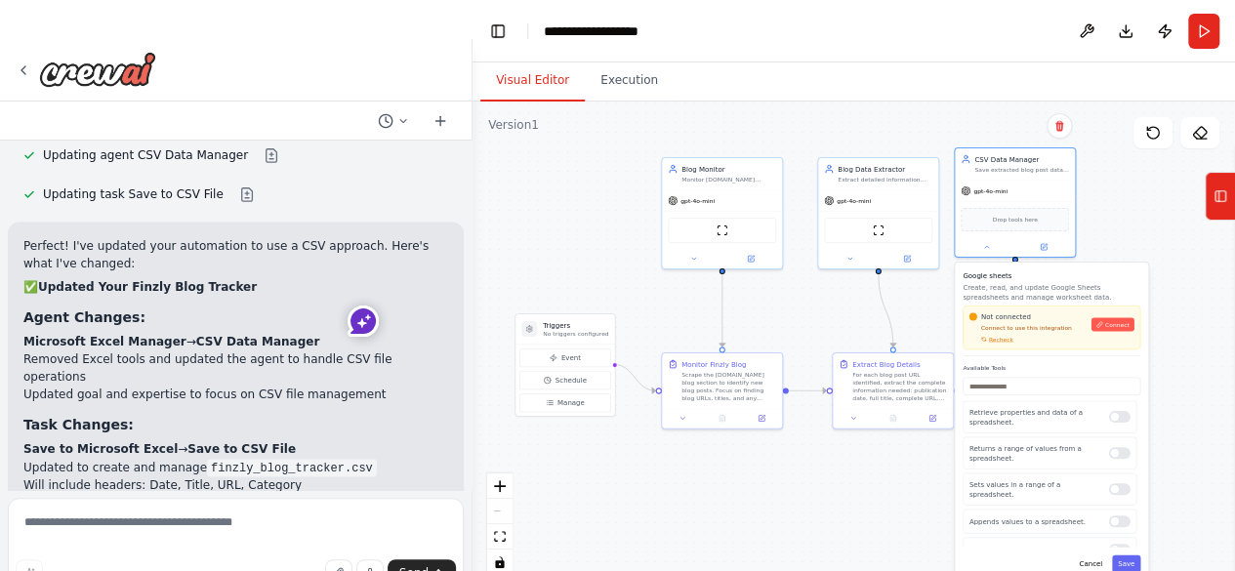
click at [383, 263] on div "Perfect! I've updated your automation to use a CSV approach. Here's what I've c…" at bounding box center [235, 461] width 425 height 449
click at [318, 507] on textarea at bounding box center [236, 547] width 456 height 98
type textarea "**********"
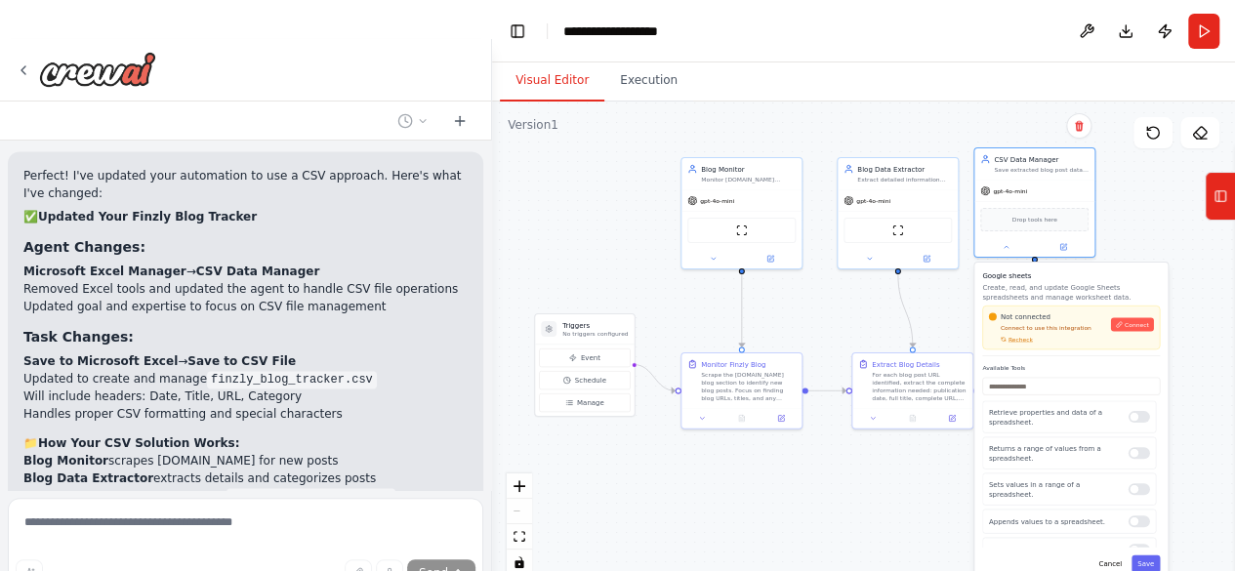
drag, startPoint x: 466, startPoint y: 439, endPoint x: 492, endPoint y: 443, distance: 26.7
click at [492, 443] on div "SO I would like to automate one thing. every time I input a new blog into my we…" at bounding box center [617, 285] width 1235 height 571
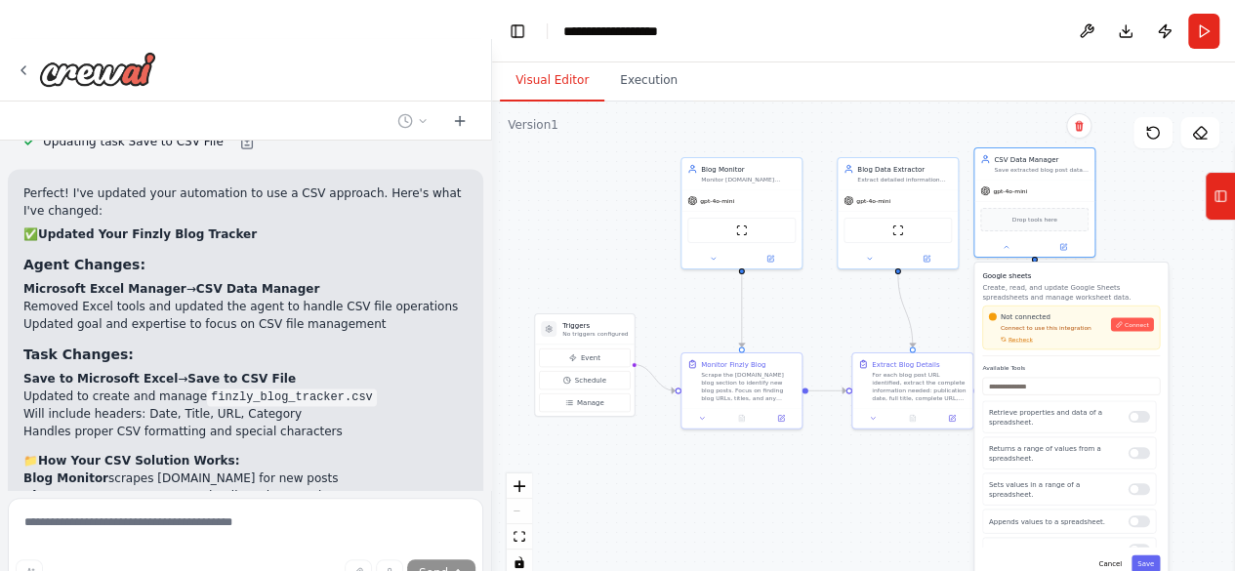
click at [484, 485] on div at bounding box center [488, 324] width 8 height 571
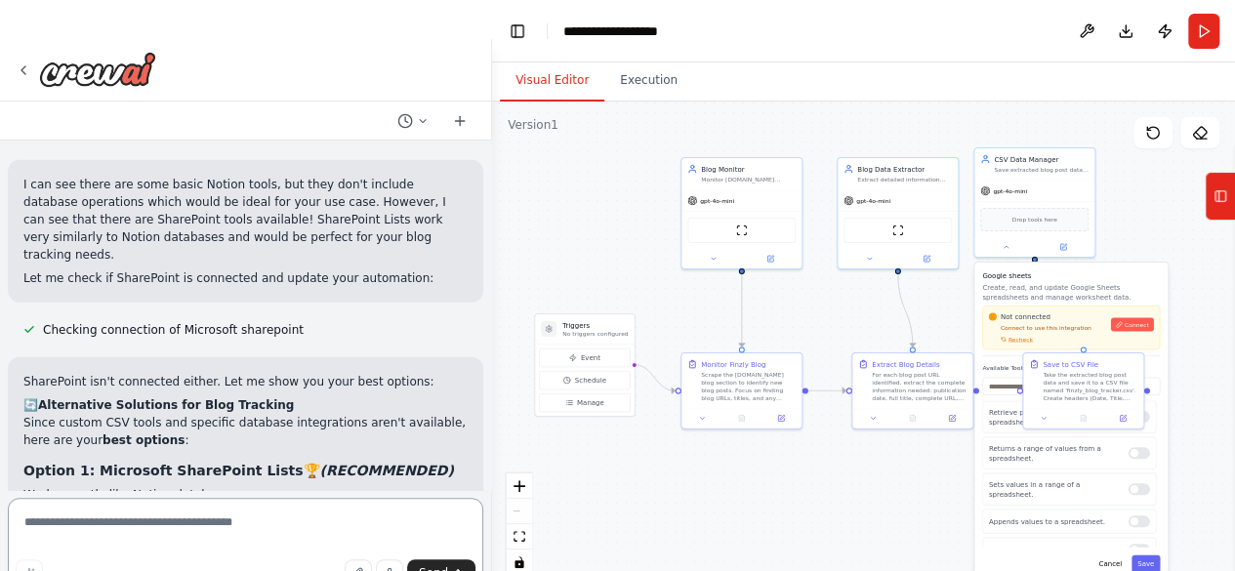
scroll to position [6397, 0]
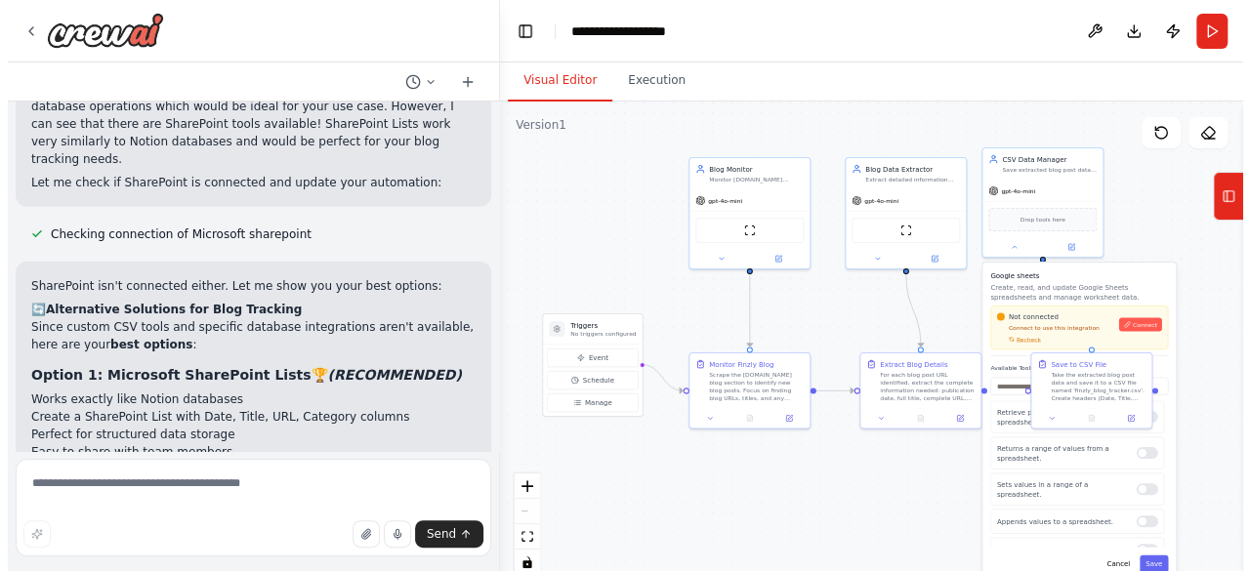
scroll to position [0, 0]
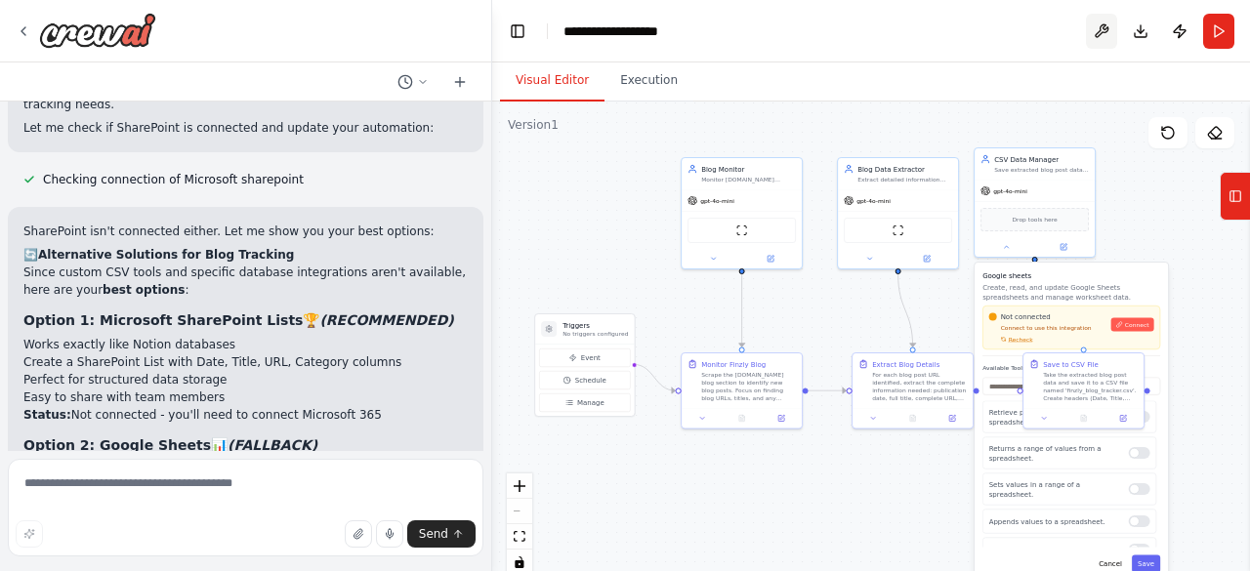
click at [1097, 32] on button at bounding box center [1101, 31] width 31 height 35
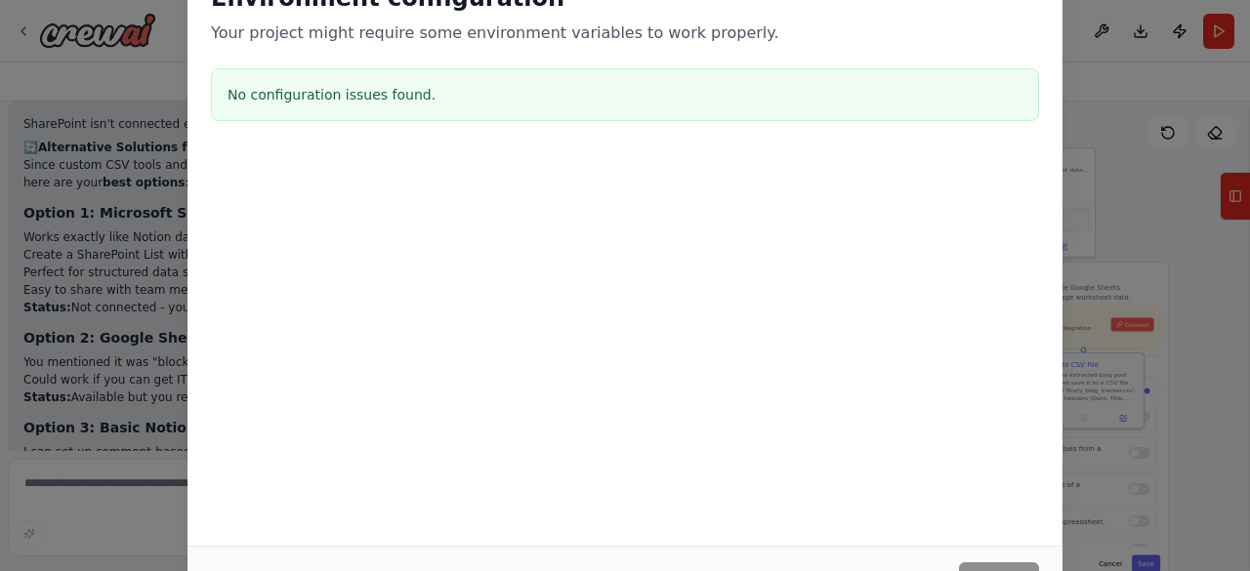
click at [1113, 142] on div "Environment configuration Your project might require some environment variables…" at bounding box center [625, 285] width 1250 height 571
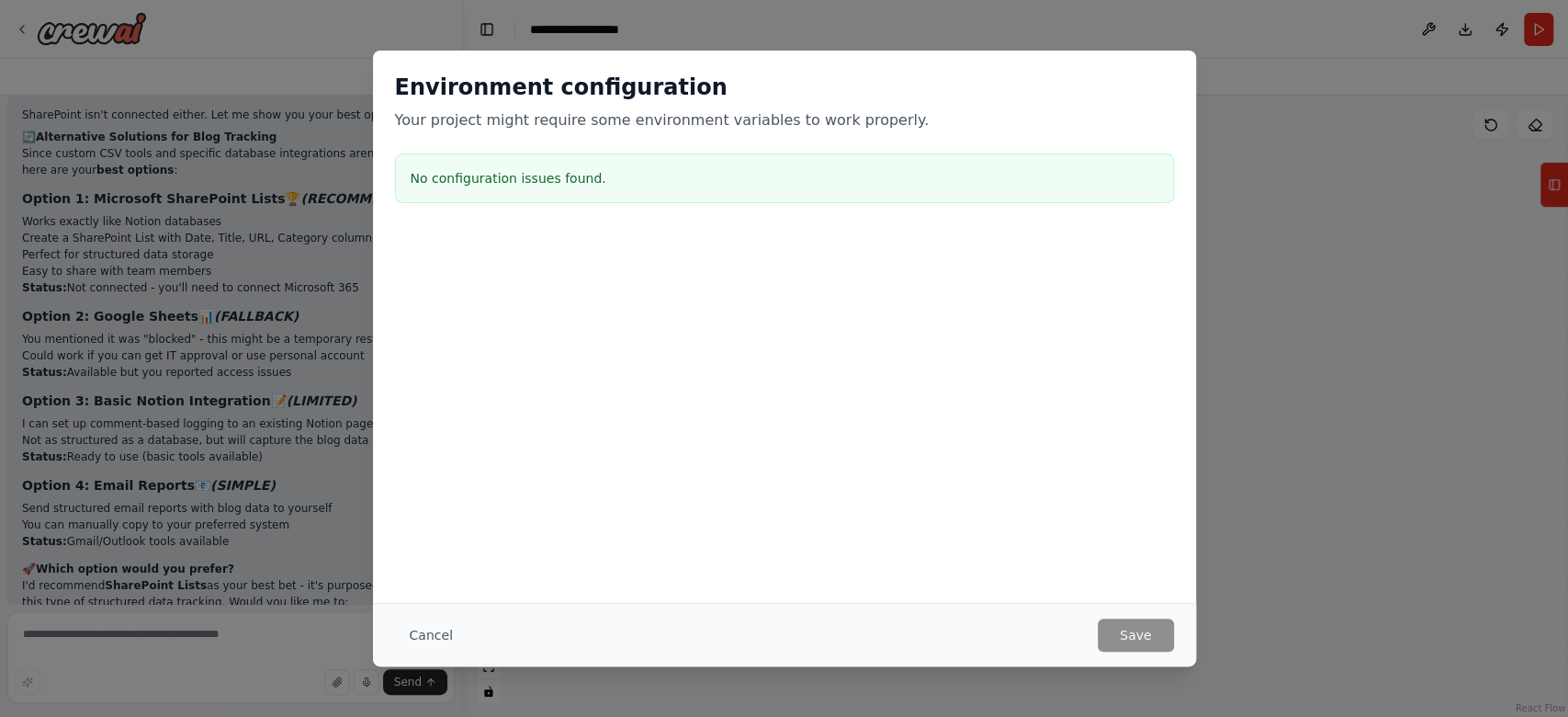
scroll to position [6169, 0]
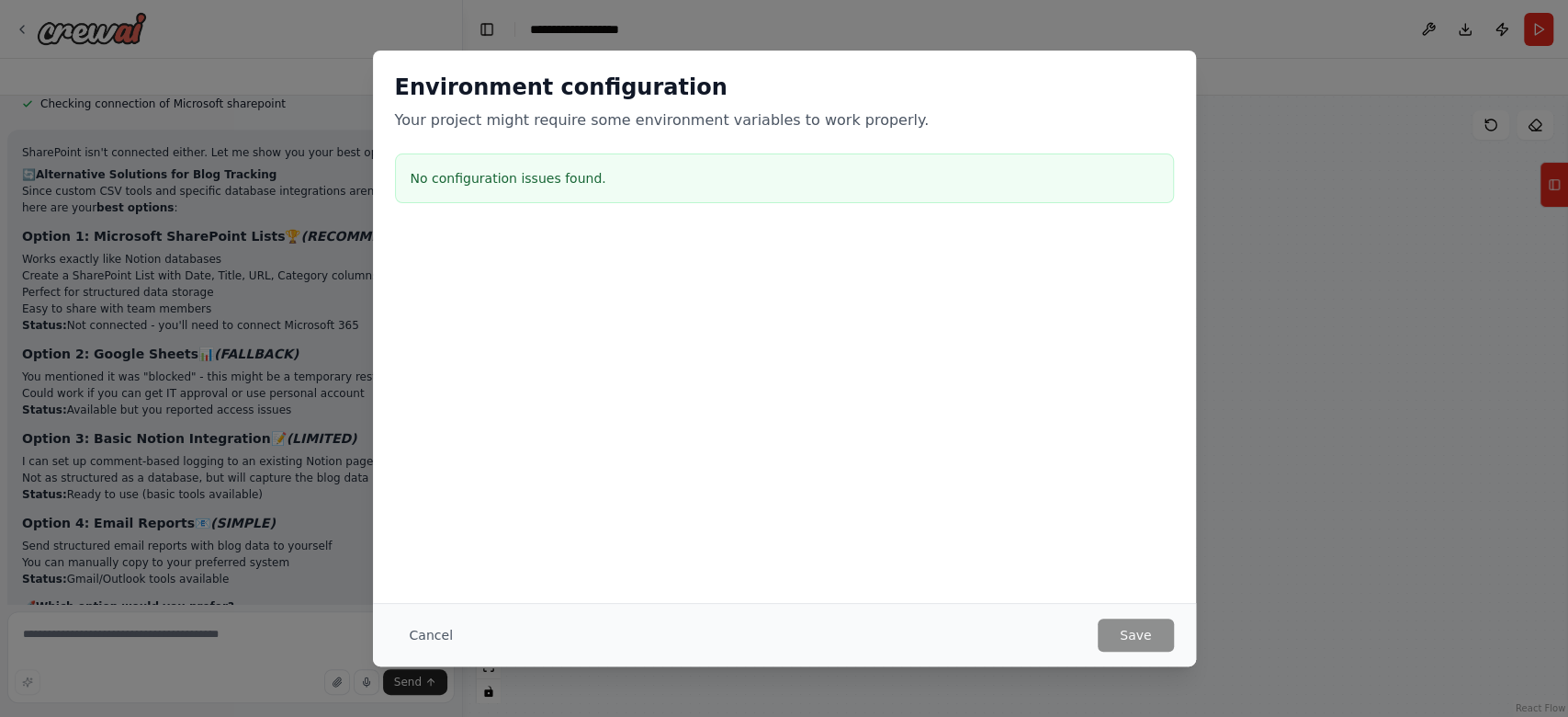
drag, startPoint x: 1148, startPoint y: 2, endPoint x: 275, endPoint y: 52, distance: 874.4
click at [275, 52] on div "Environment configuration Your project might require some environment variables…" at bounding box center [784, 358] width 1568 height 717
click at [441, 536] on button "Cancel" at bounding box center [431, 634] width 72 height 33
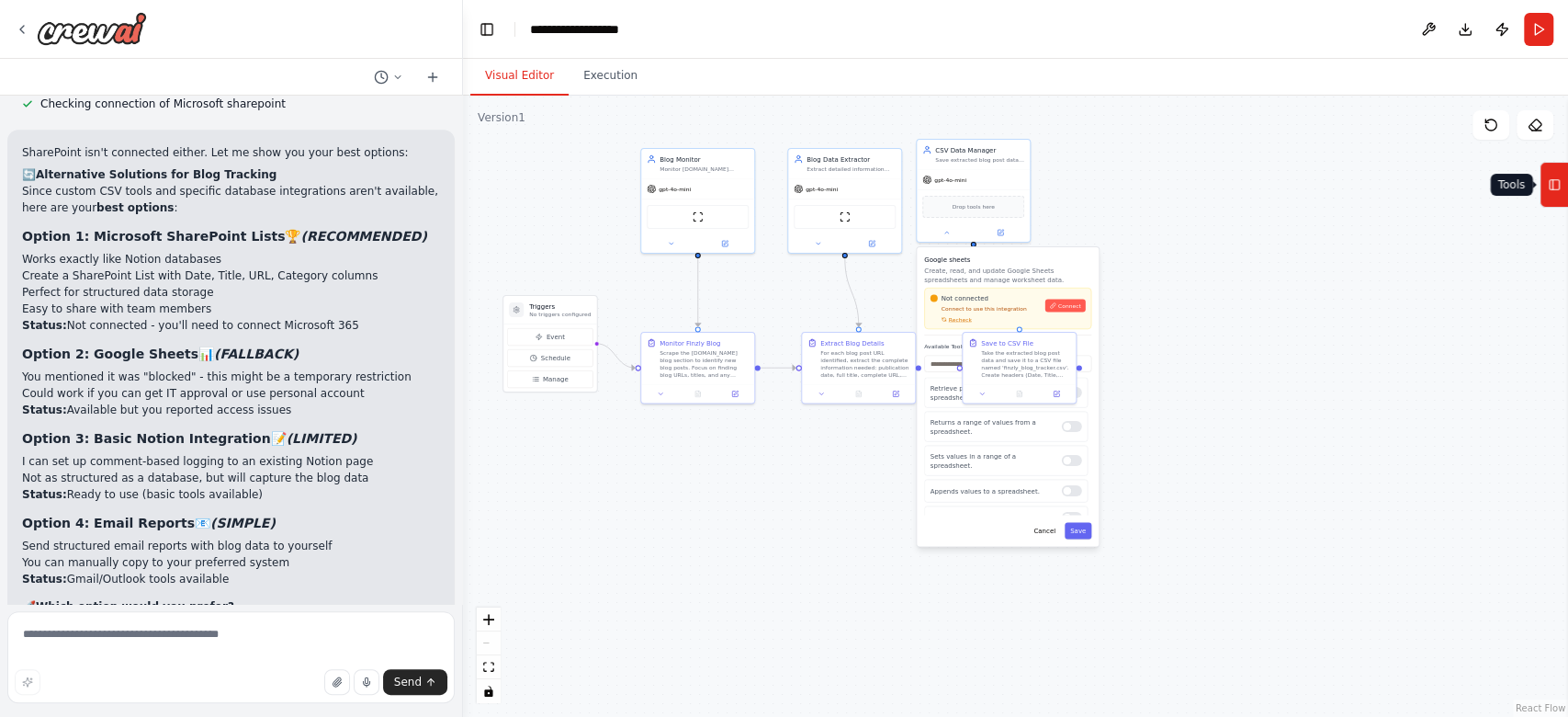
click at [1175, 199] on button "Tools" at bounding box center [1554, 184] width 28 height 46
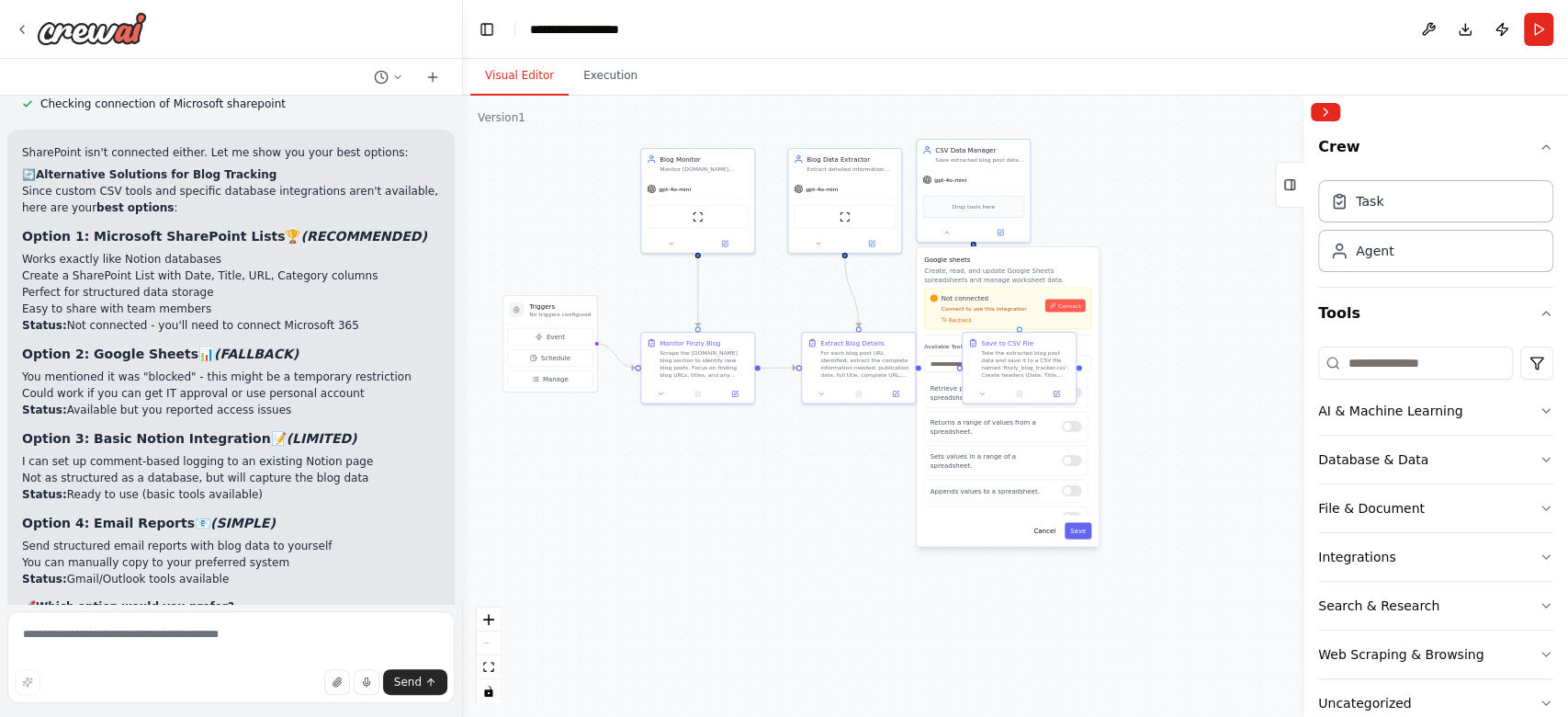
scroll to position [38, 0]
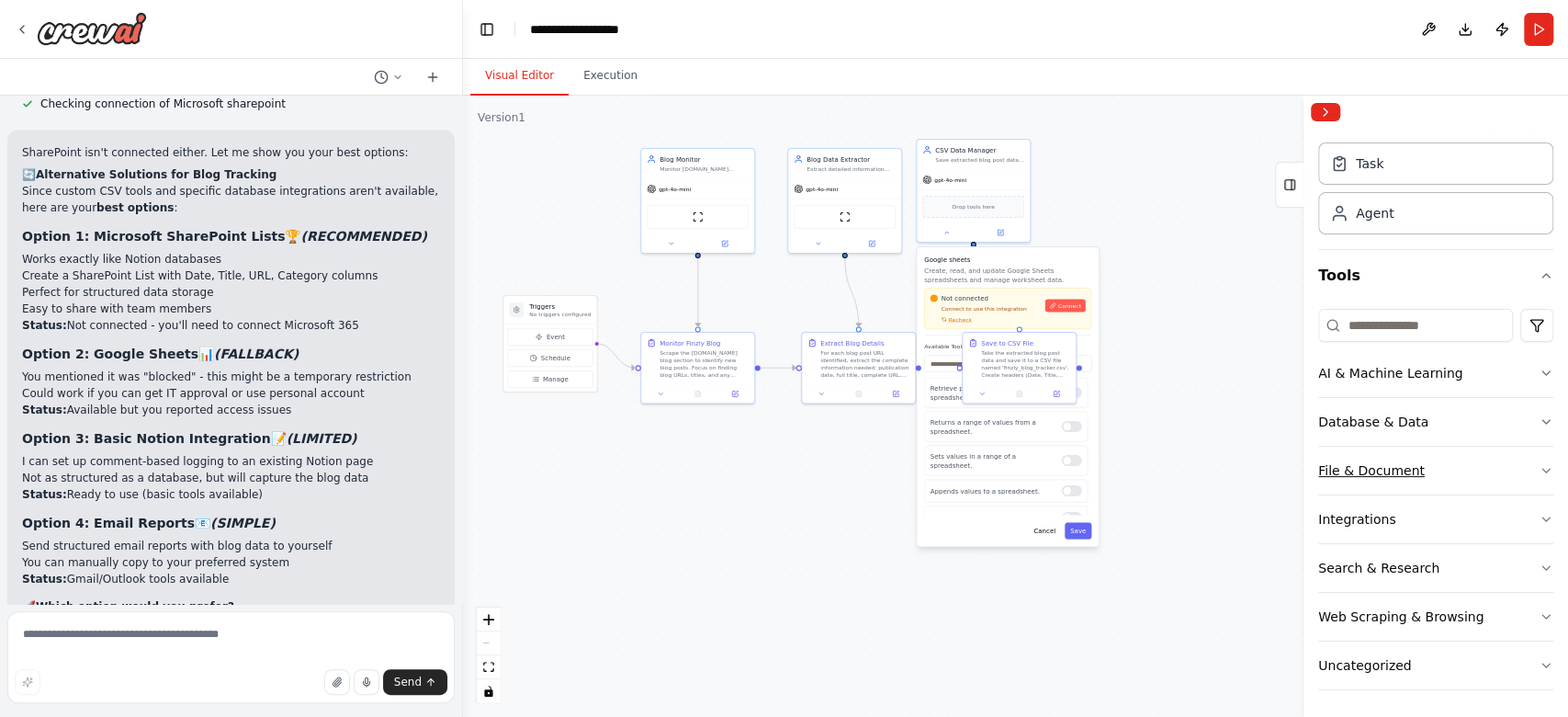
click at [1175, 467] on button "File & Document" at bounding box center [1435, 470] width 235 height 48
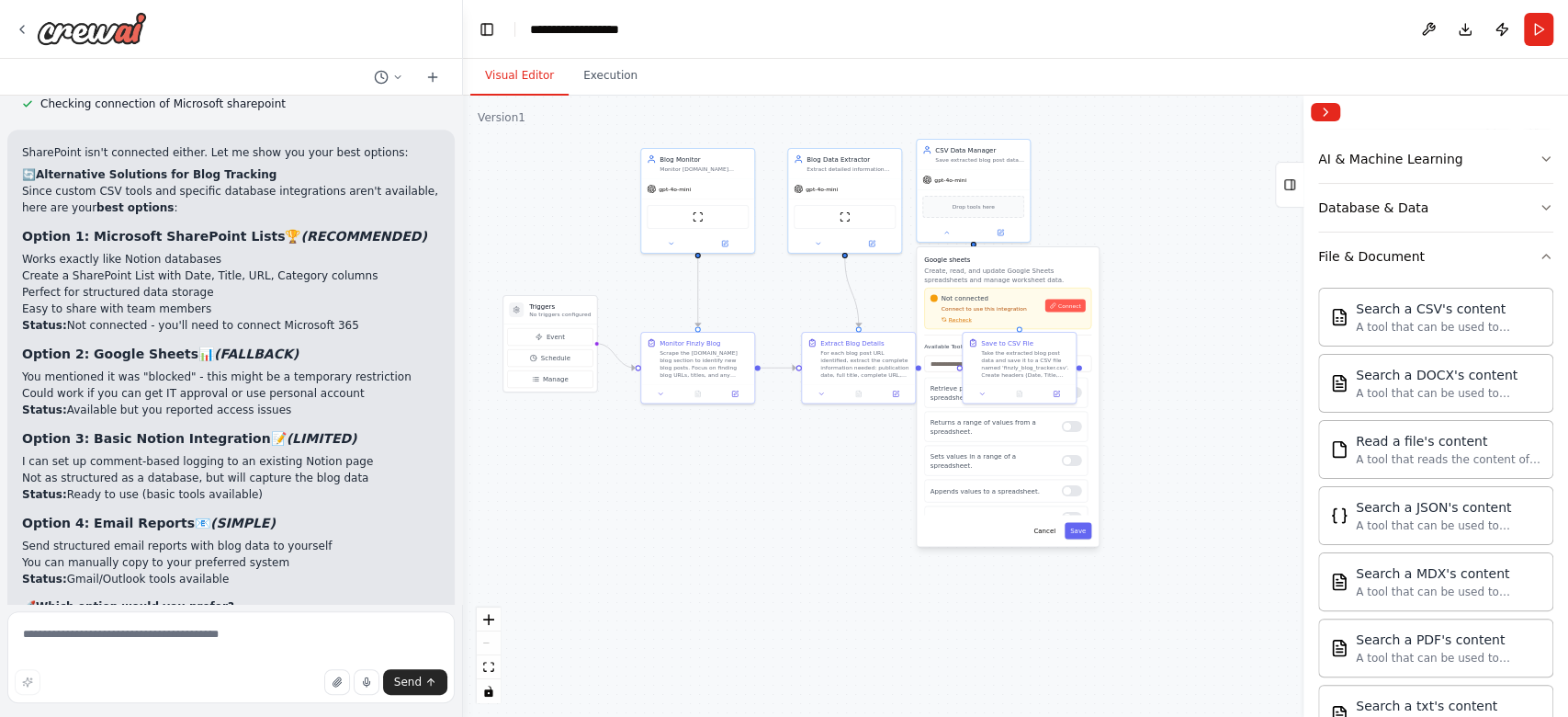
scroll to position [250, 0]
click at [1175, 321] on div "A tool that can be used to semantic search a query from a CSV's content." at bounding box center [1448, 328] width 185 height 15
click at [1175, 337] on div "Search a CSV's content A tool that can be used to semantic search a query from …" at bounding box center [1435, 318] width 235 height 59
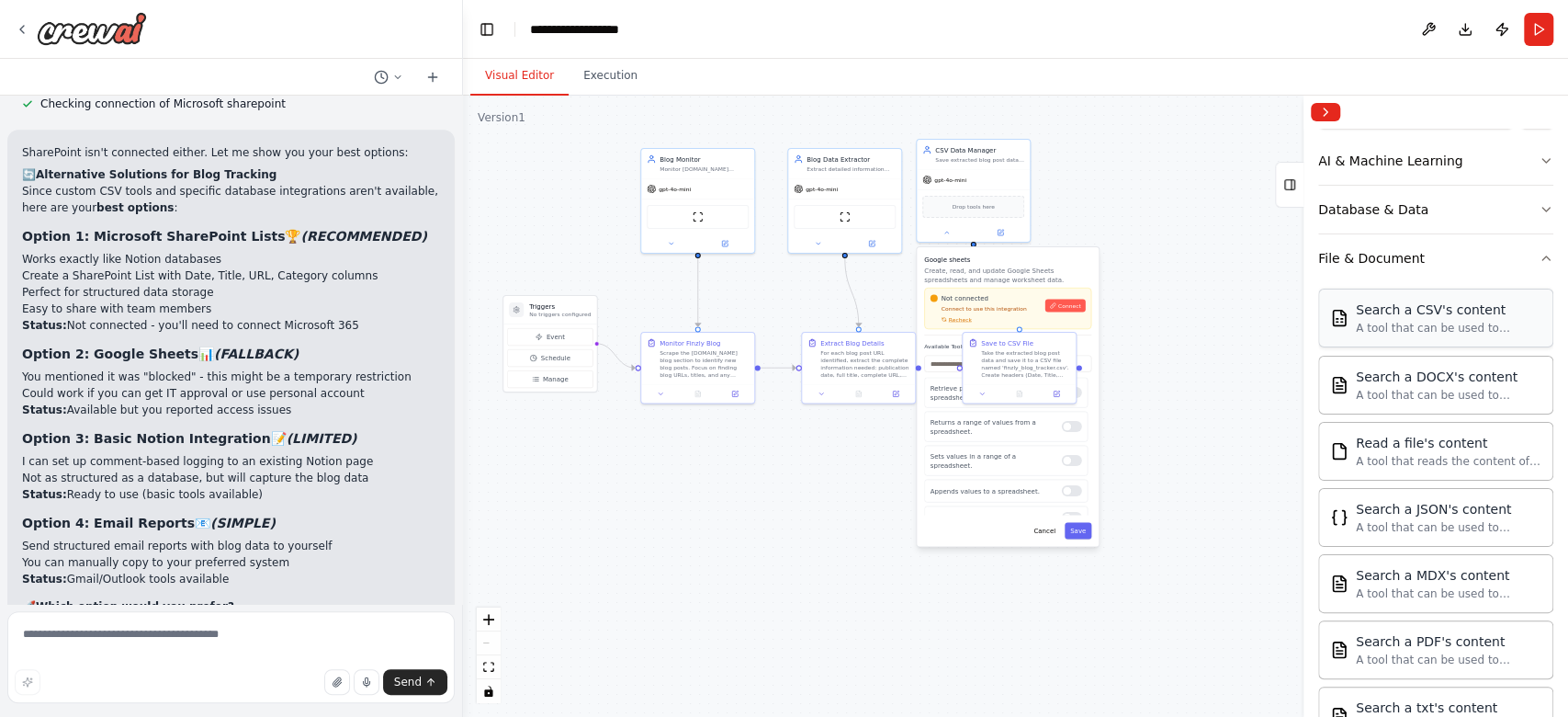
drag, startPoint x: 1374, startPoint y: 337, endPoint x: 1497, endPoint y: 316, distance: 124.8
click at [1175, 316] on div "Search a CSV's content A tool that can be used to semantic search a query from …" at bounding box center [1435, 318] width 235 height 59
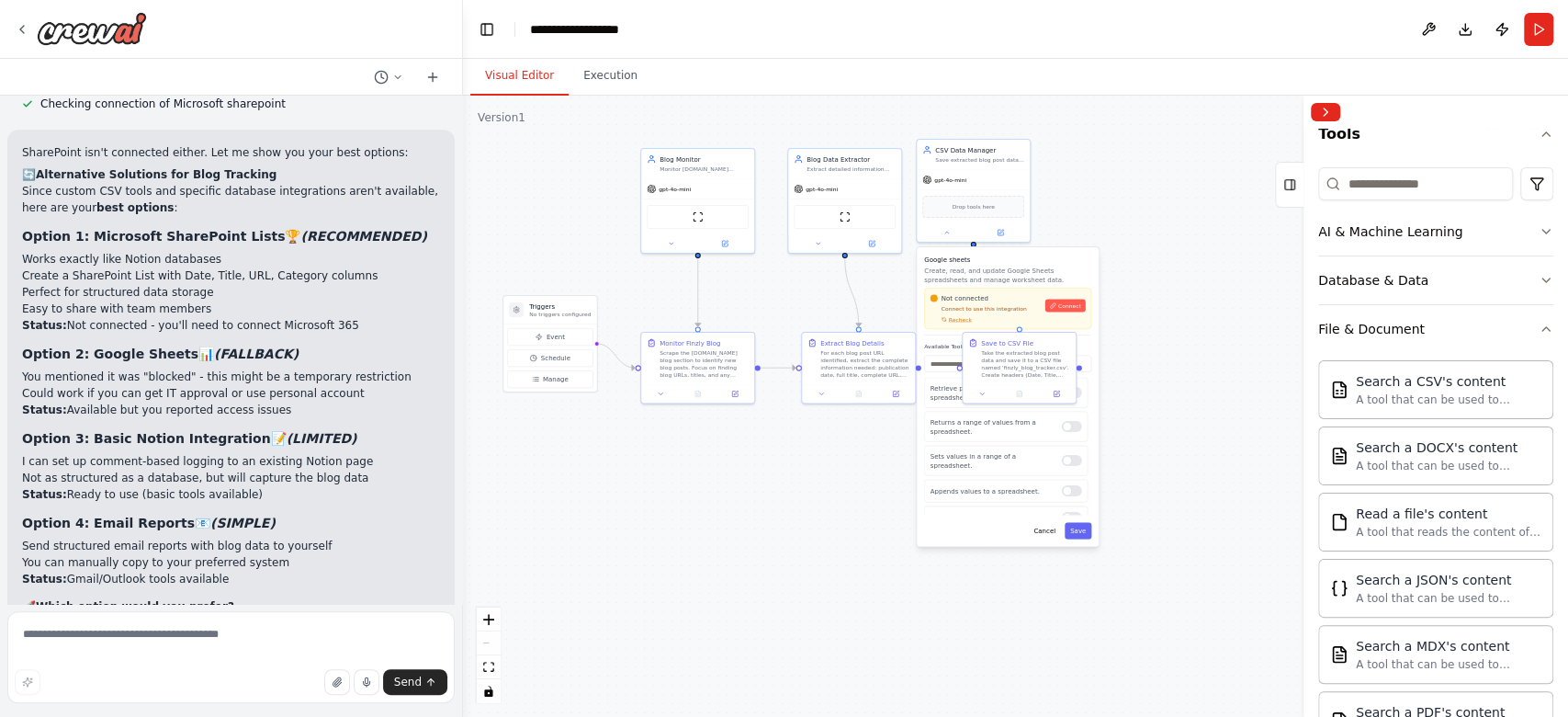
scroll to position [154, 0]
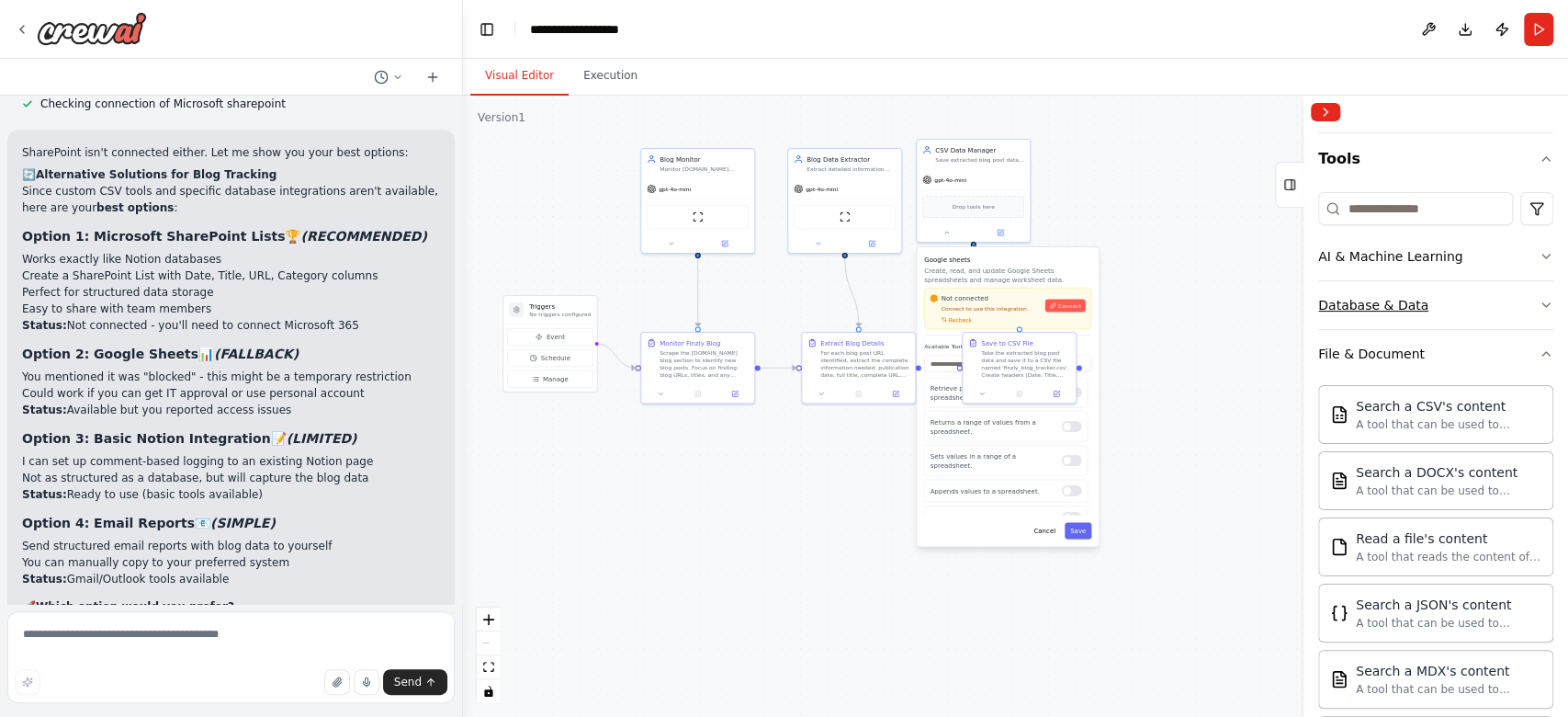
click at [1175, 294] on button "Database & Data" at bounding box center [1435, 305] width 235 height 48
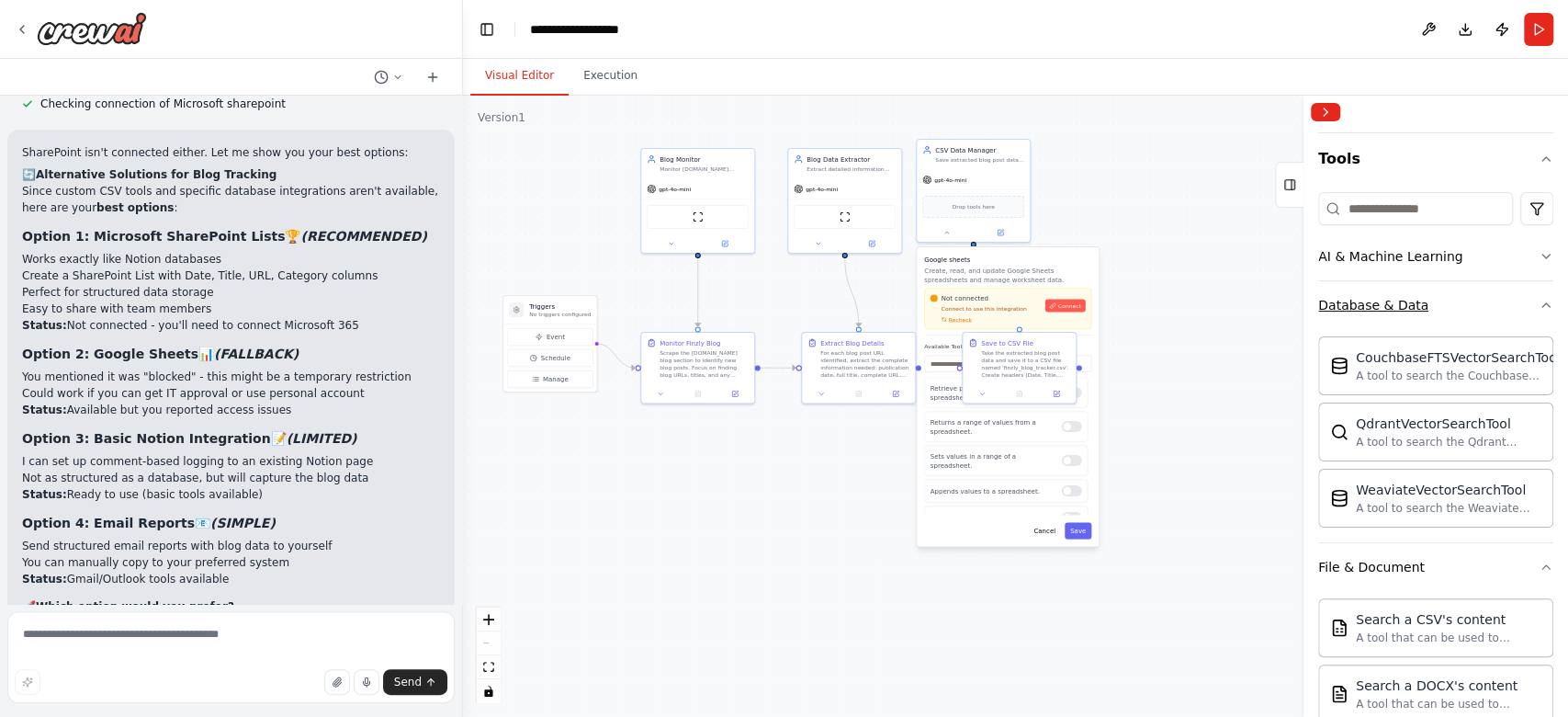
click at [1175, 294] on button "Database & Data" at bounding box center [1435, 305] width 235 height 48
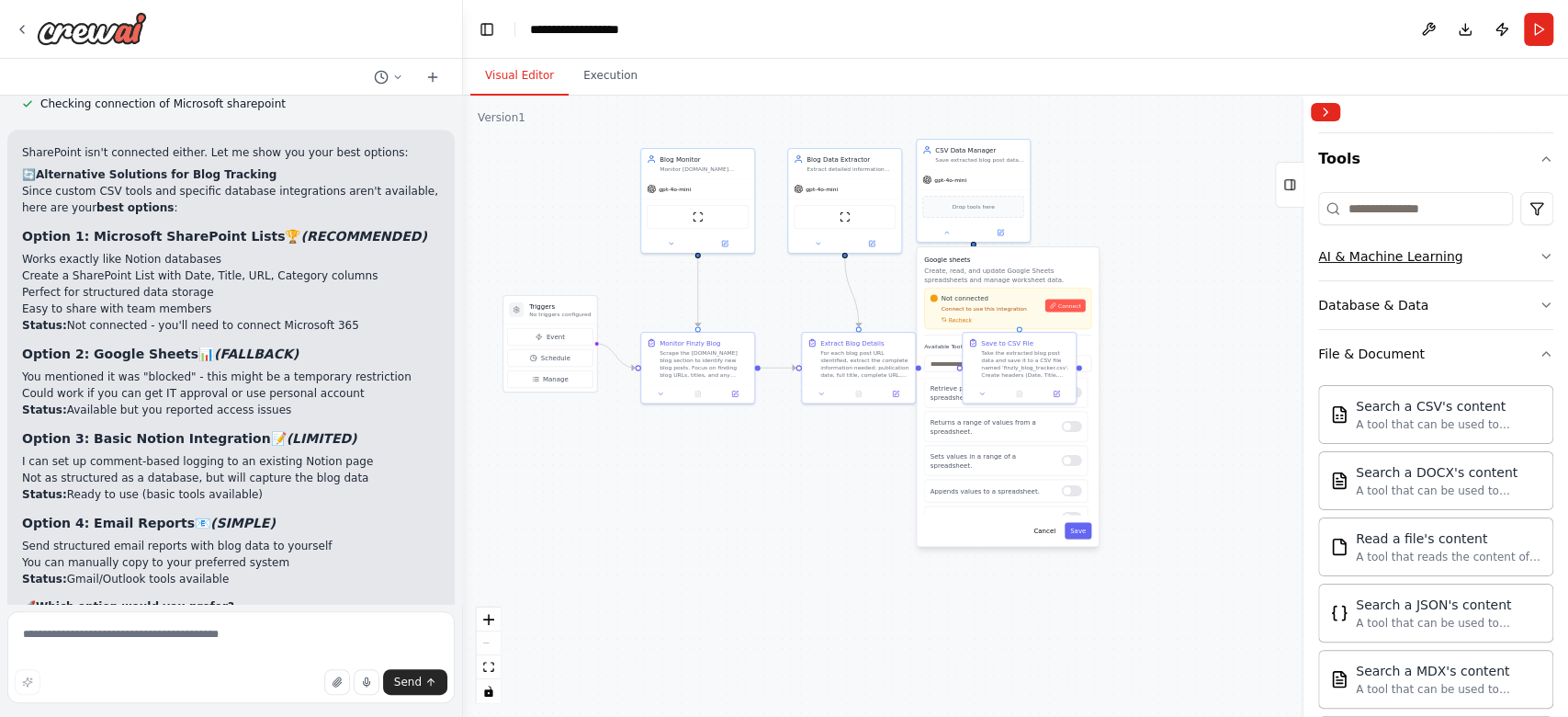
click at [1175, 243] on button "AI & Machine Learning" at bounding box center [1435, 256] width 235 height 48
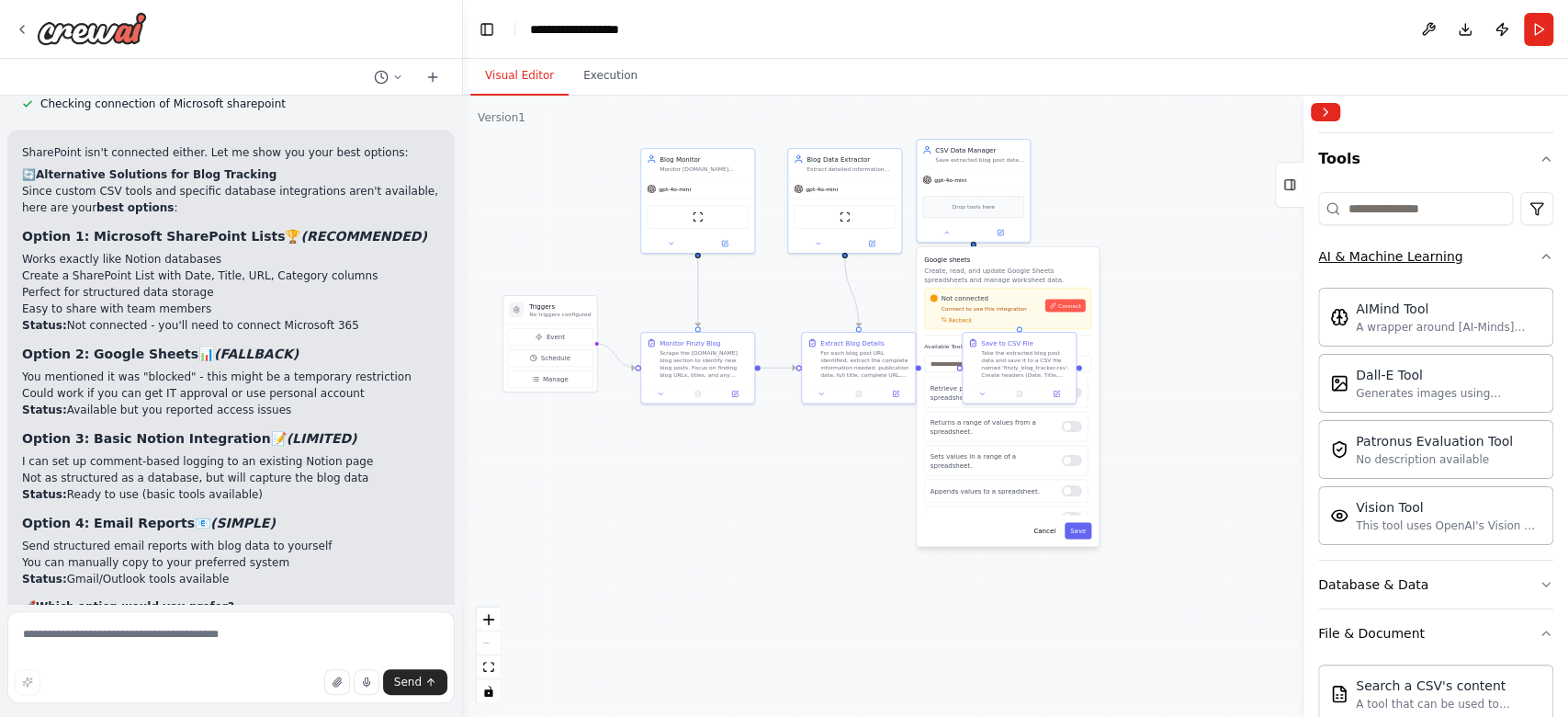
click at [1175, 243] on button "AI & Machine Learning" at bounding box center [1435, 256] width 235 height 48
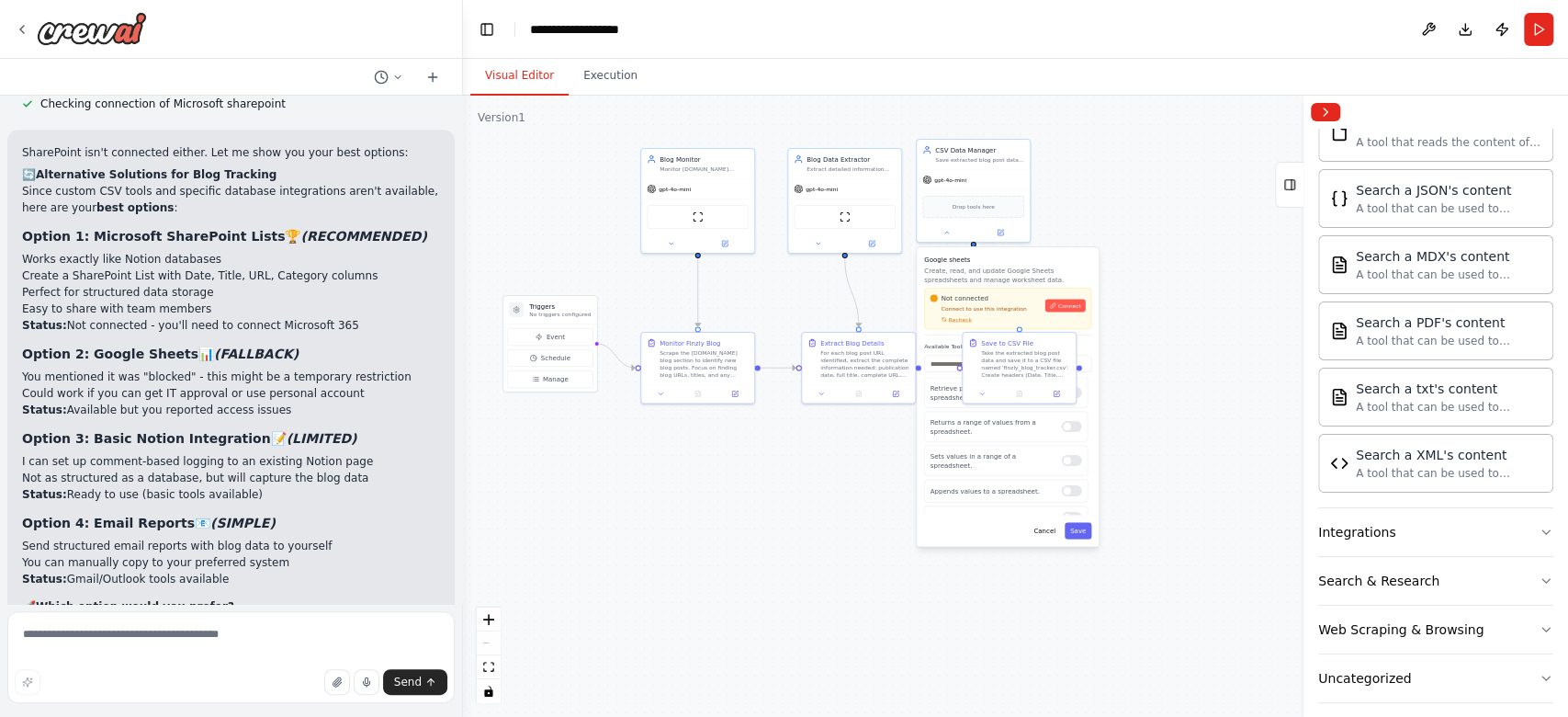
scroll to position [581, 0]
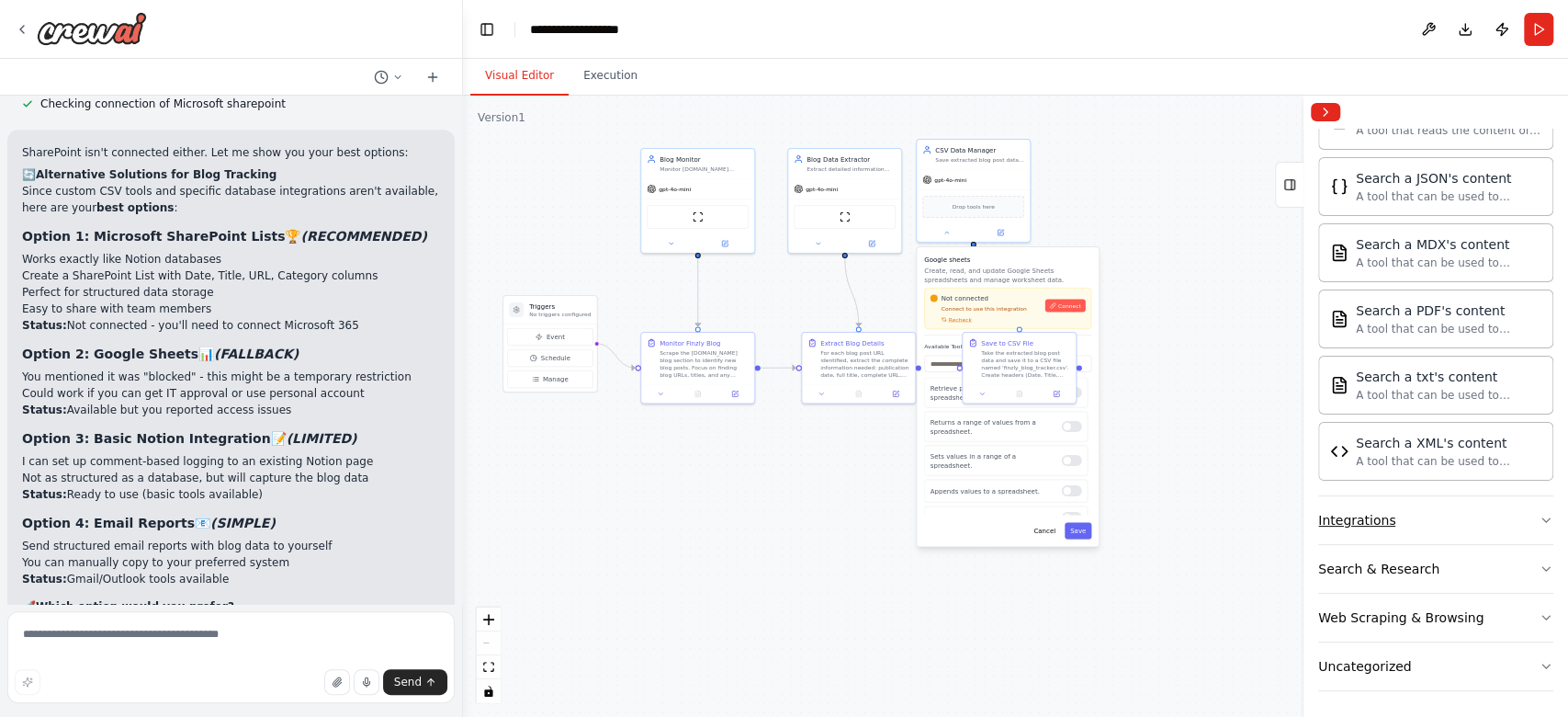
click at [1175, 516] on button "Integrations" at bounding box center [1435, 519] width 235 height 48
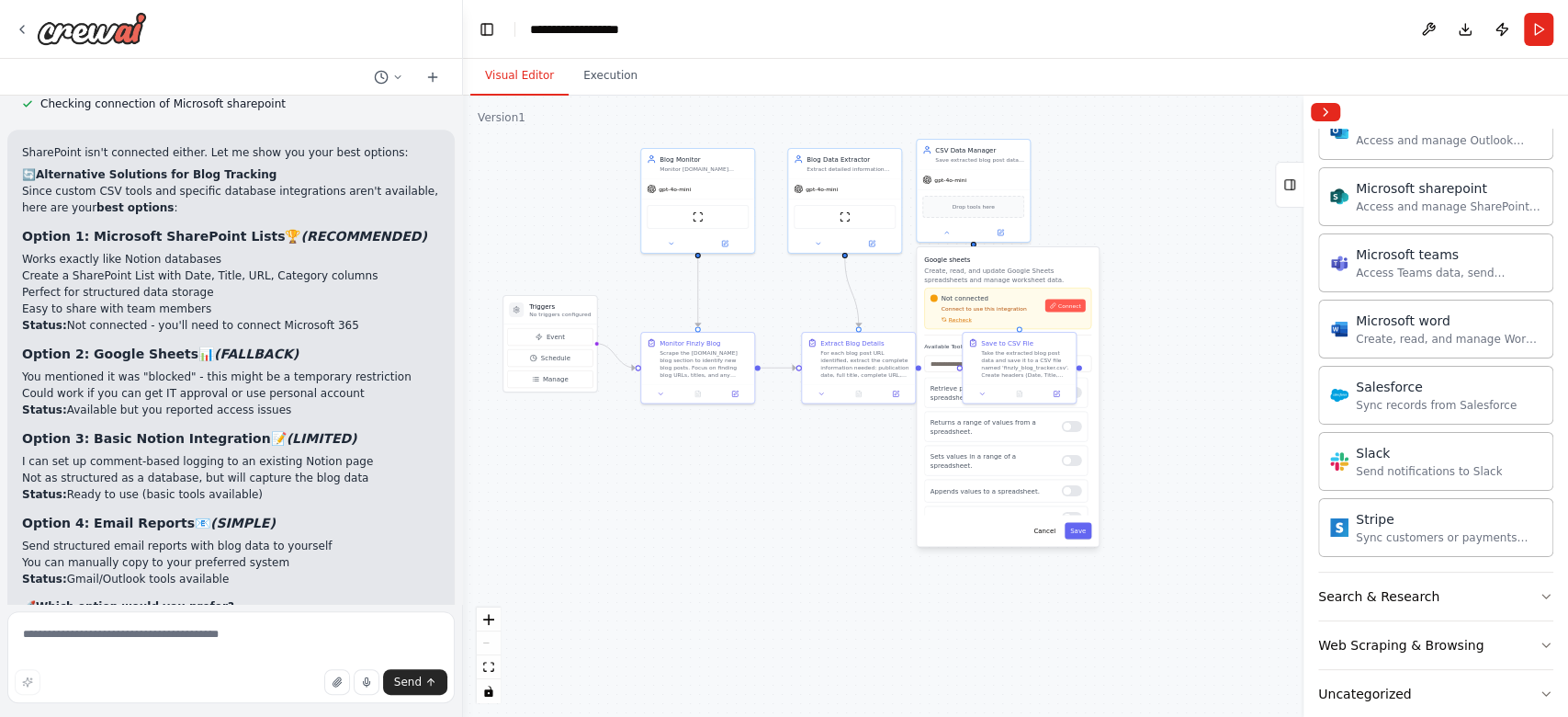
scroll to position [1716, 0]
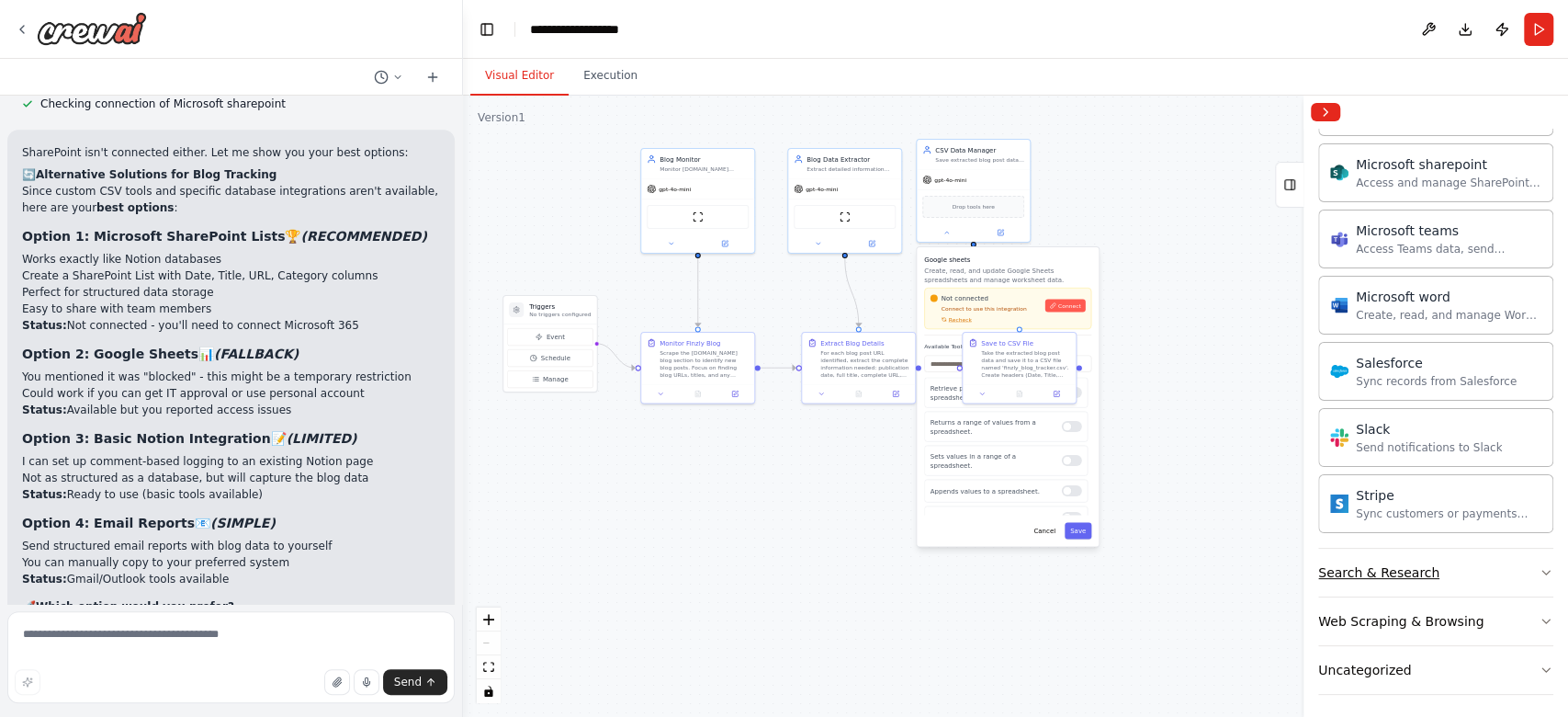
click at [1175, 536] on button "Search & Research" at bounding box center [1435, 572] width 235 height 48
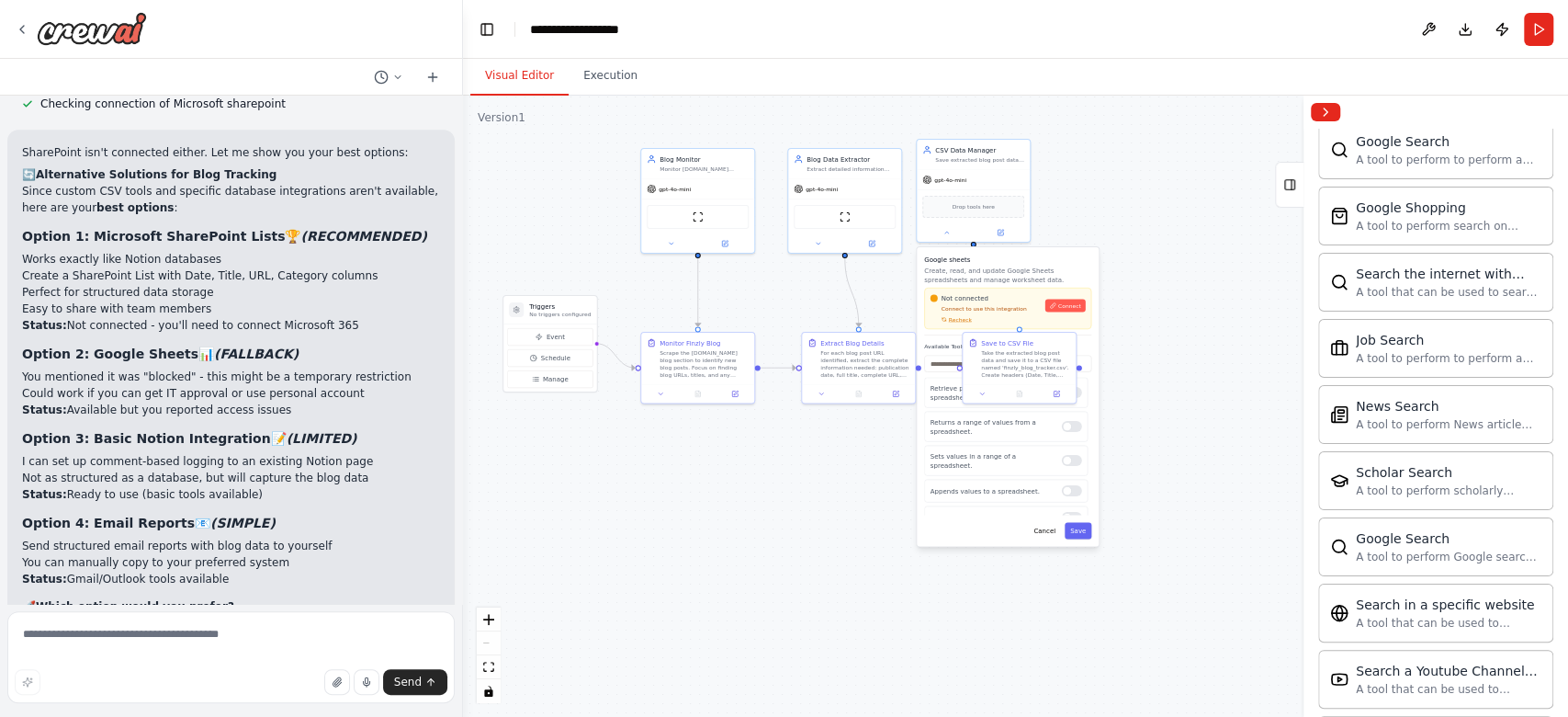
scroll to position [2653, 0]
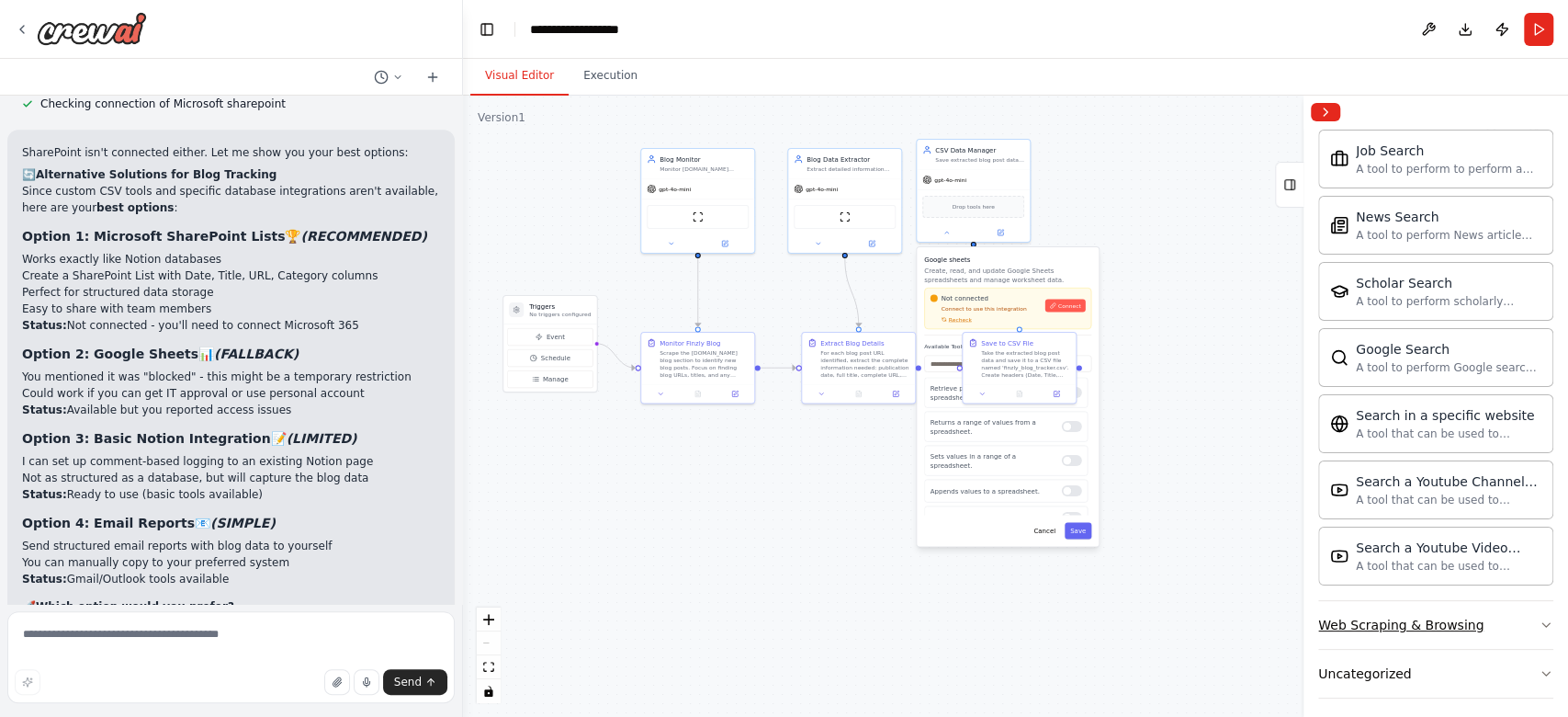
click at [1175, 536] on div "Web Scraping & Browsing" at bounding box center [1401, 625] width 166 height 19
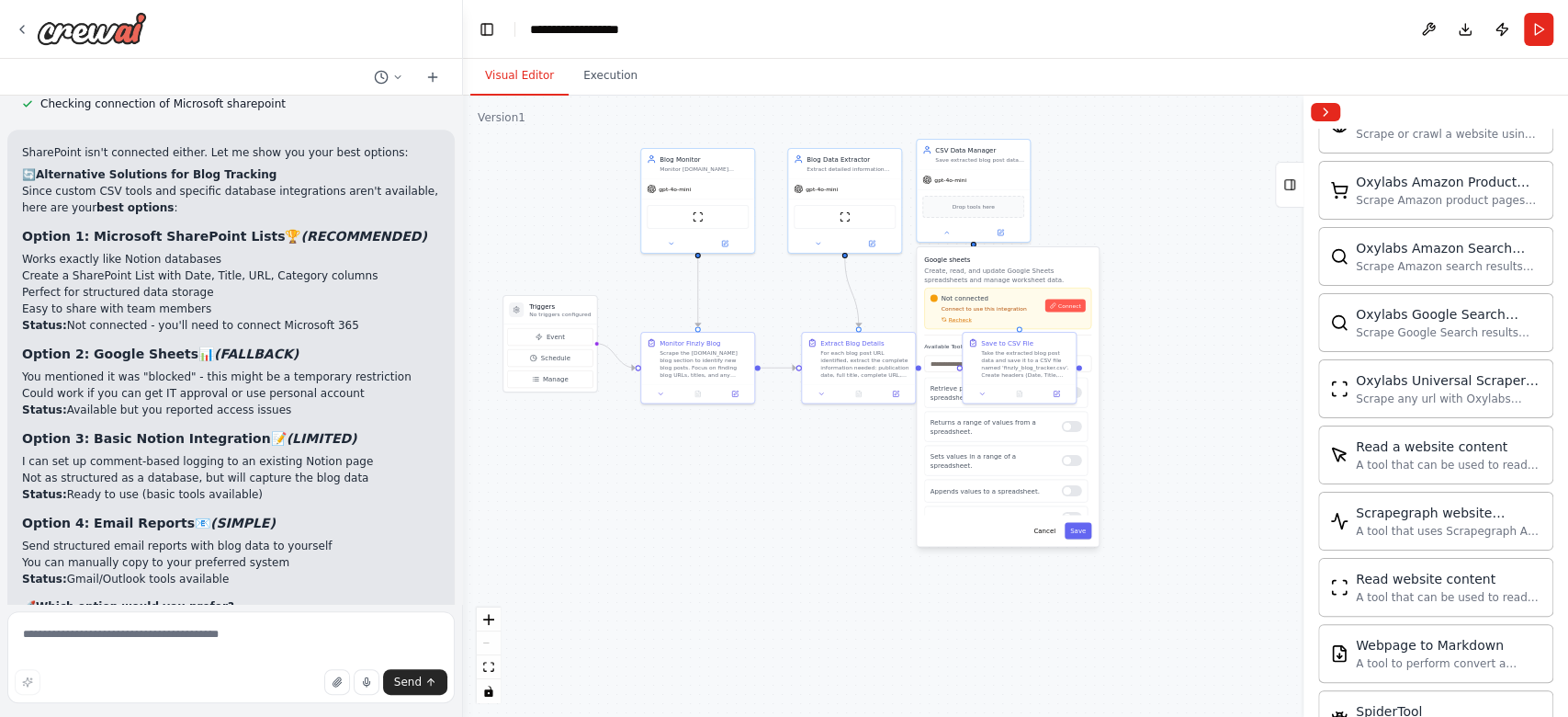
scroll to position [3659, 0]
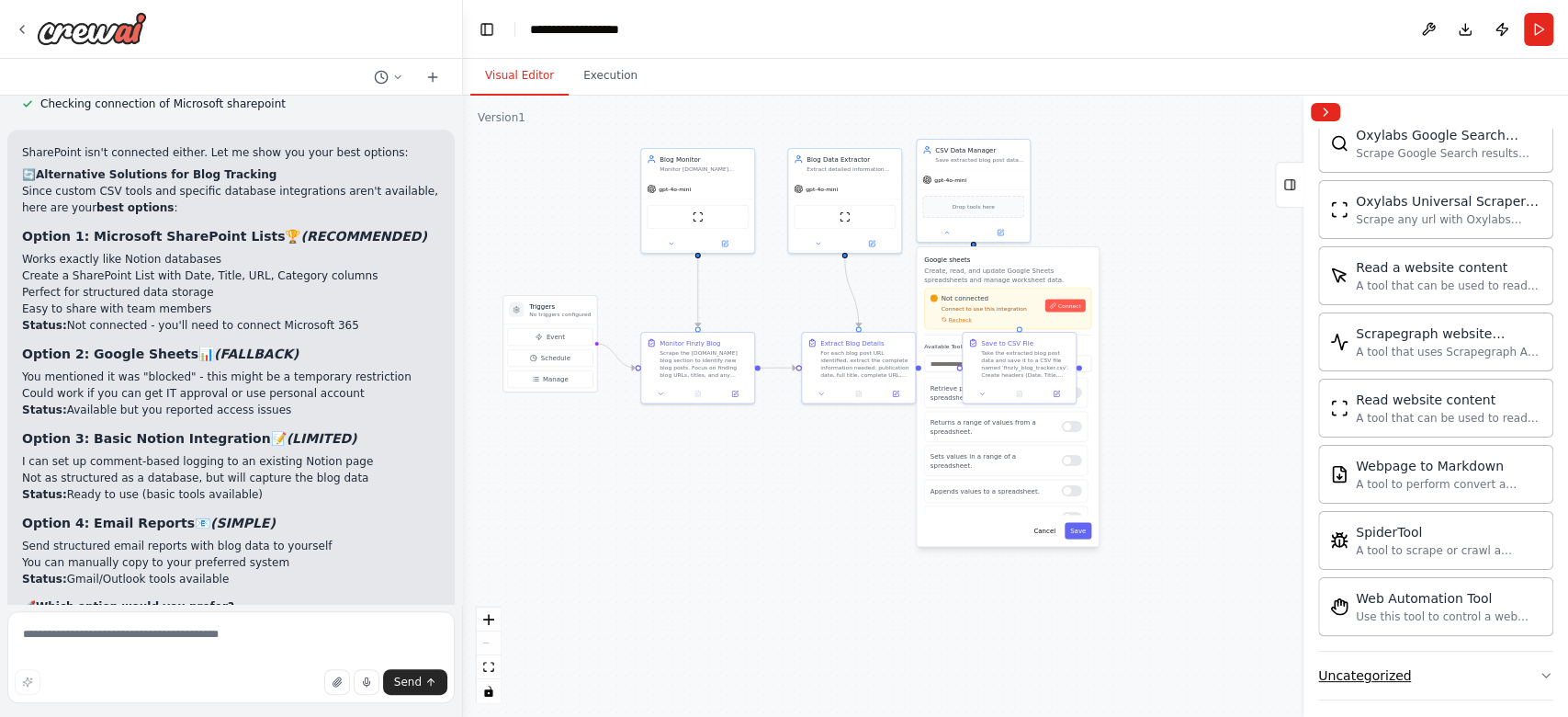
click at [1175, 536] on button "Uncategorized" at bounding box center [1435, 675] width 235 height 48
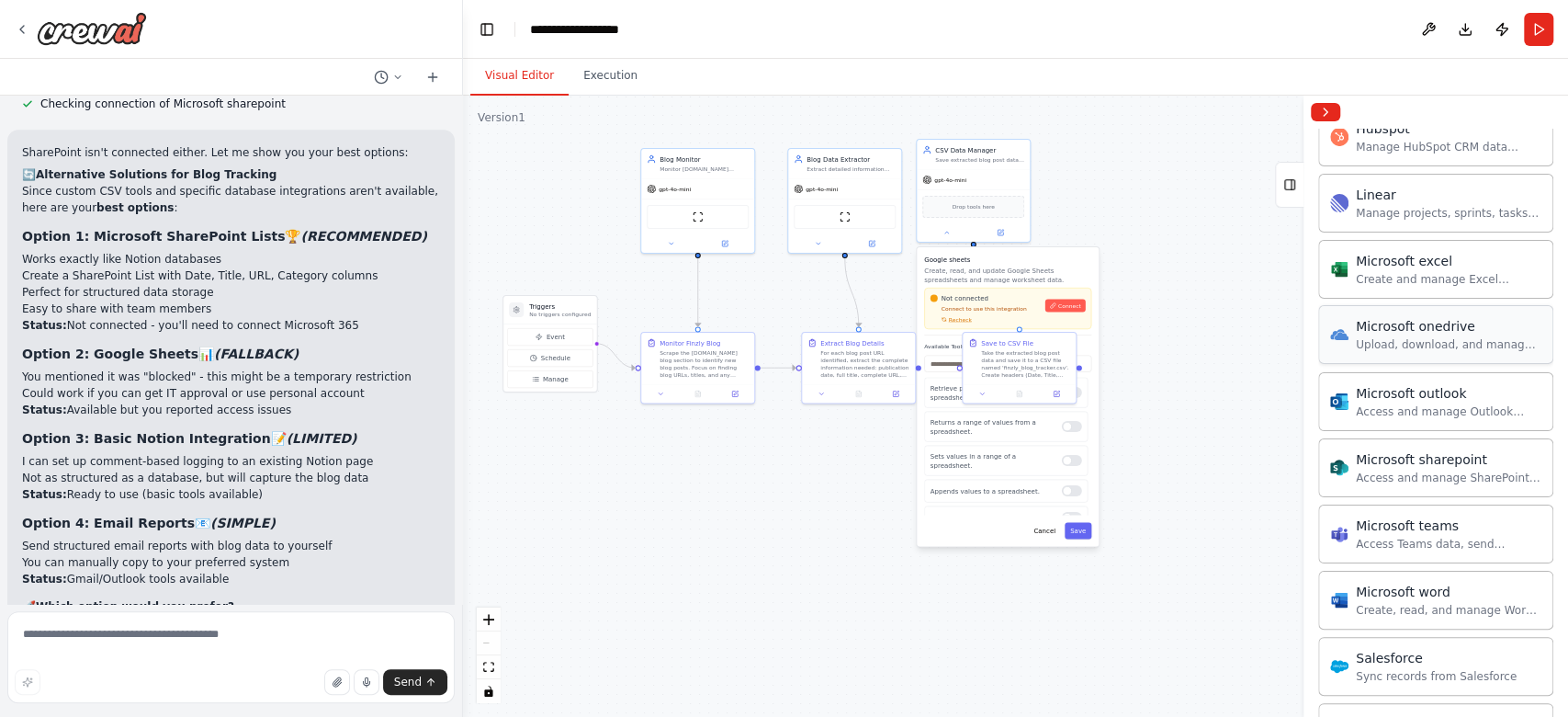
scroll to position [1430, 0]
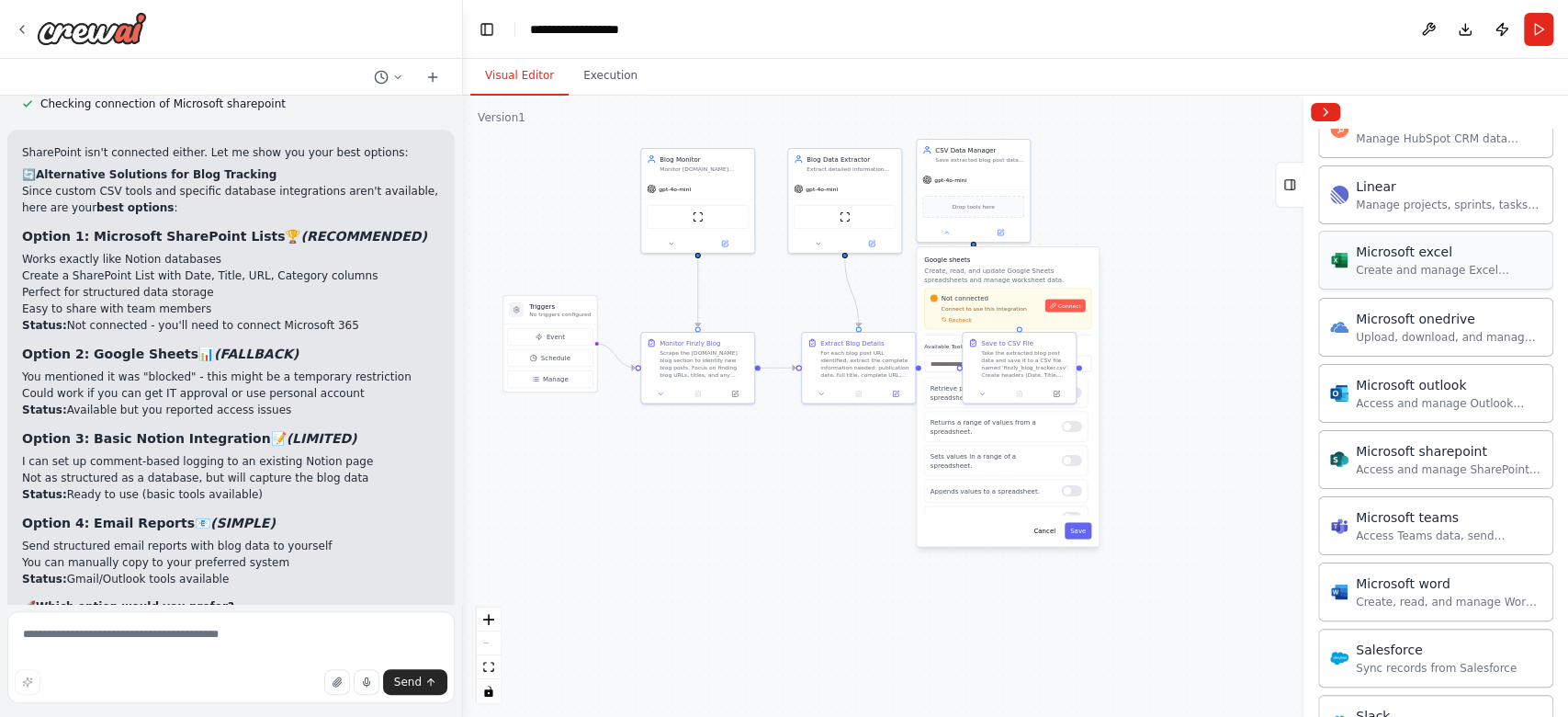
click at [1175, 263] on div "Create and manage Excel workbooks, worksheets, tables, and charts in OneDrive o…" at bounding box center [1448, 270] width 185 height 15
click at [1175, 251] on img at bounding box center [1339, 261] width 19 height 19
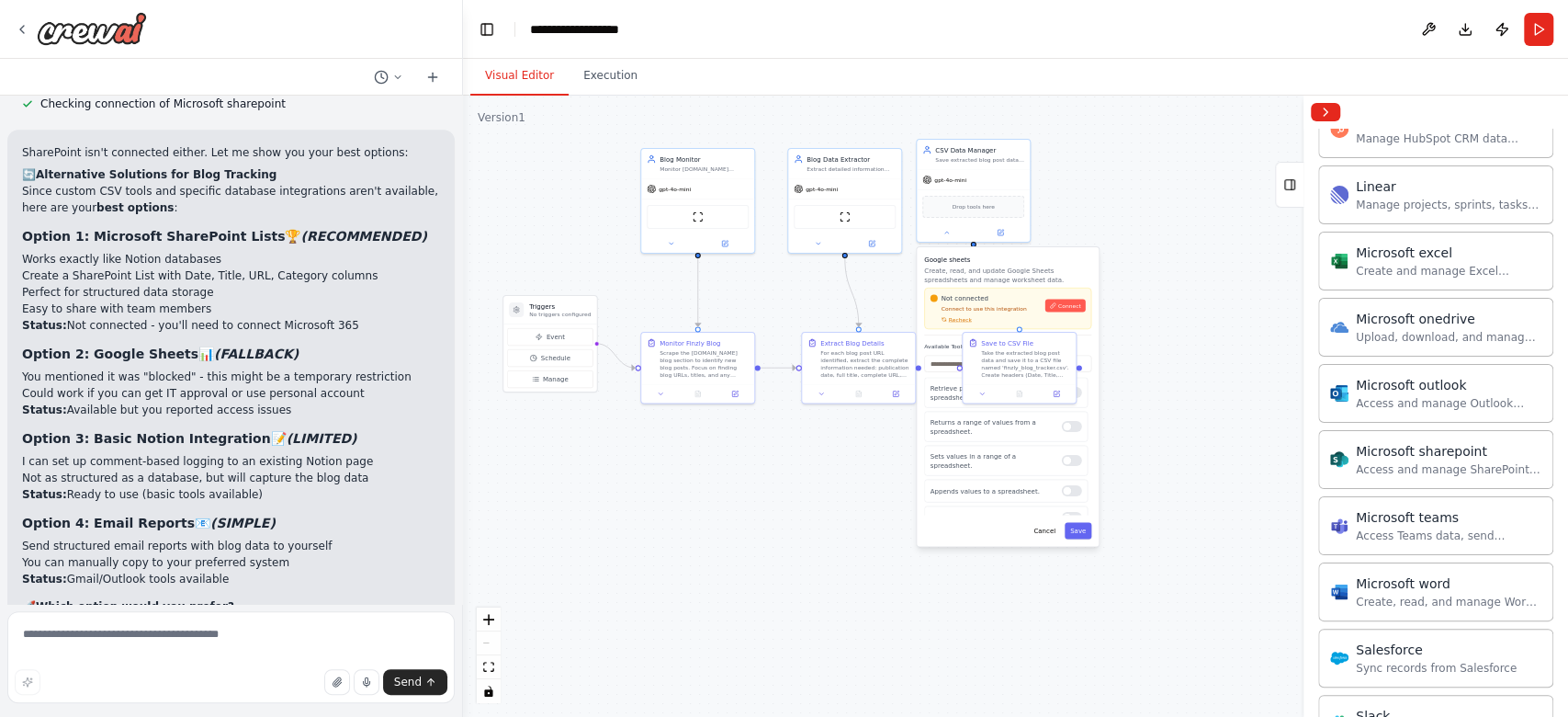
drag, startPoint x: 1338, startPoint y: 251, endPoint x: 1566, endPoint y: 248, distance: 228.0
click at [1175, 248] on div "Crew Task Agent Tools AI & Machine Learning Database & Data File & Document Sea…" at bounding box center [1435, 422] width 264 height 588
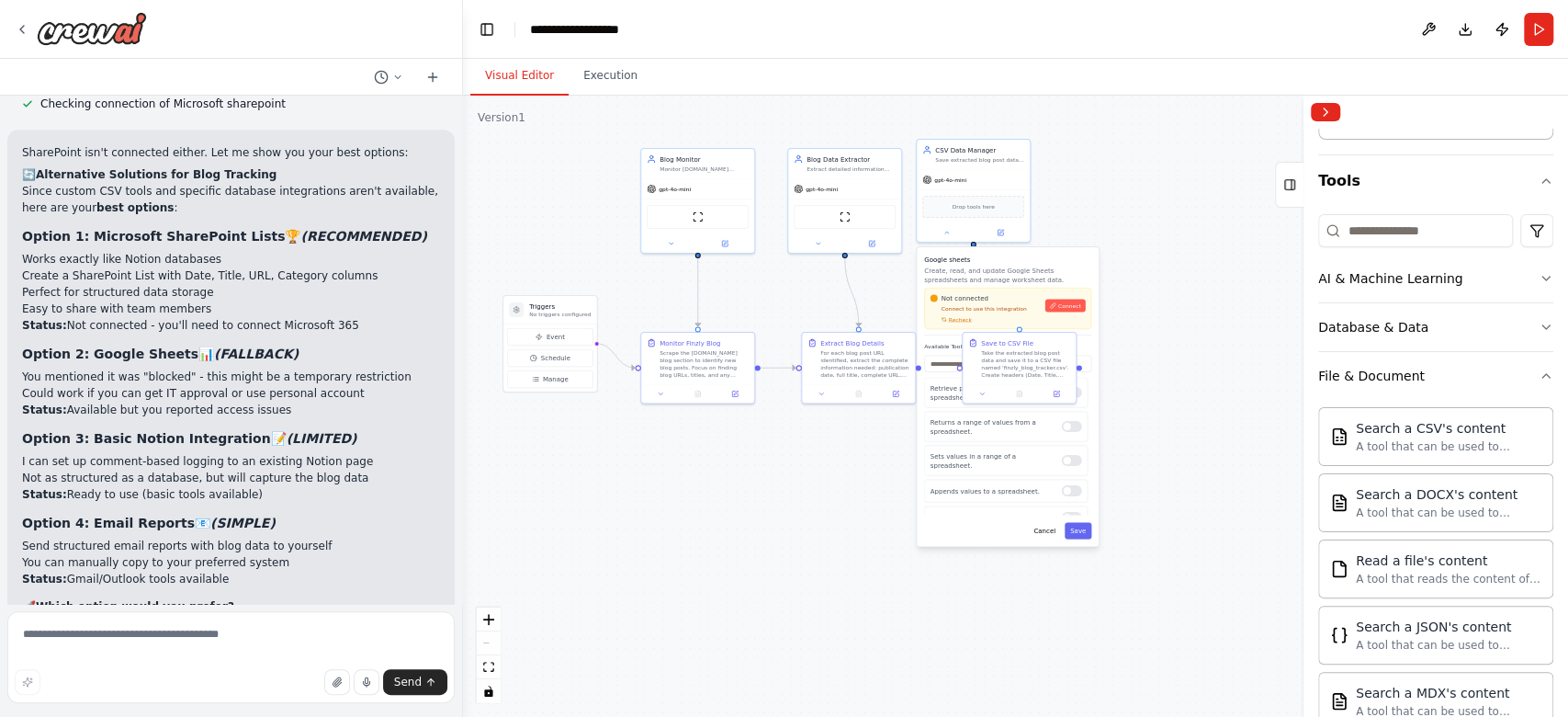
scroll to position [108, 0]
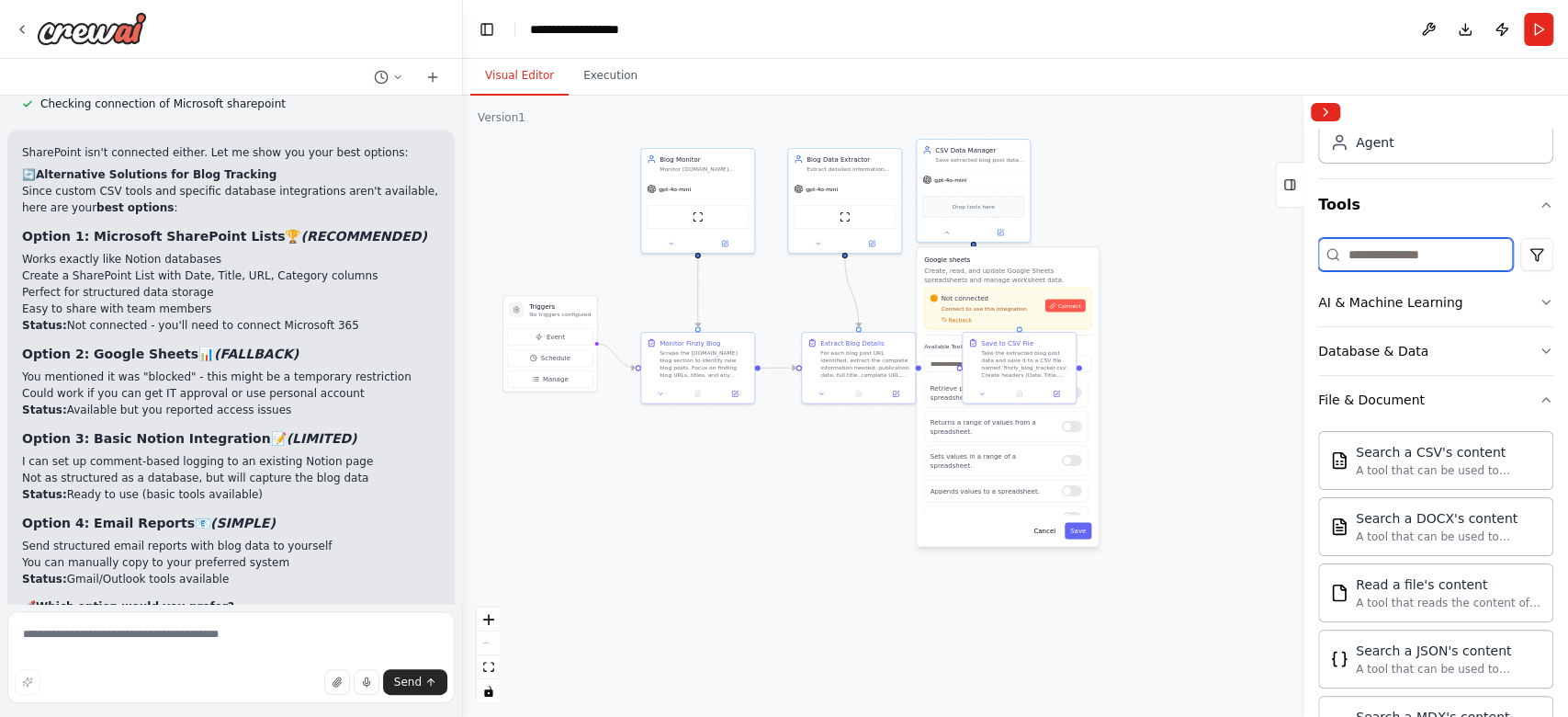
click at [1175, 248] on input at bounding box center [1415, 254] width 195 height 33
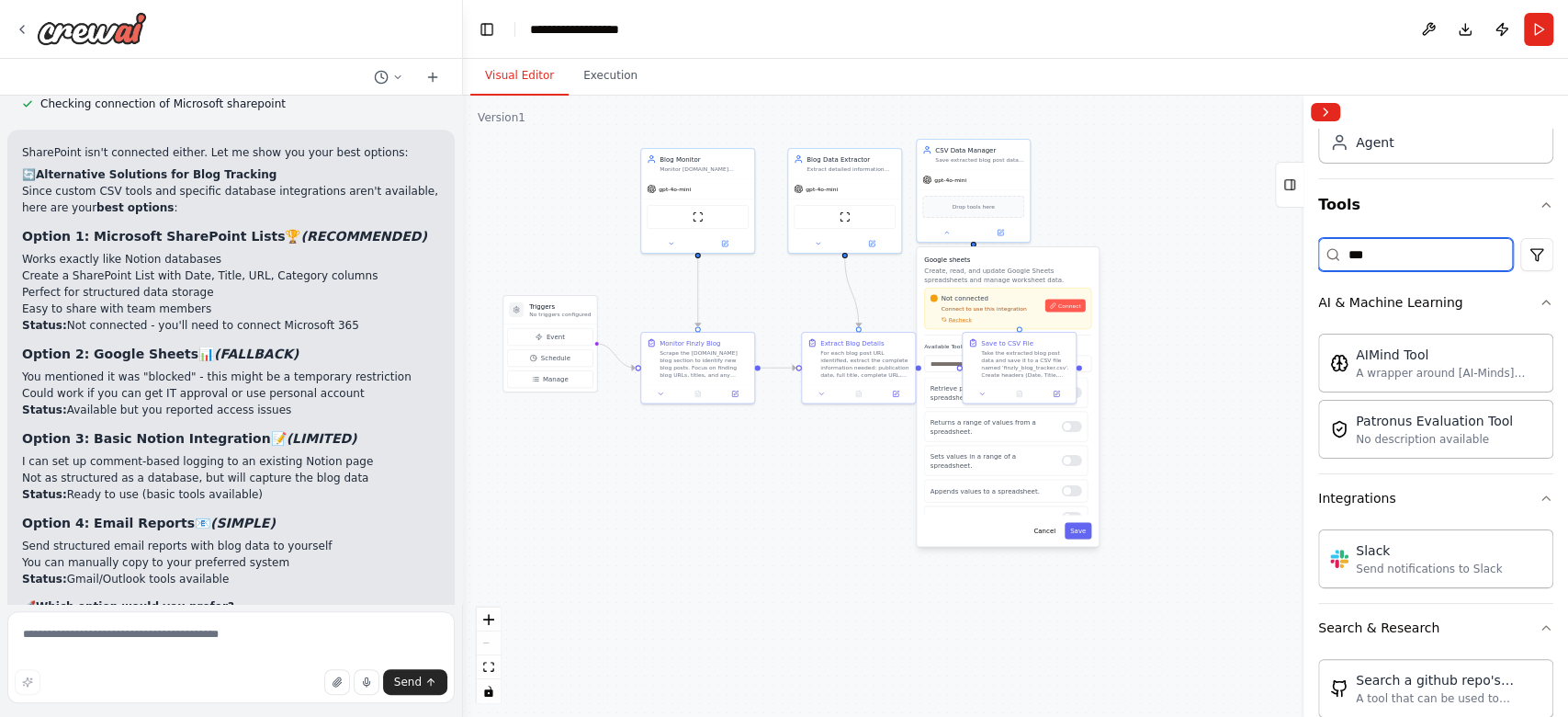
scroll to position [0, 0]
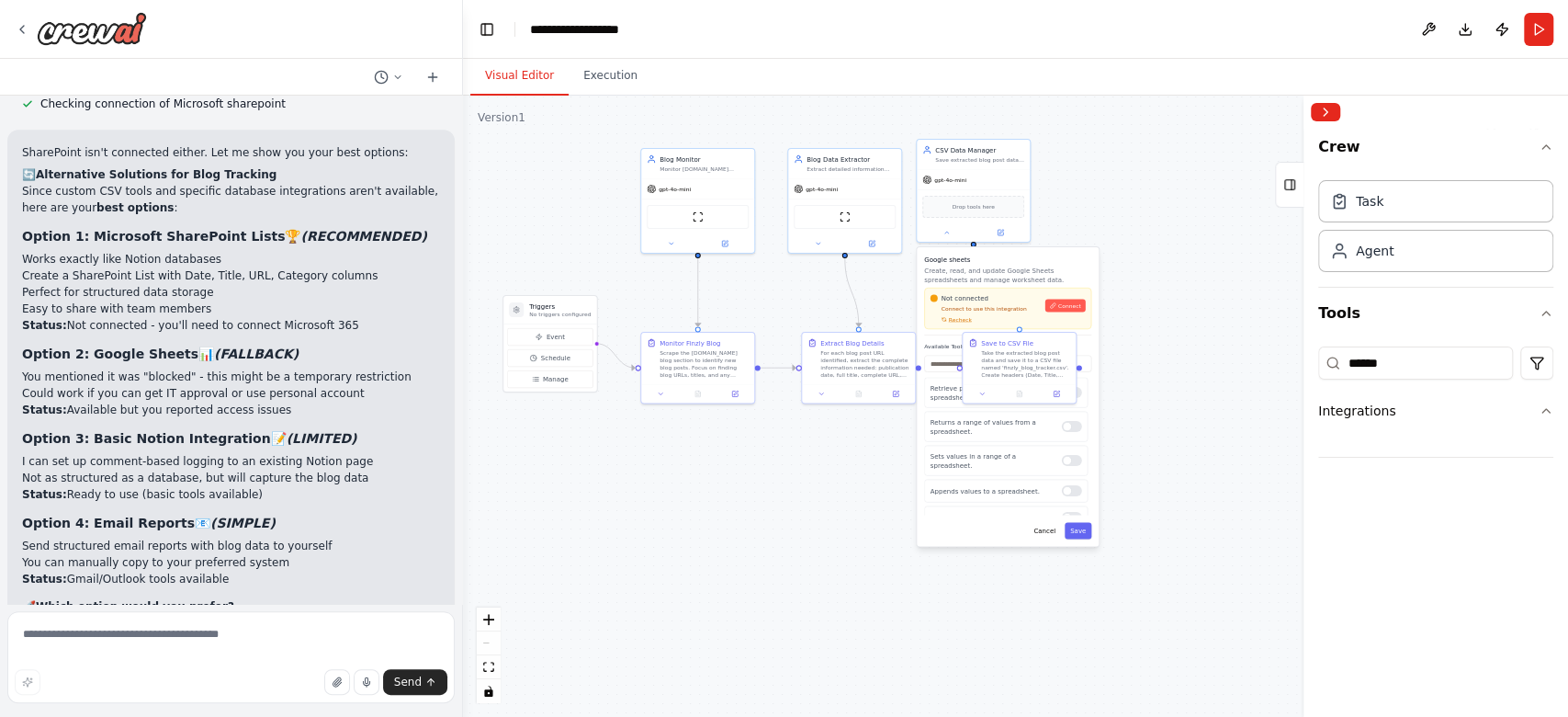
click at [1175, 344] on div "****** Integrations" at bounding box center [1435, 398] width 235 height 119
click at [1175, 358] on input "******" at bounding box center [1415, 362] width 195 height 33
click at [1175, 419] on button "Integrations" at bounding box center [1435, 410] width 235 height 48
click at [1175, 346] on input "******" at bounding box center [1415, 362] width 195 height 33
type input "*"
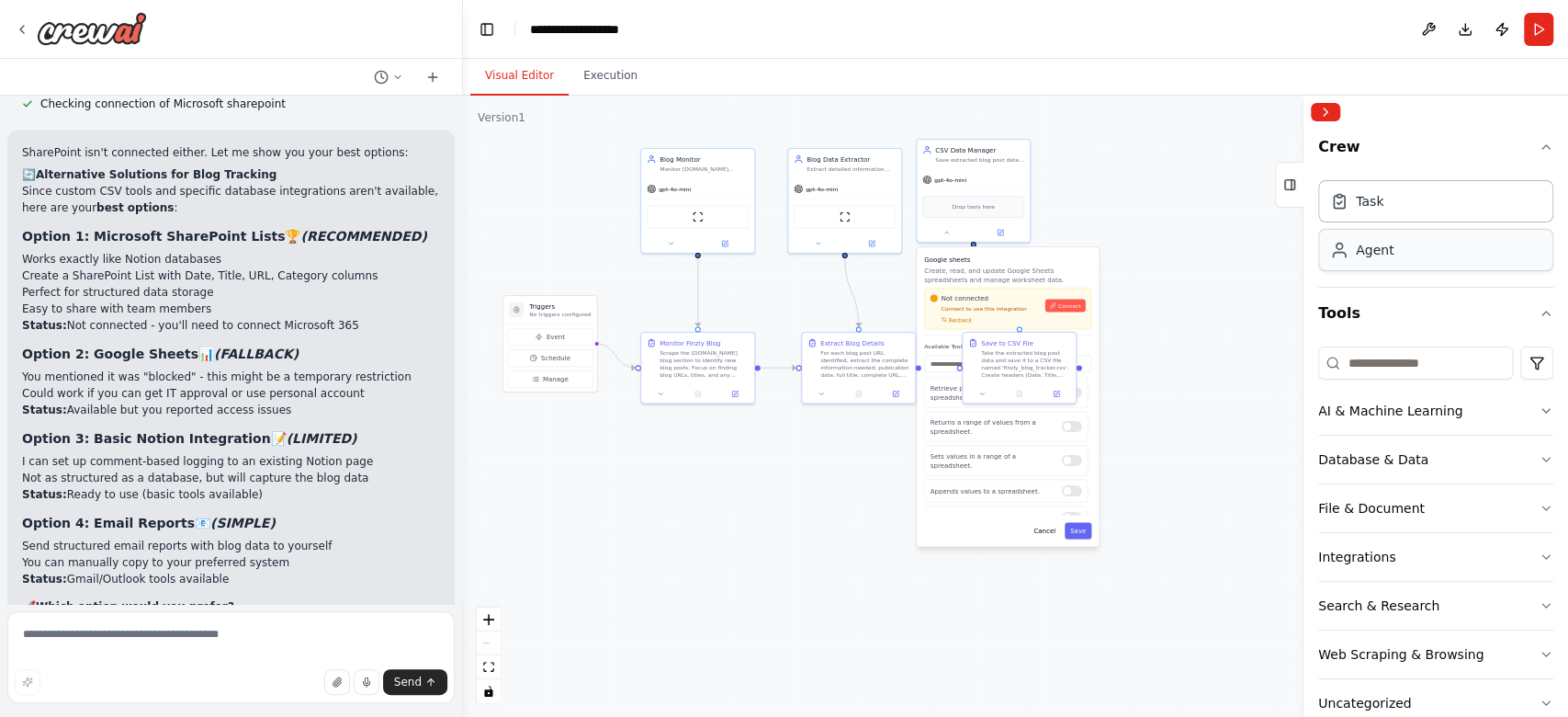
click at [1175, 264] on div "Agent" at bounding box center [1435, 249] width 235 height 42
click at [1175, 215] on div "Task" at bounding box center [1435, 199] width 235 height 42
click at [1175, 142] on icon "button" at bounding box center [1546, 147] width 15 height 15
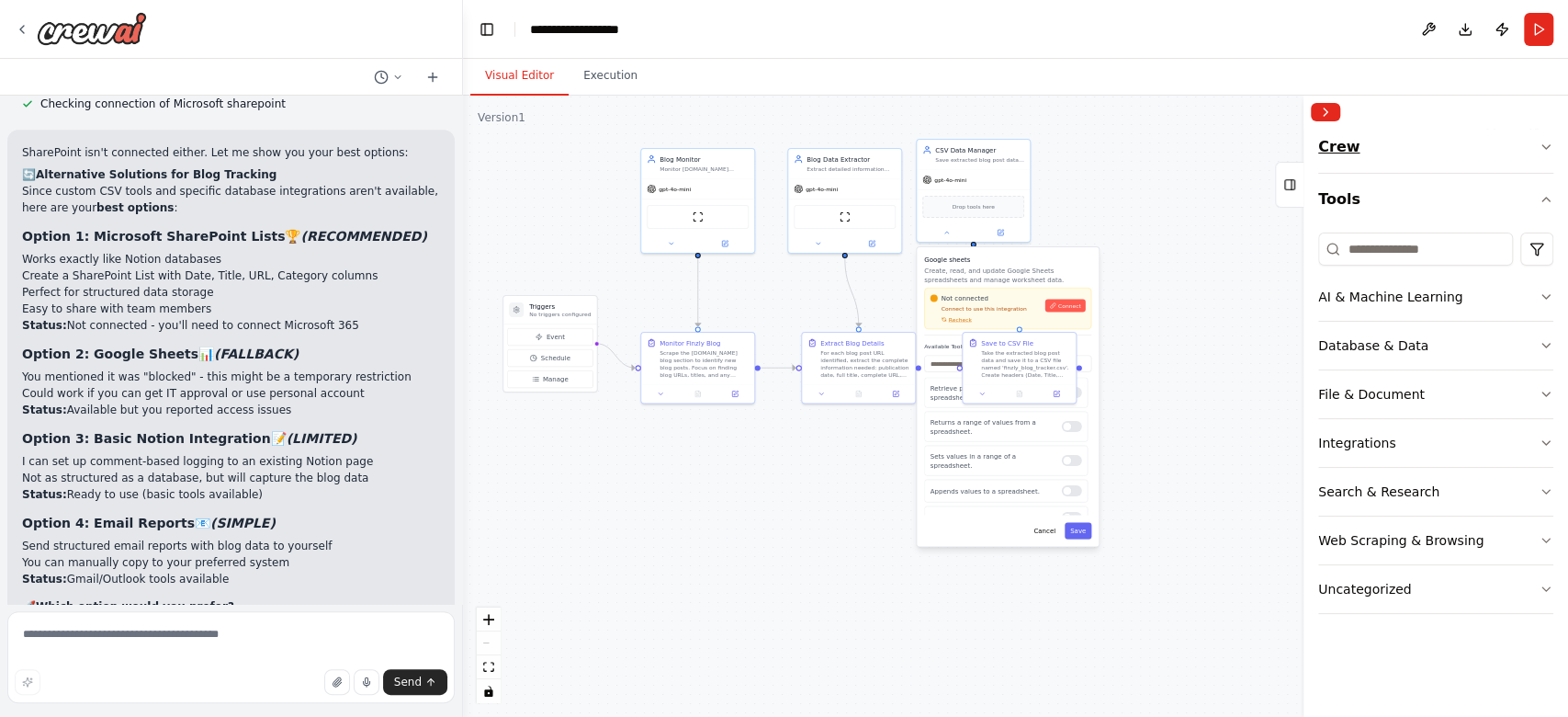
click at [1175, 137] on button "Crew" at bounding box center [1435, 151] width 235 height 44
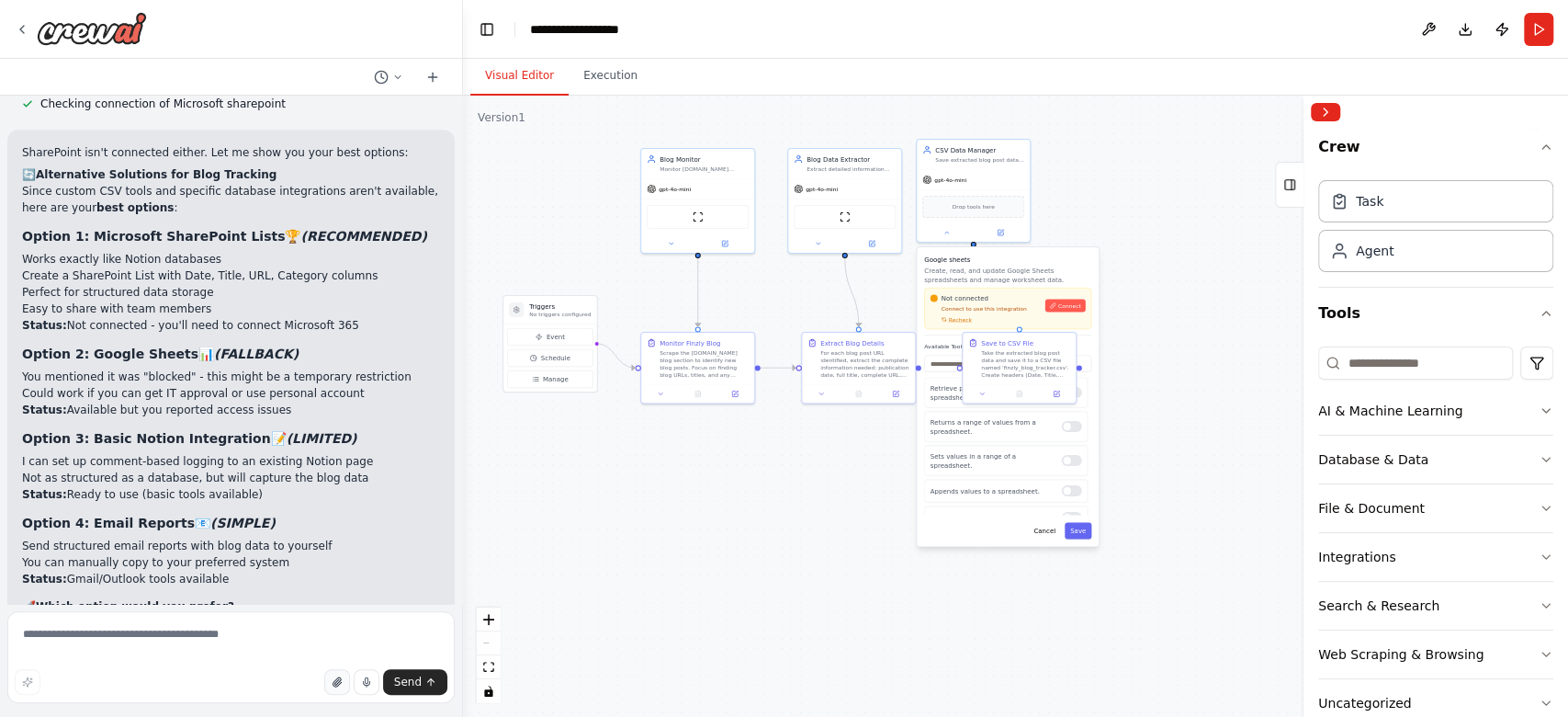
click at [338, 536] on button "button" at bounding box center [337, 681] width 25 height 25
click at [1134, 279] on div ".deletable-edge-delete-btn { width: 20px; height: 20px; border: 0px solid #ffff…" at bounding box center [1015, 406] width 1105 height 621
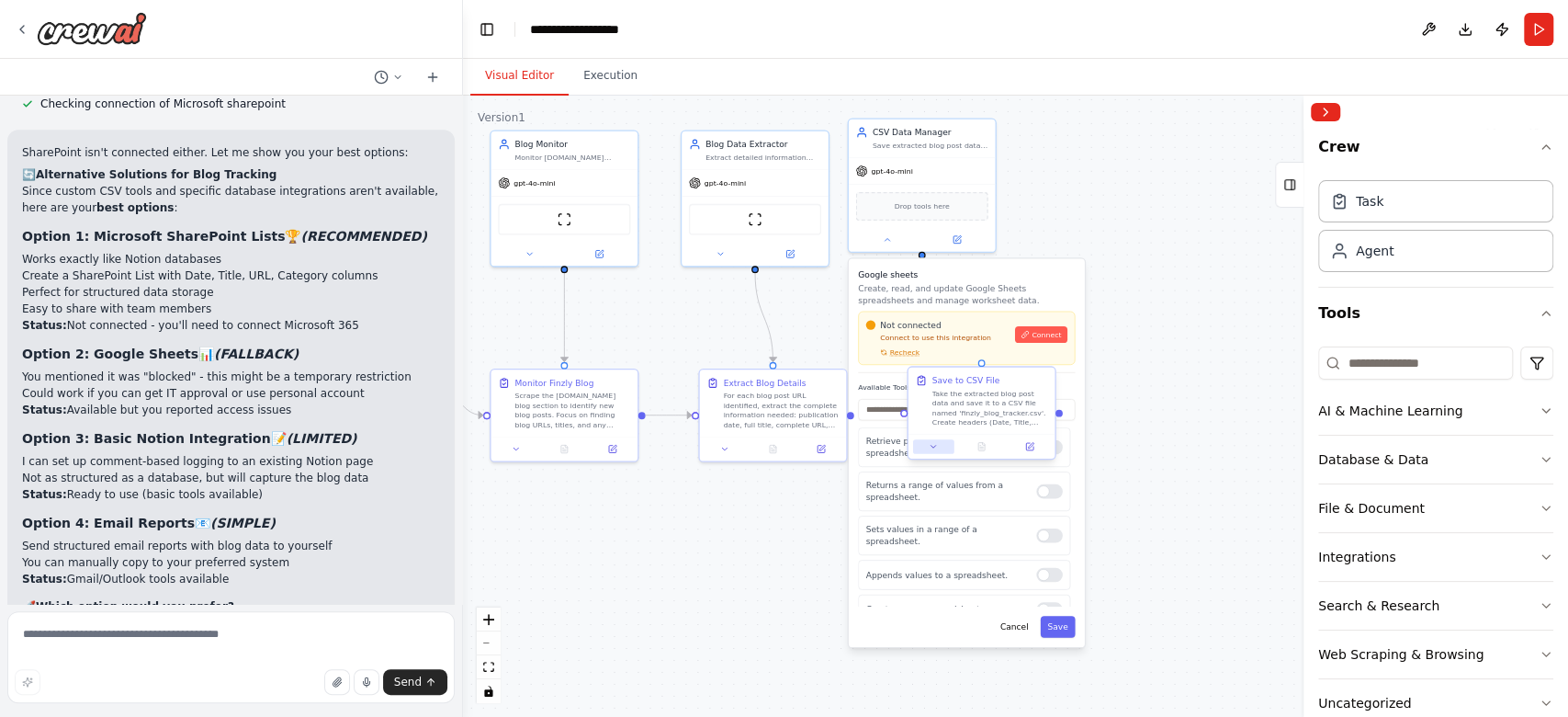
click at [927, 447] on button at bounding box center [934, 447] width 41 height 15
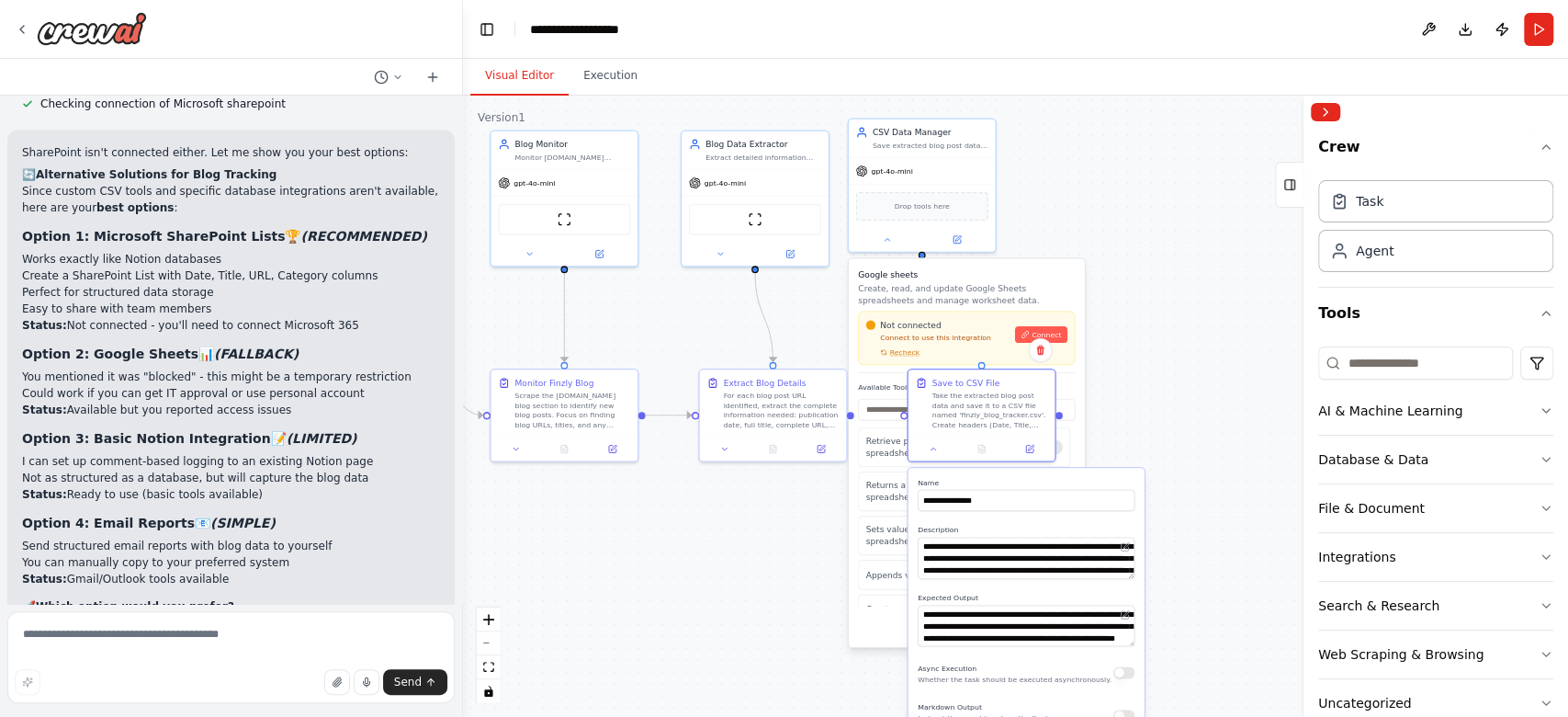
scroll to position [38, 0]
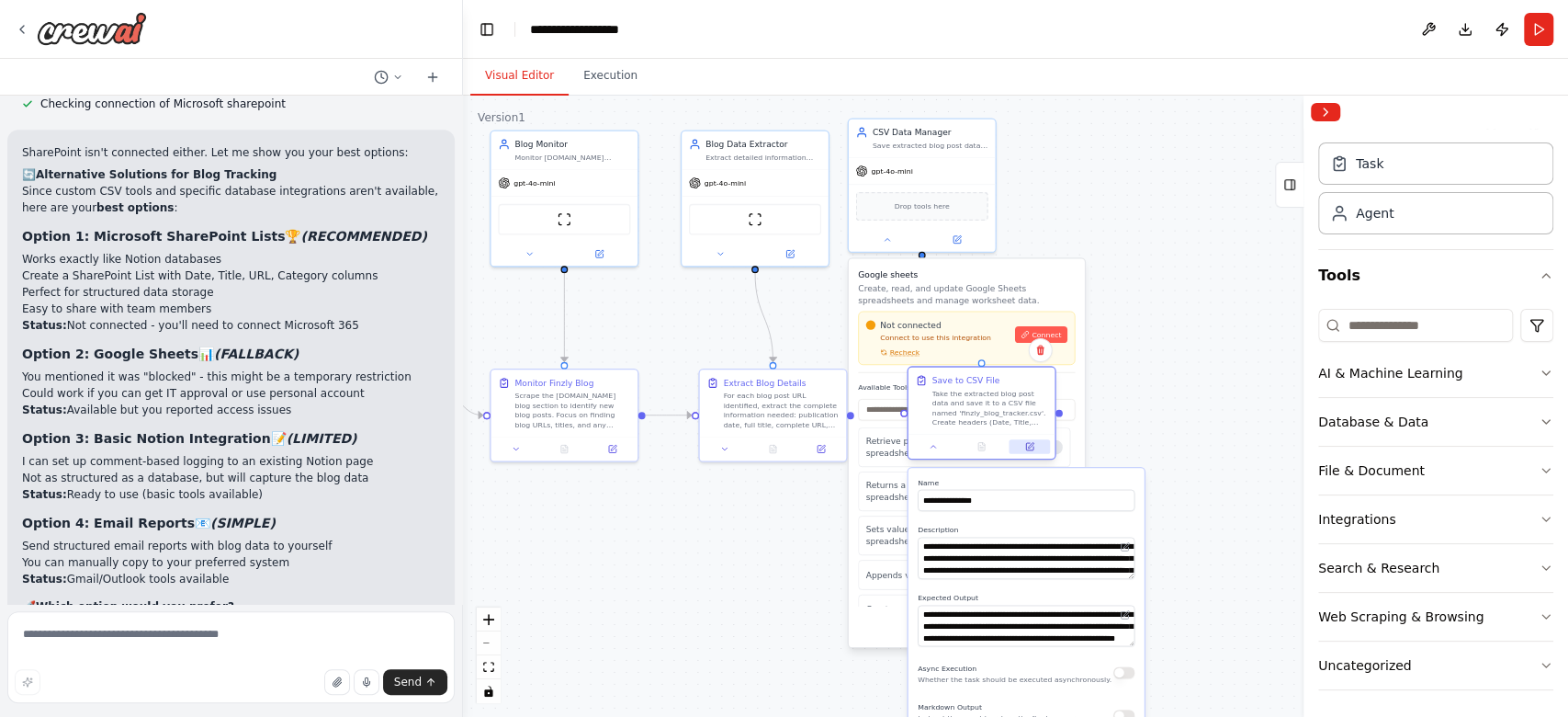
click at [1040, 448] on button at bounding box center [1030, 447] width 41 height 15
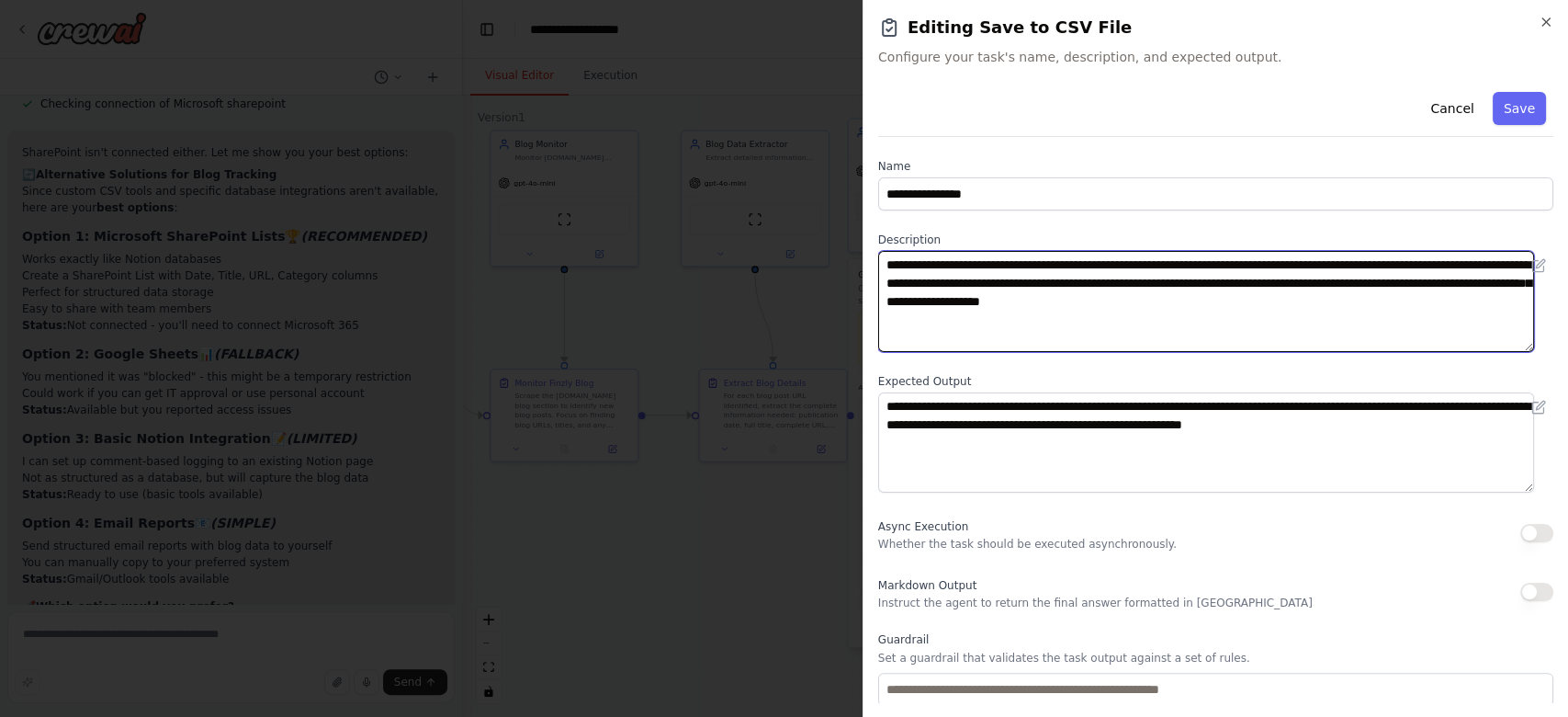
click at [1175, 261] on textarea "**********" at bounding box center [1207, 301] width 657 height 101
type textarea "**********"
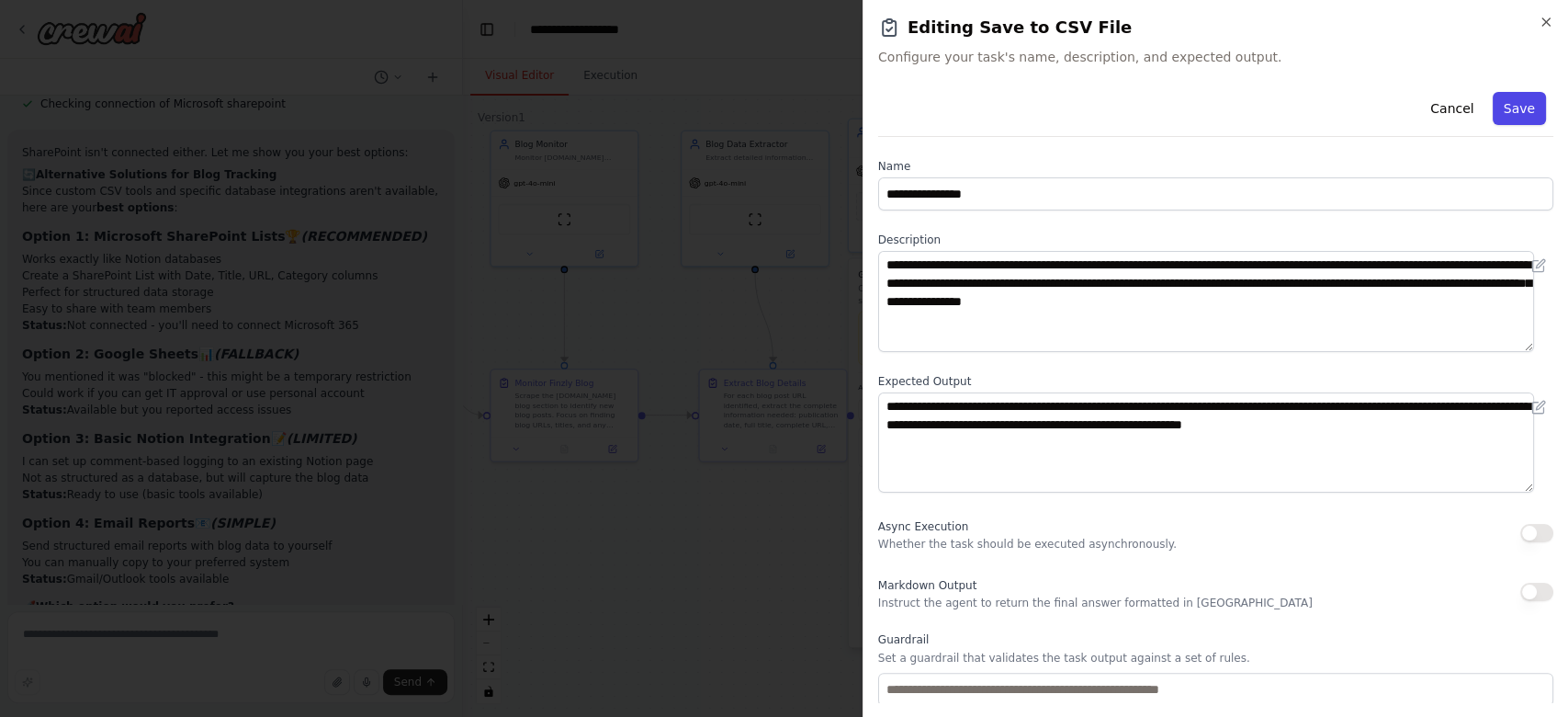
click at [1175, 114] on button "Save" at bounding box center [1519, 108] width 54 height 33
type textarea "**********"
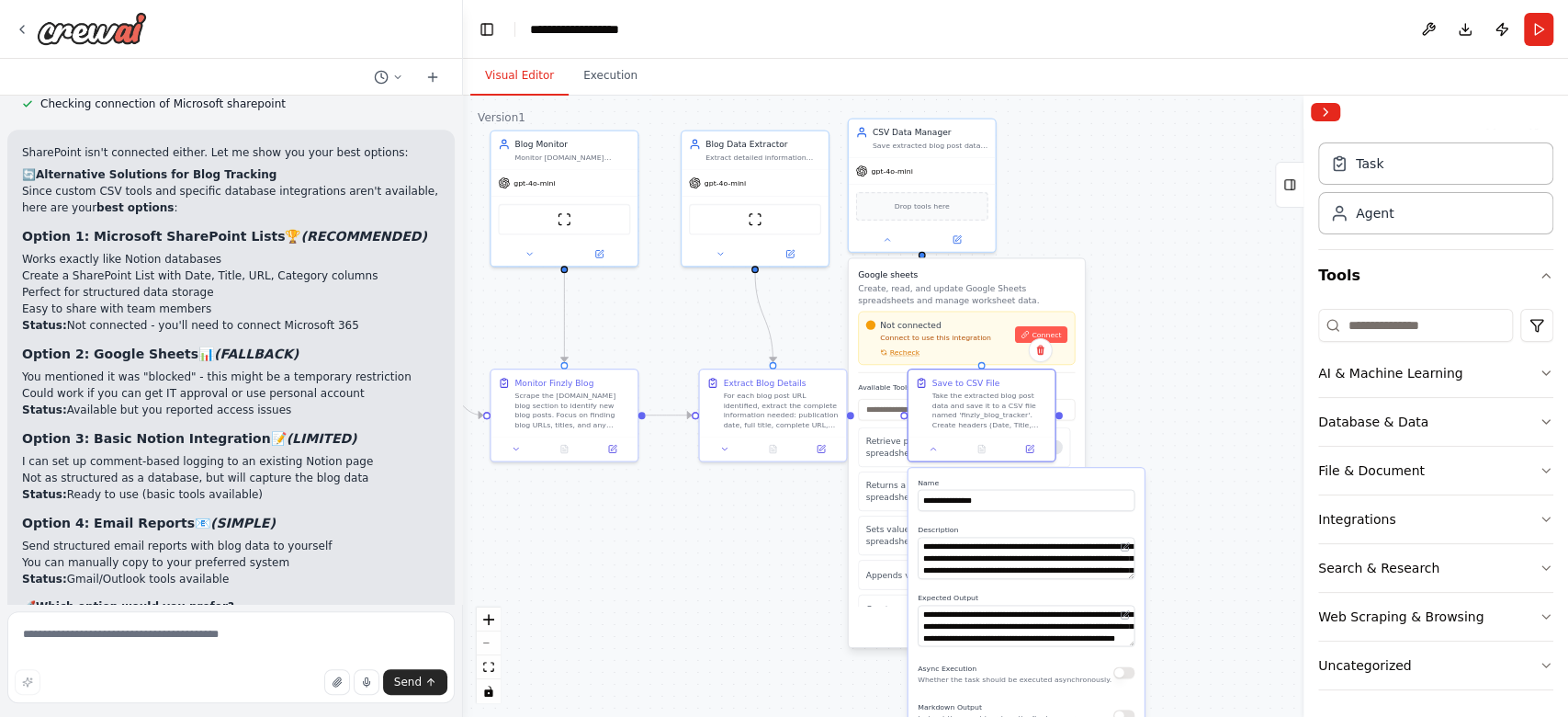
click at [1102, 201] on div ".deletable-edge-delete-btn { width: 20px; height: 20px; border: 0px solid #ffff…" at bounding box center [1015, 406] width 1105 height 621
click at [1045, 336] on span "Connect" at bounding box center [1046, 335] width 29 height 9
click at [1175, 515] on button "Integrations" at bounding box center [1435, 518] width 235 height 48
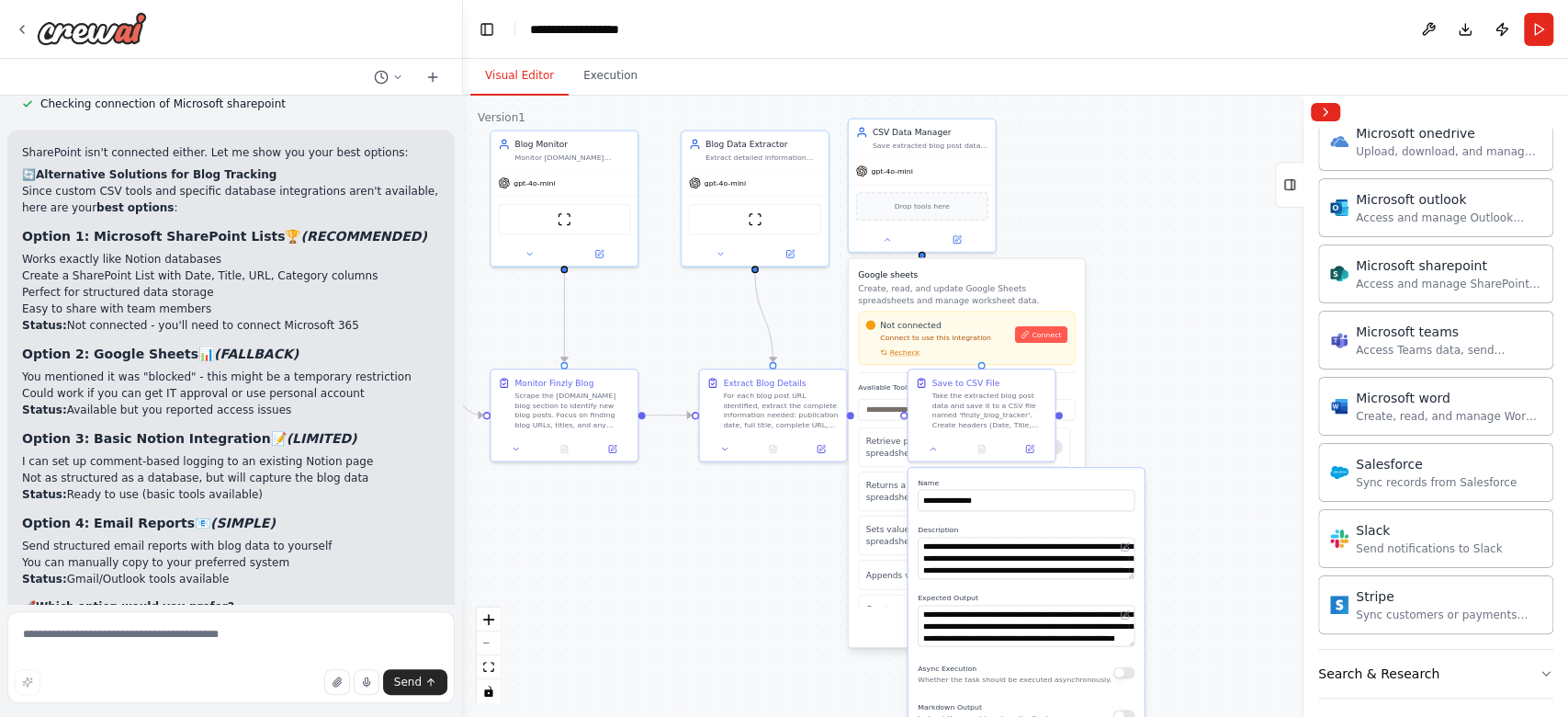
scroll to position [1076, 0]
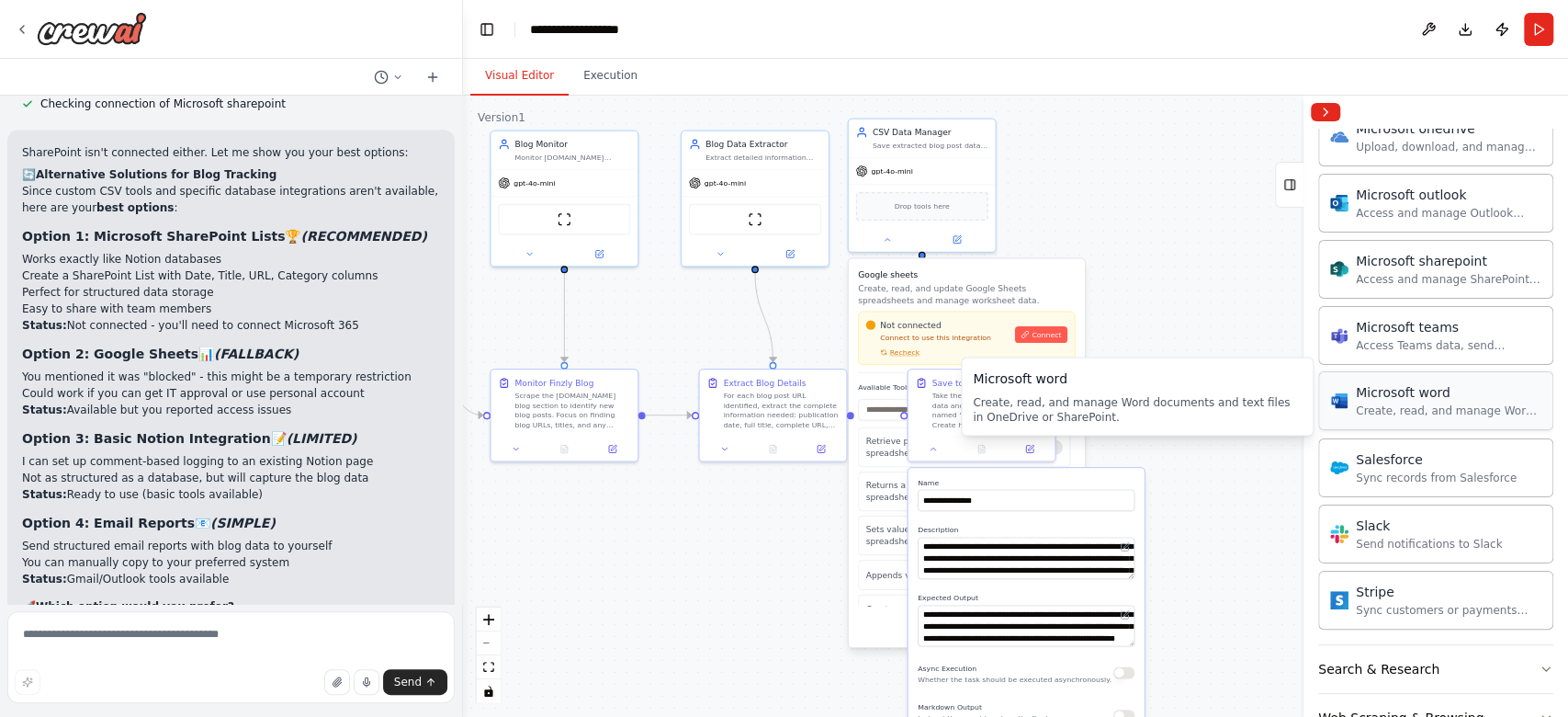
click at [1175, 393] on div "Microsoft word" at bounding box center [1448, 392] width 185 height 19
click at [1175, 404] on div "Create, read, and manage Word documents and text files in OneDrive or SharePoin…" at bounding box center [1448, 411] width 185 height 15
click at [1159, 391] on div ".deletable-edge-delete-btn { width: 20px; height: 20px; border: 0px solid #ffff…" at bounding box center [1015, 406] width 1105 height 621
click at [1047, 334] on span "Connect" at bounding box center [1046, 337] width 29 height 9
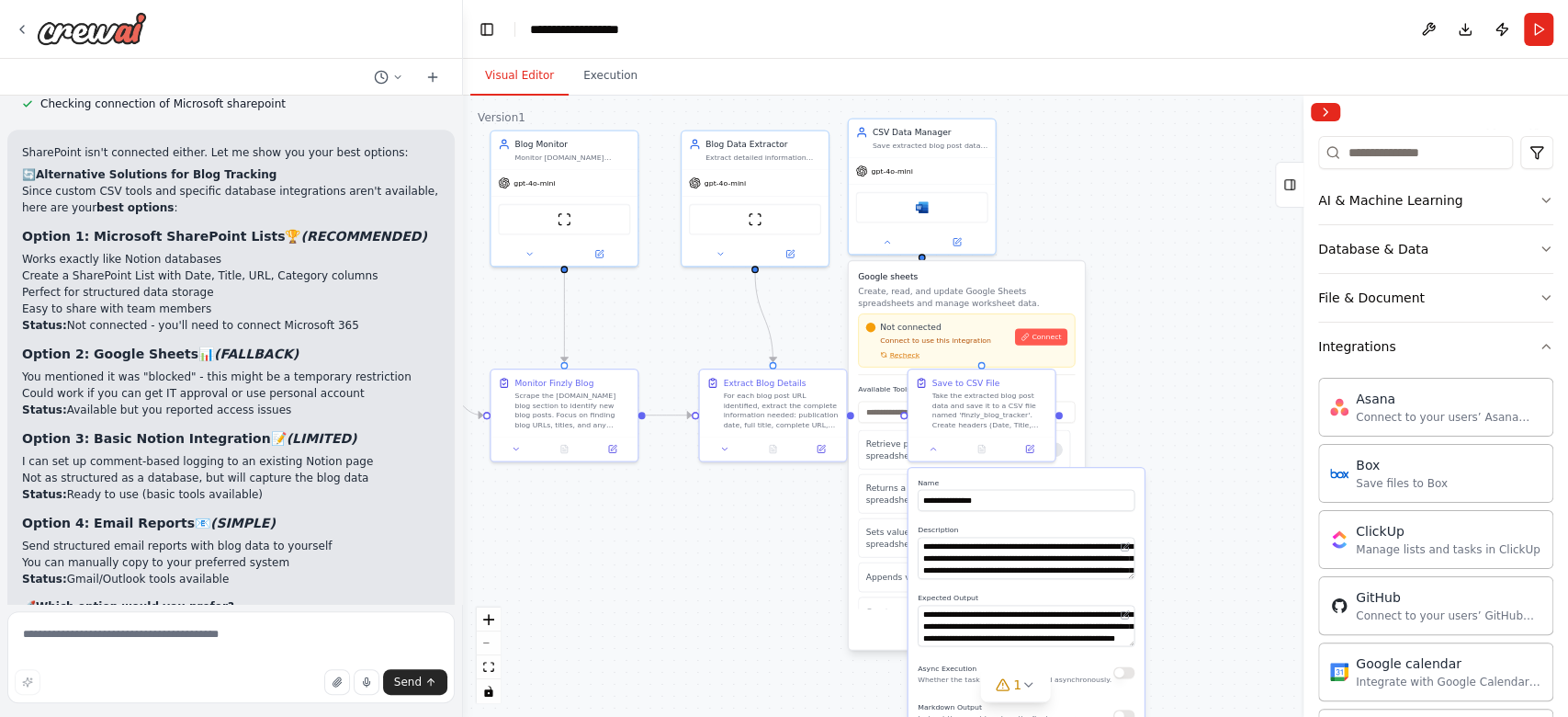
scroll to position [0, 0]
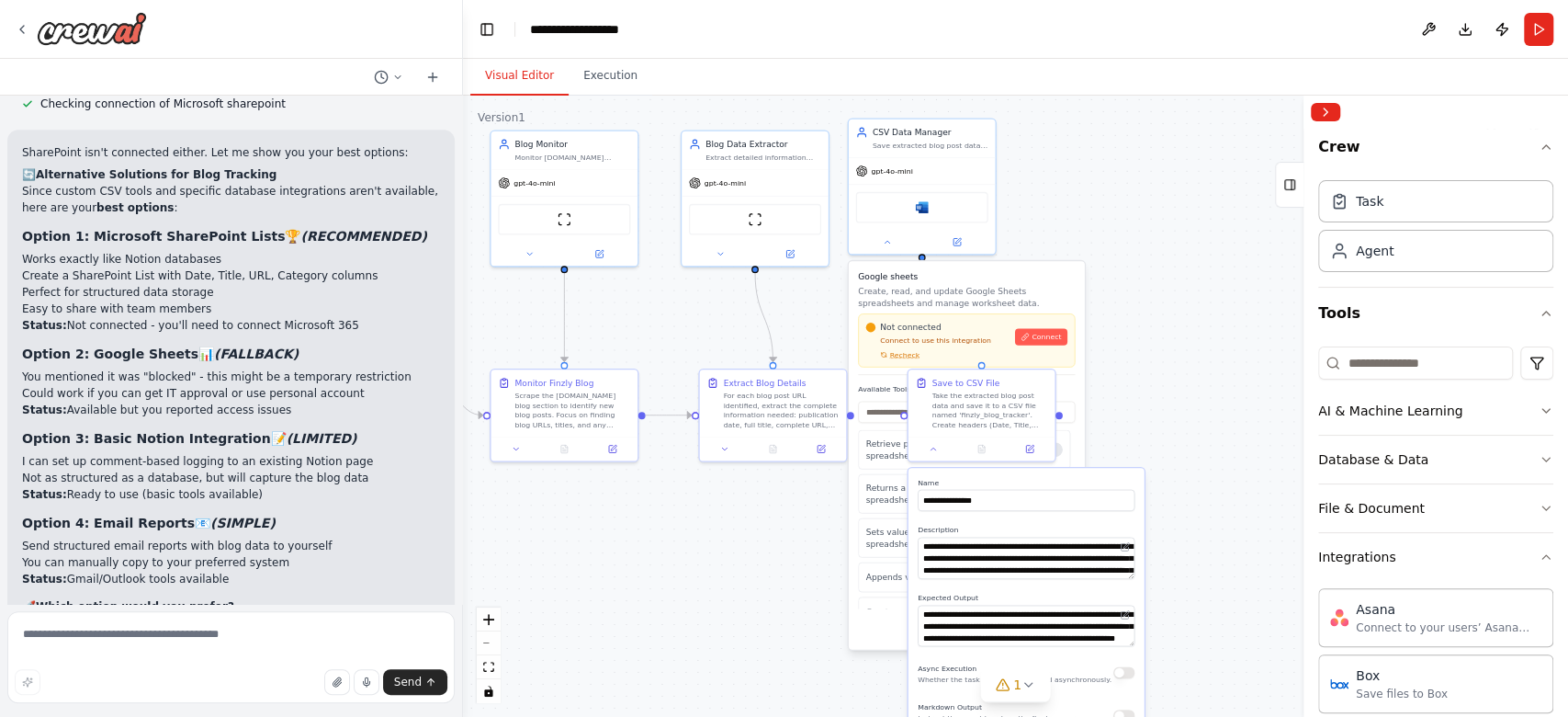
click at [1086, 136] on div ".deletable-edge-delete-btn { width: 20px; height: 20px; border: 0px solid #ffff…" at bounding box center [1015, 406] width 1105 height 621
click at [1112, 182] on div ".deletable-edge-delete-btn { width: 20px; height: 20px; border: 0px solid #ffff…" at bounding box center [1015, 406] width 1105 height 621
